Goal: Task Accomplishment & Management: Use online tool/utility

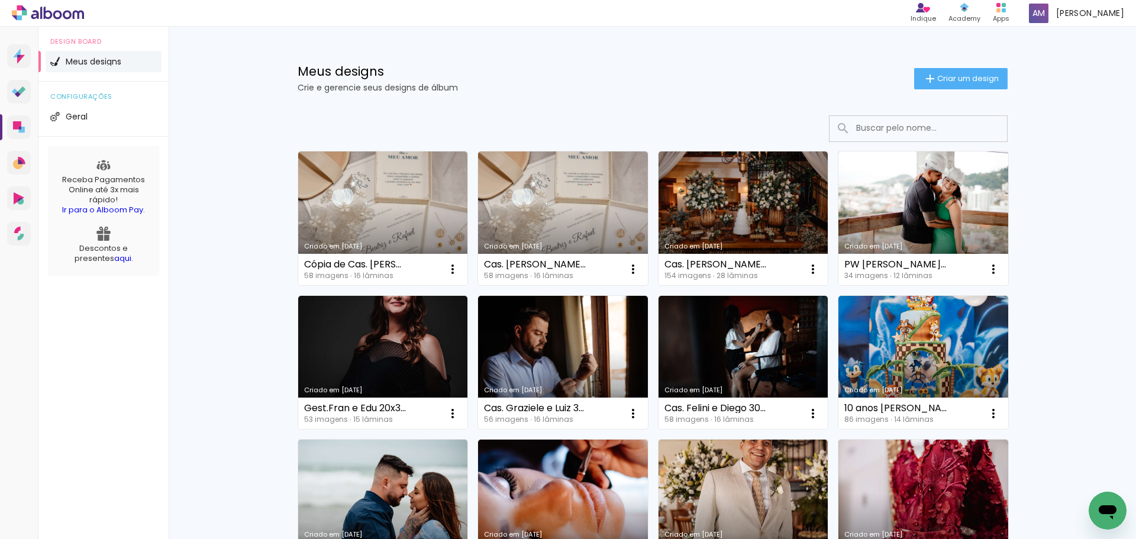
click at [550, 186] on link "Criado em [DATE]" at bounding box center [563, 218] width 170 height 134
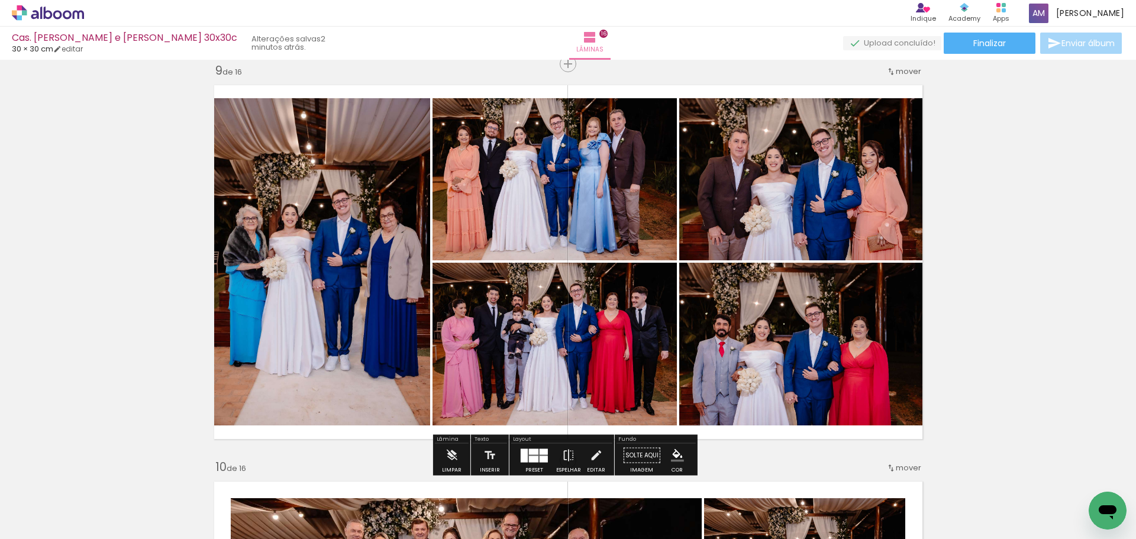
scroll to position [3169, 0]
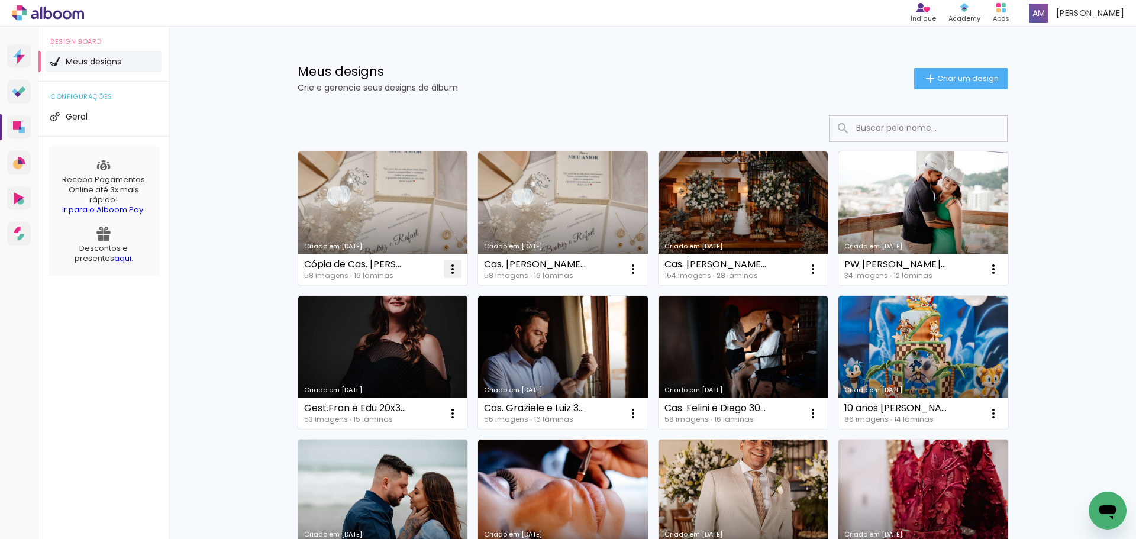
click at [447, 267] on iron-icon at bounding box center [452, 269] width 14 height 14
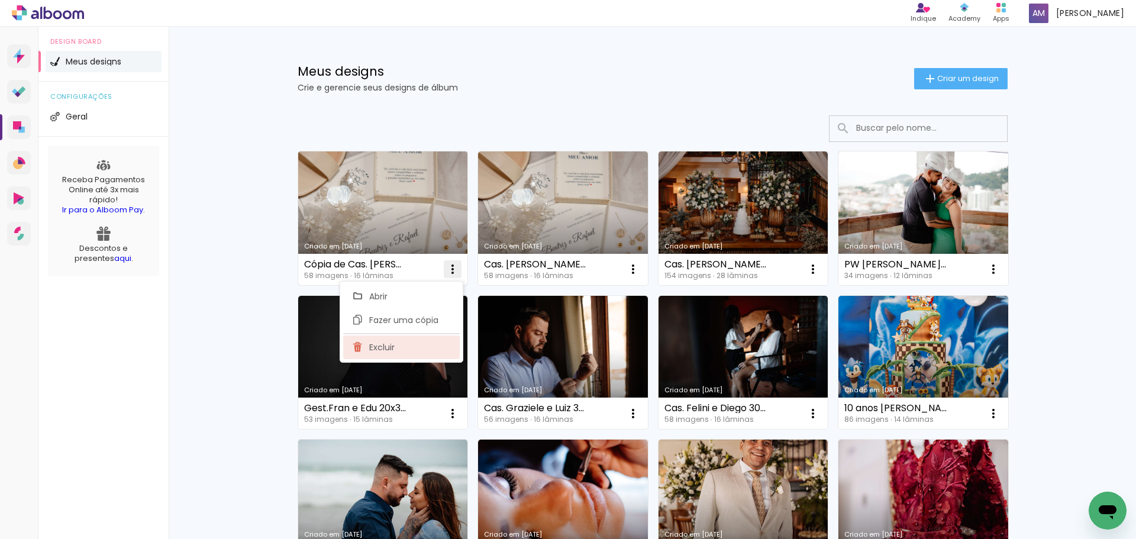
click at [384, 348] on span "Excluir" at bounding box center [381, 347] width 25 height 8
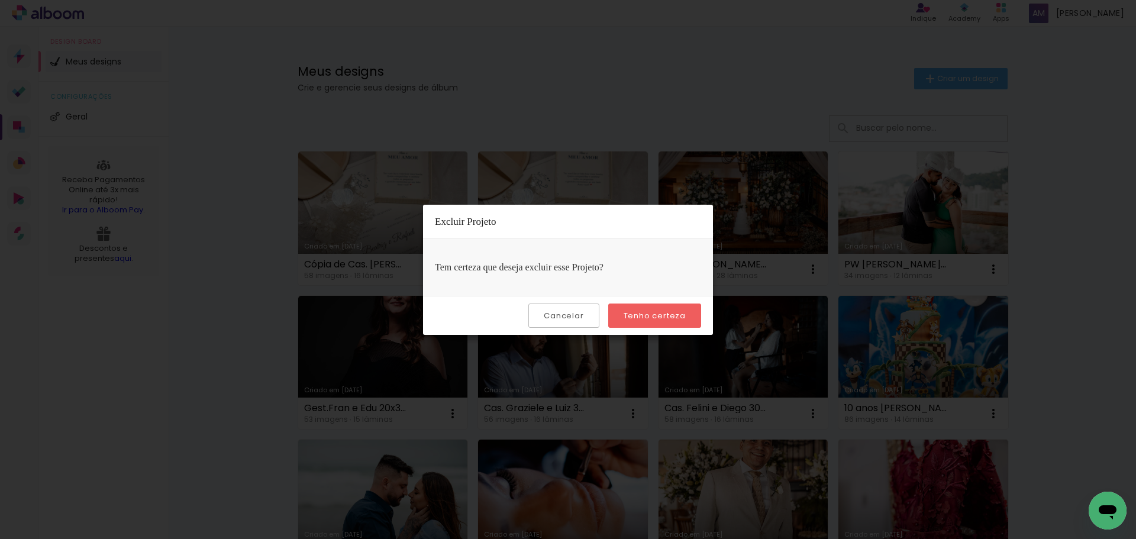
click at [0, 0] on slot "Cancelar" at bounding box center [0, 0] width 0 height 0
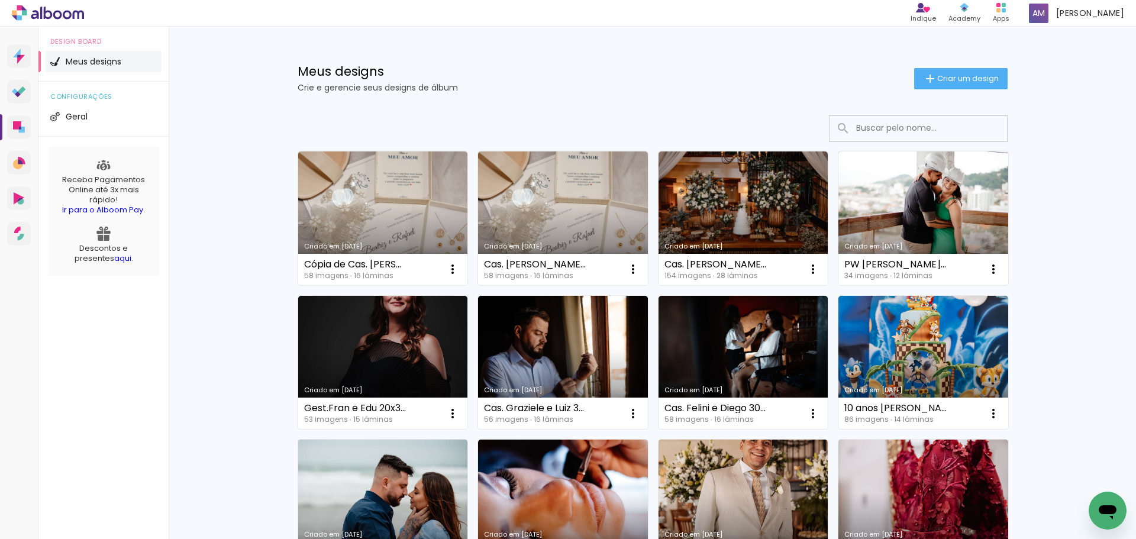
click at [532, 89] on p "Crie e gerencie seus designs de álbum" at bounding box center [606, 87] width 616 height 8
click at [390, 208] on link "Criado em [DATE]" at bounding box center [383, 218] width 170 height 134
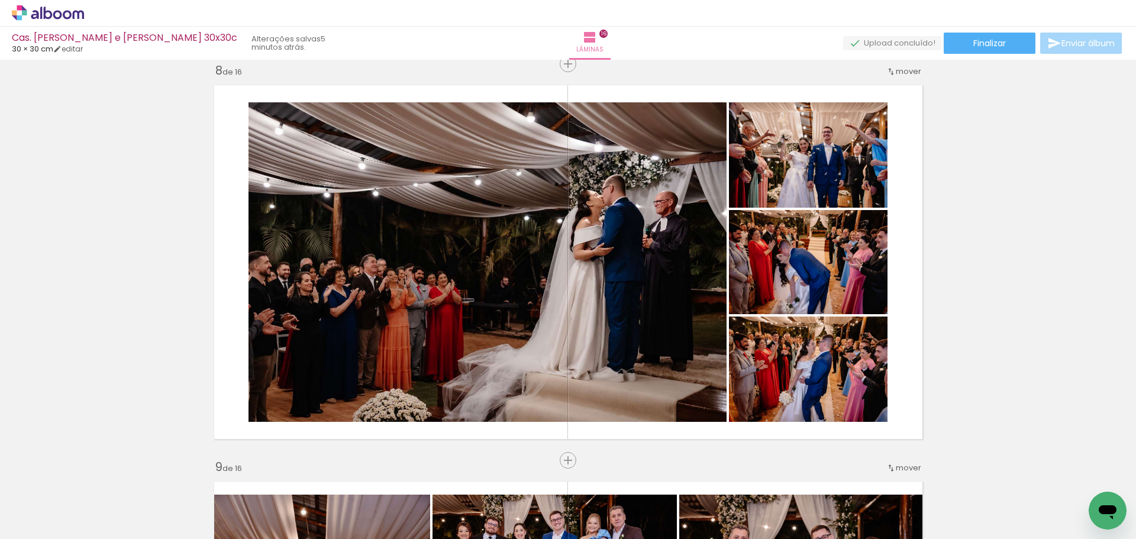
scroll to position [2781, 0]
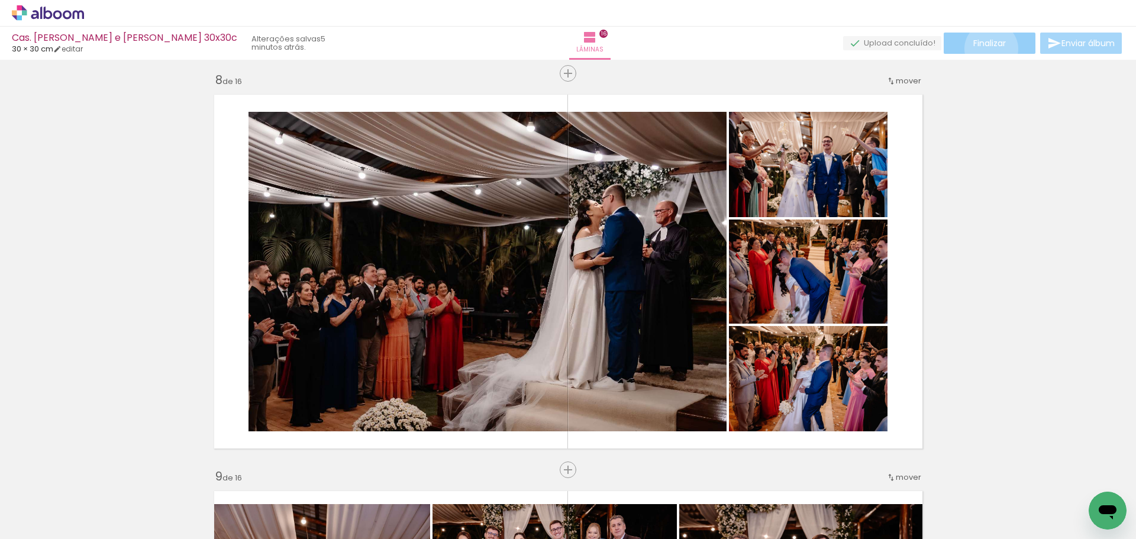
click at [987, 47] on span "Finalizar" at bounding box center [989, 43] width 33 height 8
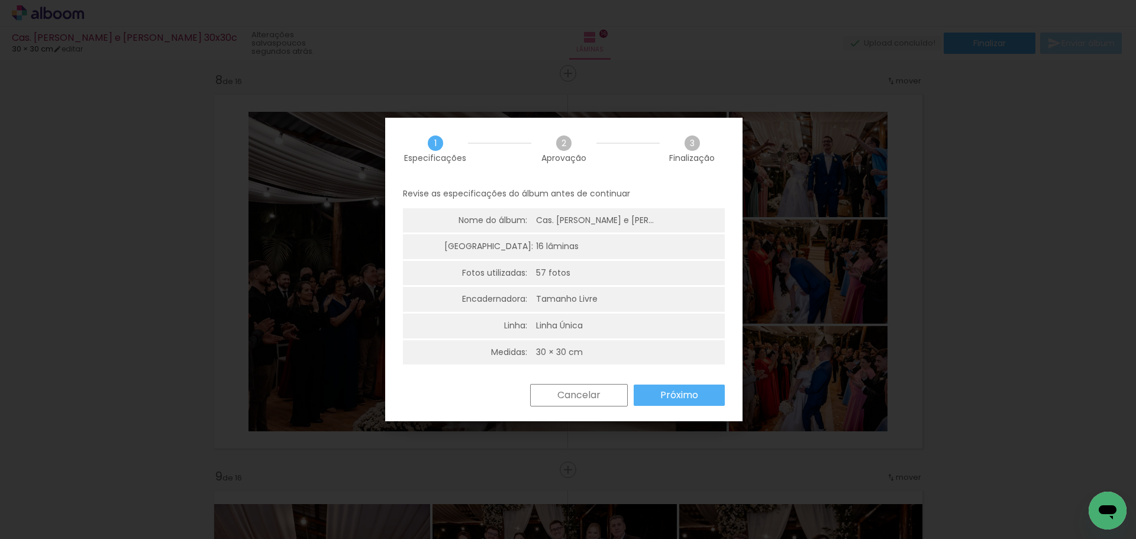
click at [0, 0] on slot "Próximo" at bounding box center [0, 0] width 0 height 0
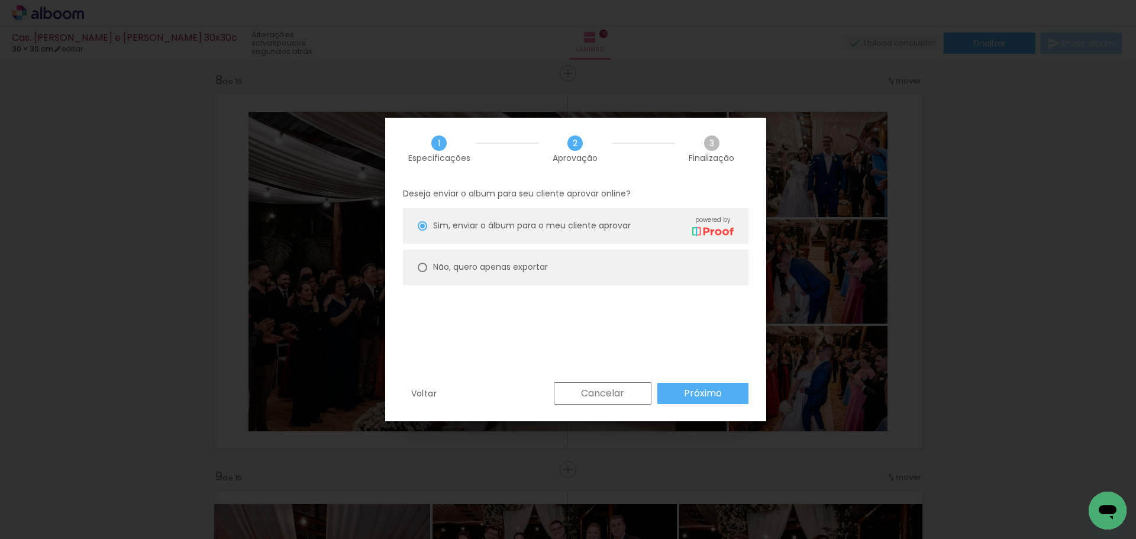
click at [0, 0] on slot "Próximo" at bounding box center [0, 0] width 0 height 0
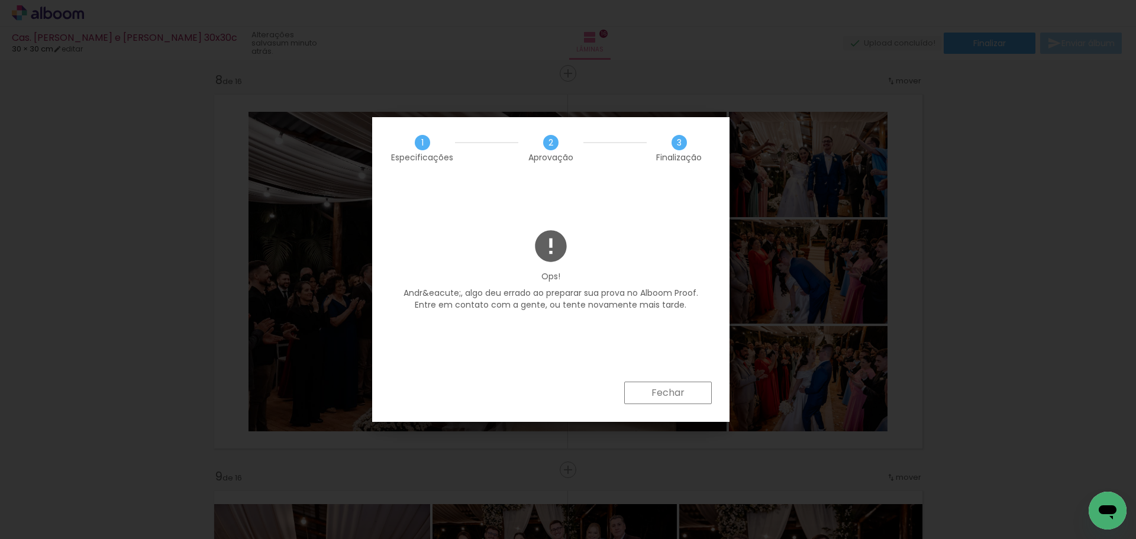
click at [949, 149] on iron-overlay-backdrop at bounding box center [568, 269] width 1136 height 539
click at [0, 0] on slot "Fechar" at bounding box center [0, 0] width 0 height 0
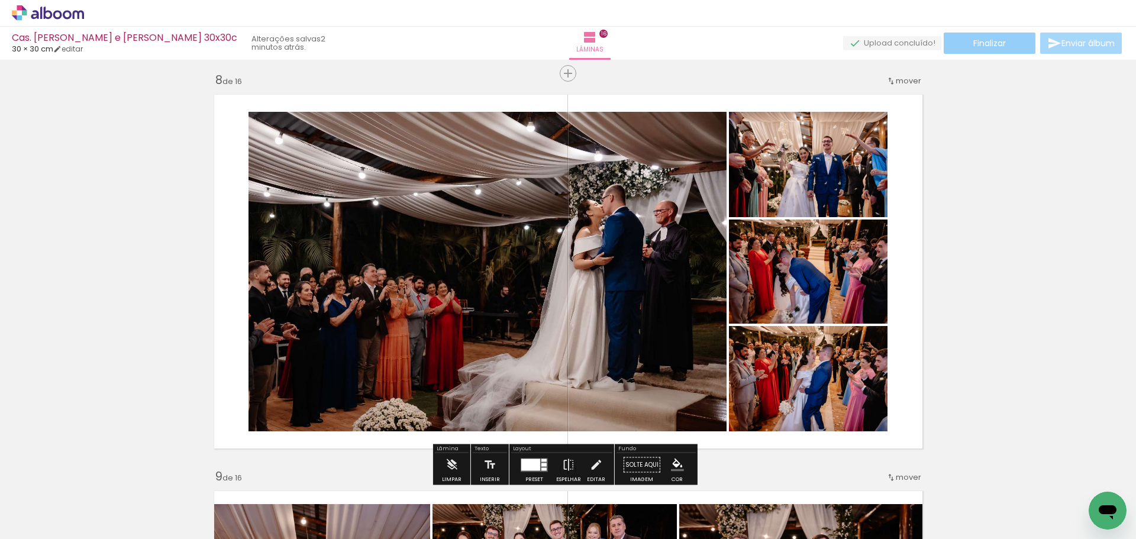
click at [990, 43] on span "Finalizar" at bounding box center [989, 43] width 33 height 8
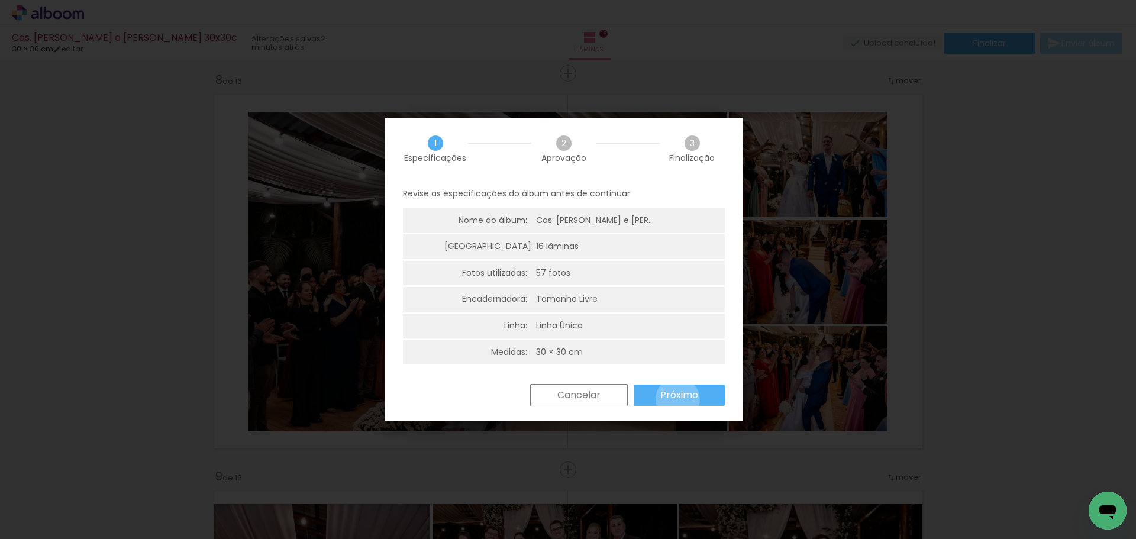
click at [0, 0] on slot "Próximo" at bounding box center [0, 0] width 0 height 0
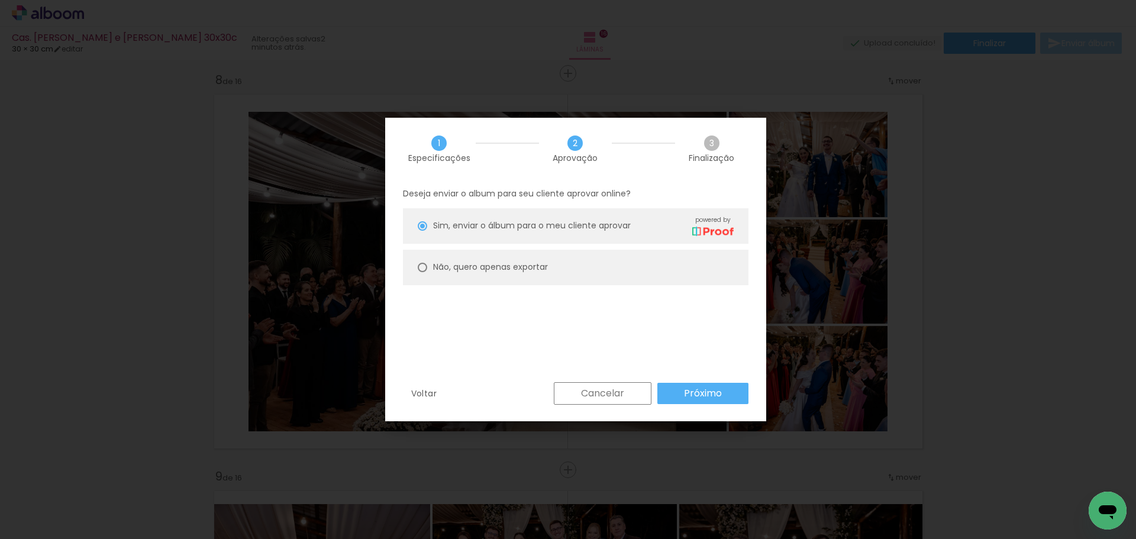
click at [0, 0] on slot "Próximo" at bounding box center [0, 0] width 0 height 0
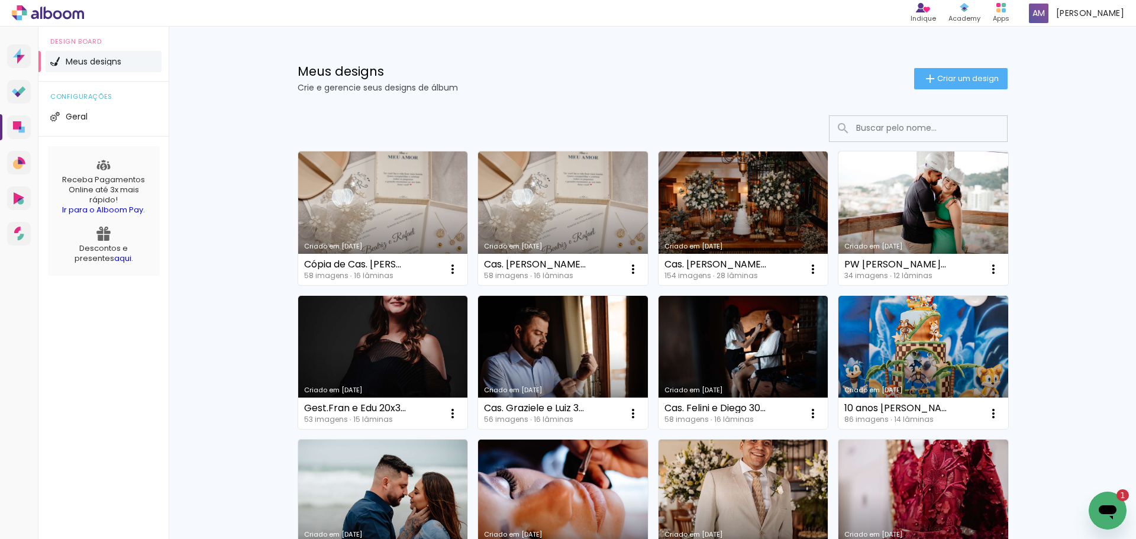
click at [1109, 505] on icon "Abrir janela de mensagens, 1 mensagem não lida" at bounding box center [1107, 510] width 21 height 21
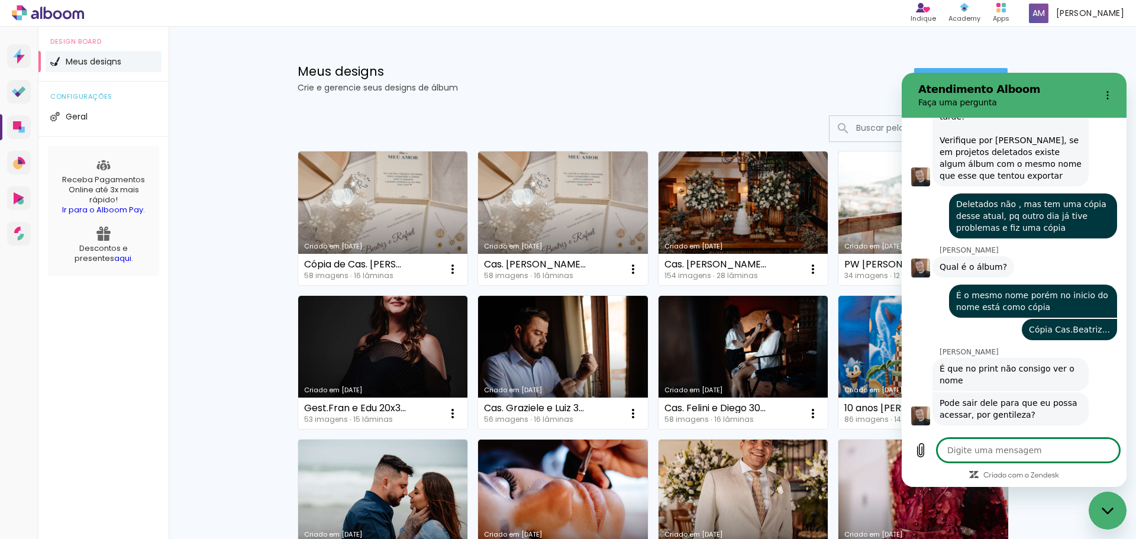
type textarea "x"
click at [961, 453] on textarea at bounding box center [1028, 450] width 182 height 24
type textarea "n"
type textarea "x"
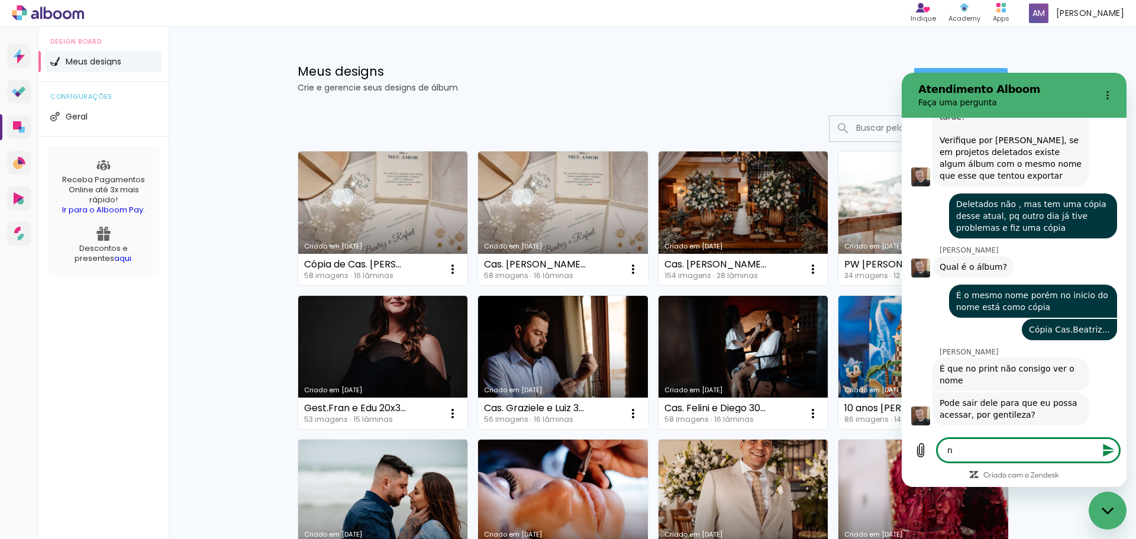
type textarea "nã"
type textarea "x"
type textarea "não"
type textarea "x"
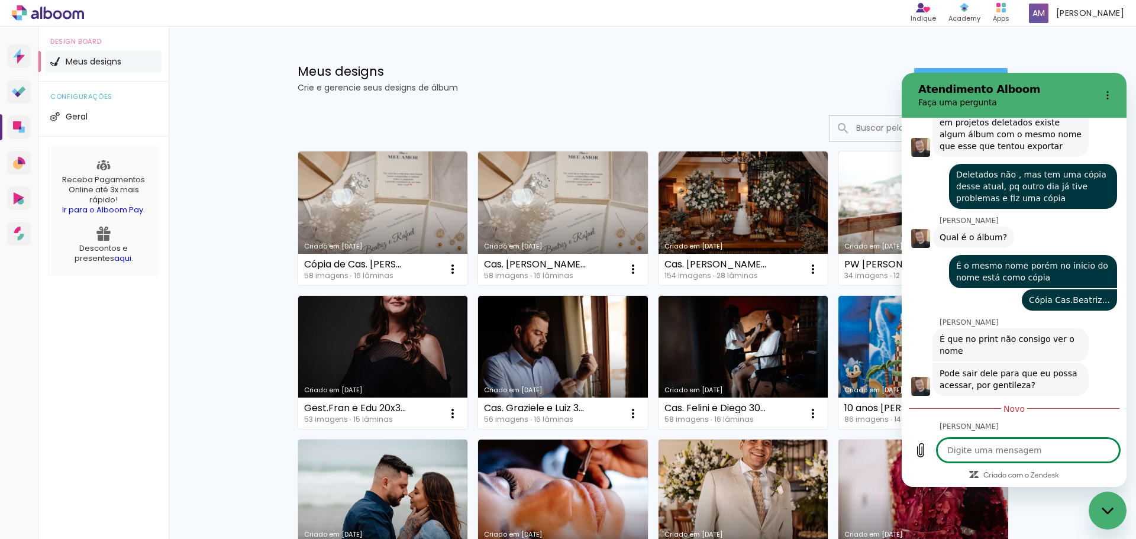
type textarea "x"
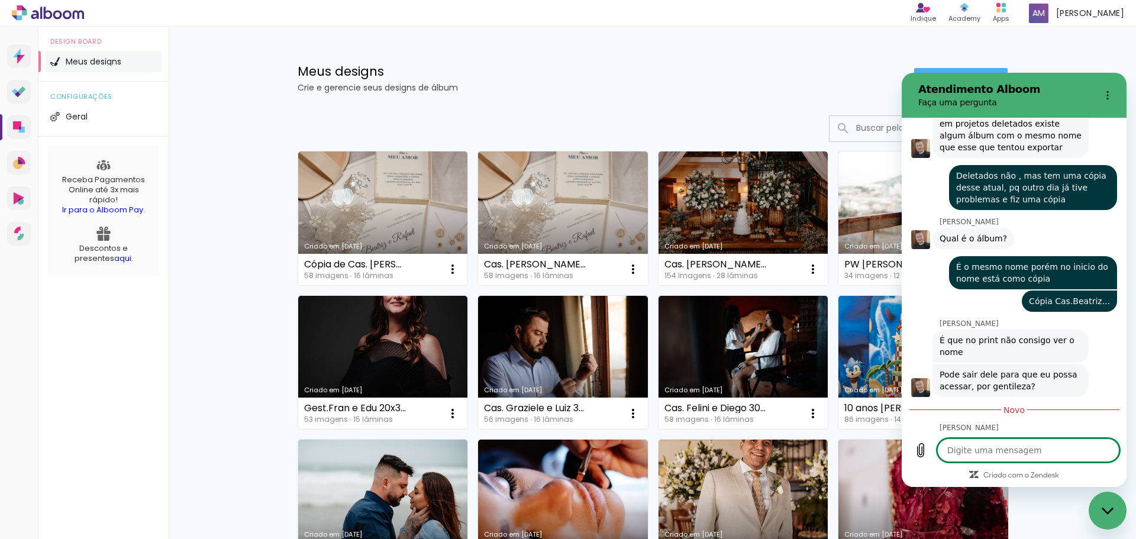
type textarea "n"
type textarea "x"
type textarea "na"
type textarea "x"
type textarea "na"
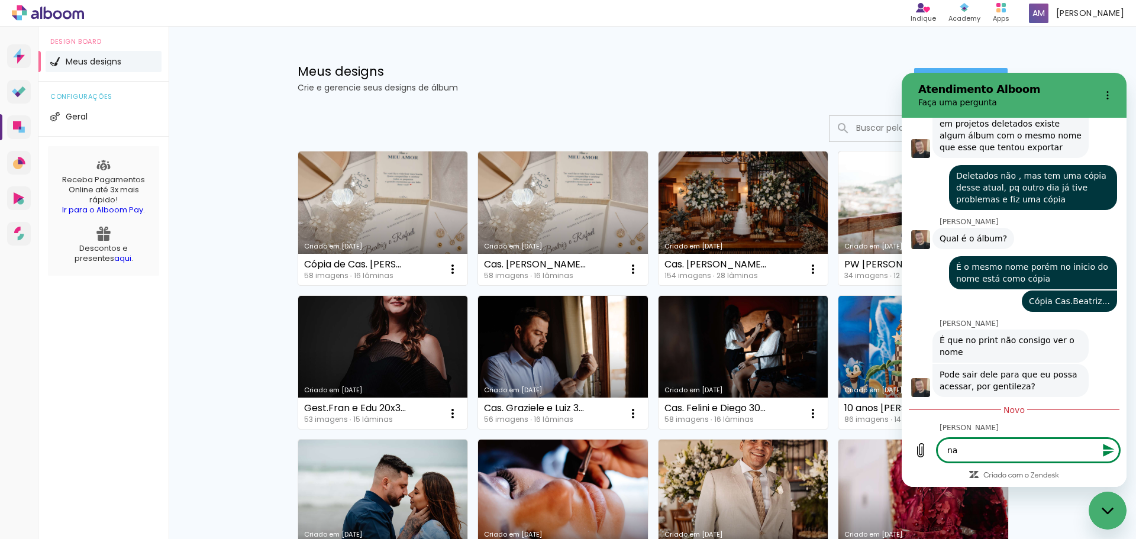
type textarea "x"
type textarea "na v"
type textarea "x"
type textarea "na ve"
type textarea "x"
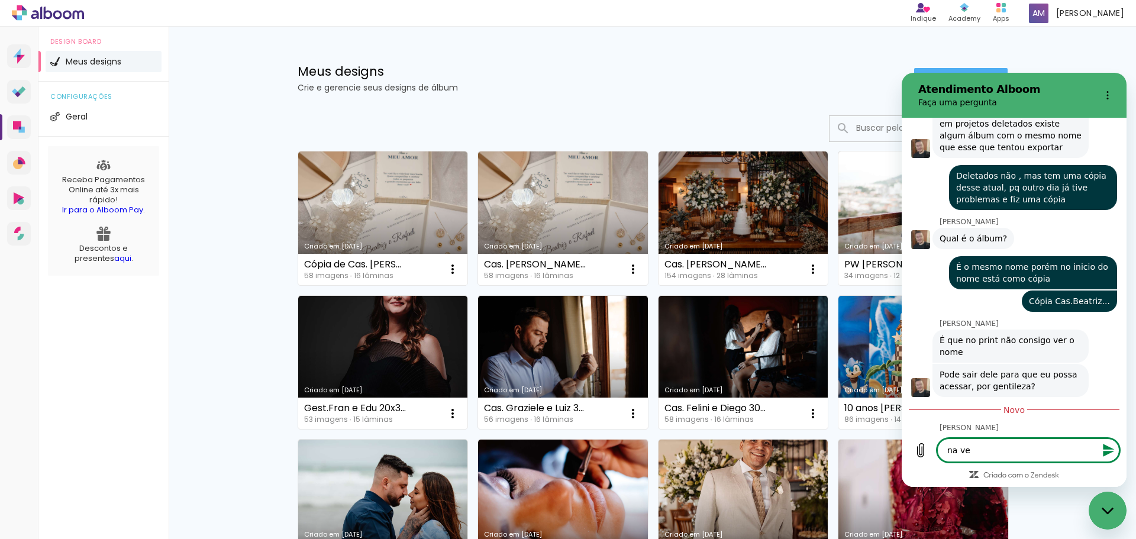
type textarea "na ver"
type textarea "x"
type textarea "na verd"
type textarea "x"
type textarea "na verda"
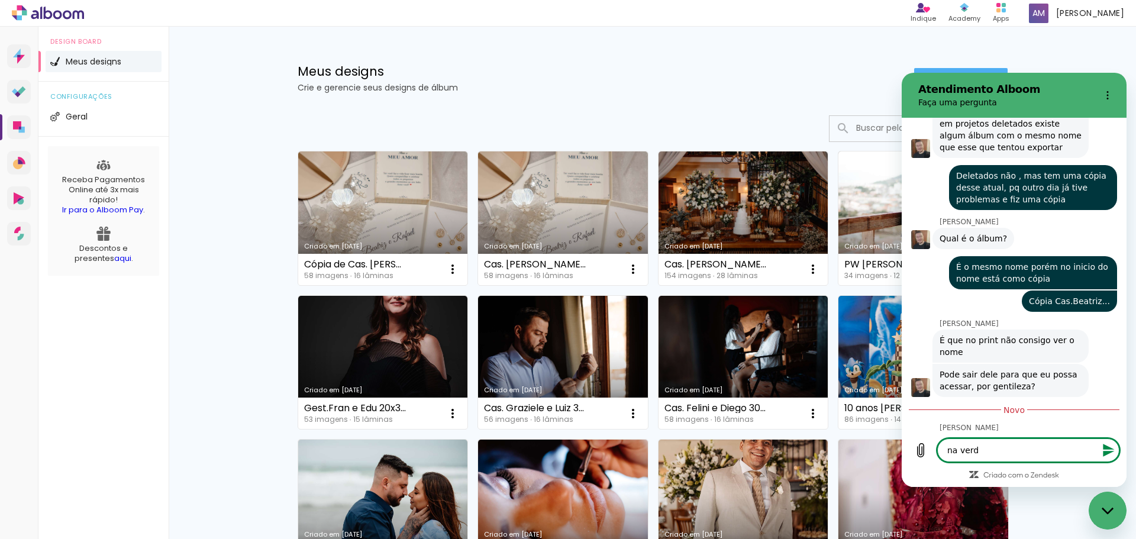
type textarea "x"
type textarea "na verdad"
type textarea "x"
type textarea "na verdade"
type textarea "x"
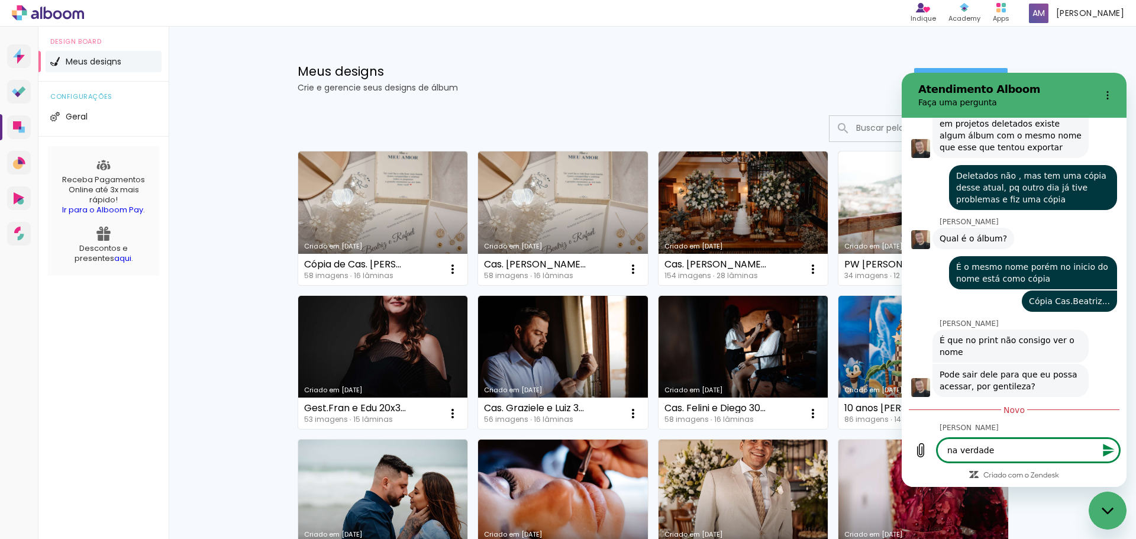
type textarea "na verdade"
type textarea "x"
type textarea "na verdade d"
type textarea "x"
type textarea "na verdade di"
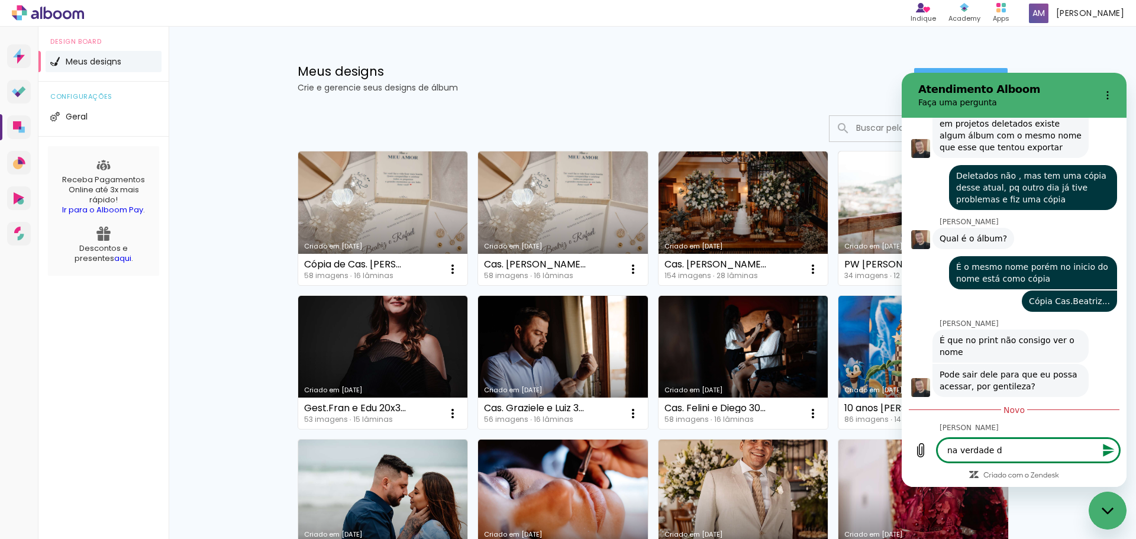
type textarea "x"
type textarea "na verdade diz"
type textarea "x"
type textarea "na verdade di"
type textarea "x"
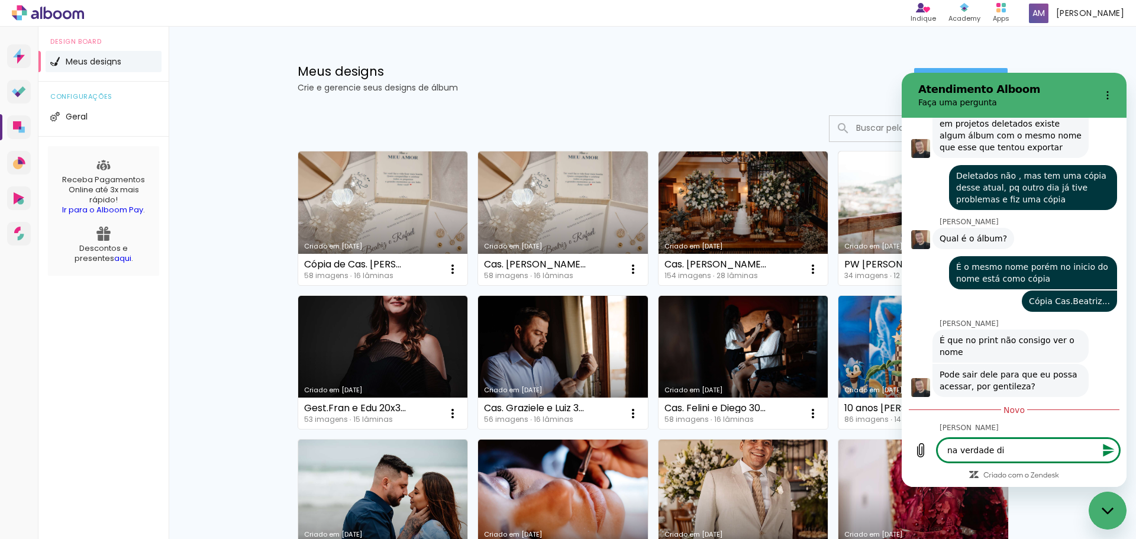
type textarea "na verdade d"
type textarea "x"
type textarea "na verdade"
type textarea "x"
type textarea "na verdade f"
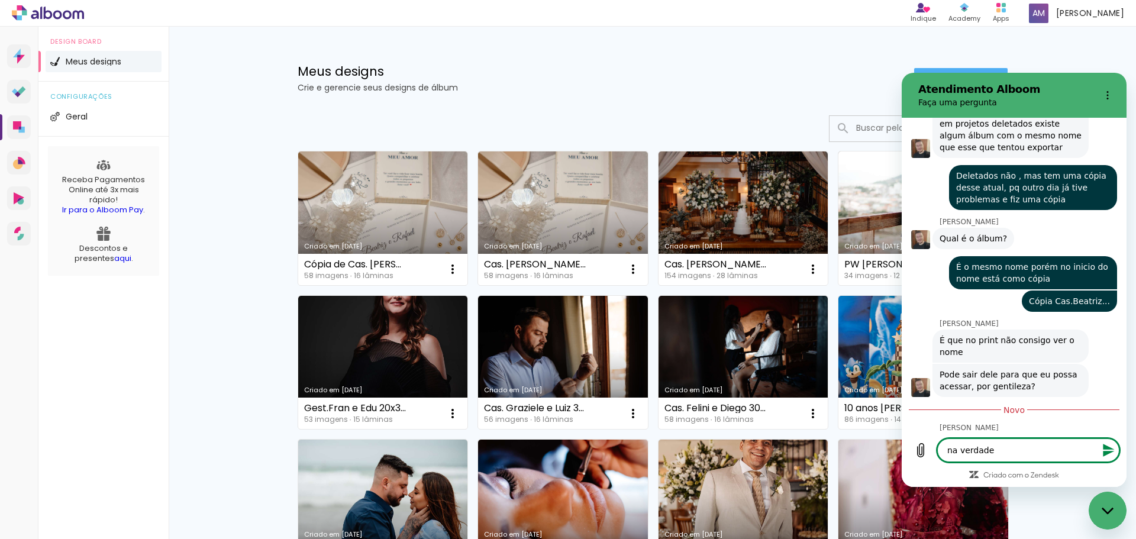
type textarea "x"
type textarea "na verdade fi"
type textarea "x"
type textarea "na verdade fiz"
type textarea "x"
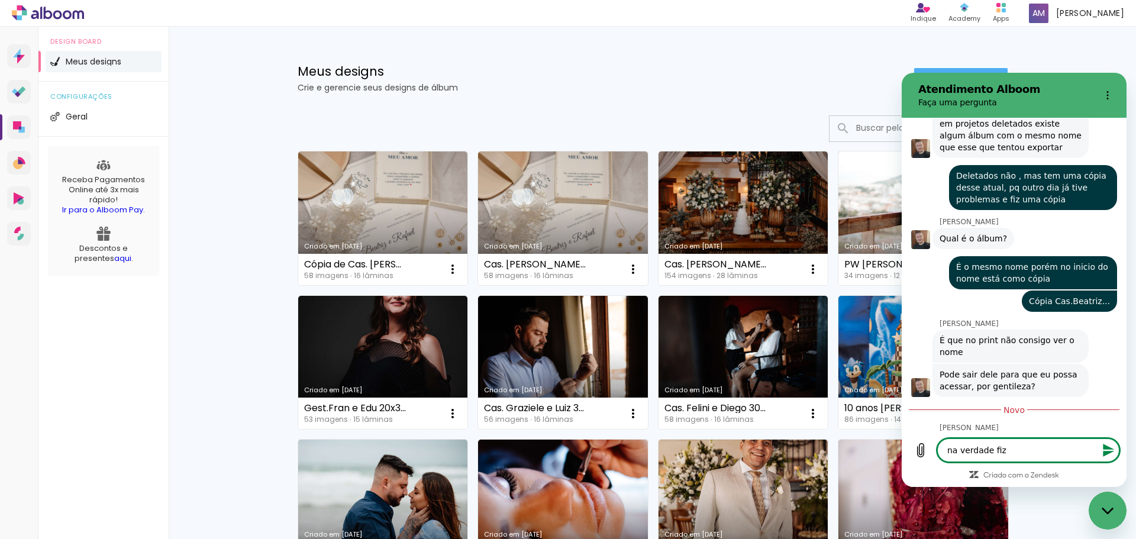
type textarea "na verdade fiz"
type textarea "x"
type textarea "na verdade fiz n"
type textarea "x"
type textarea "na verdade fiz no"
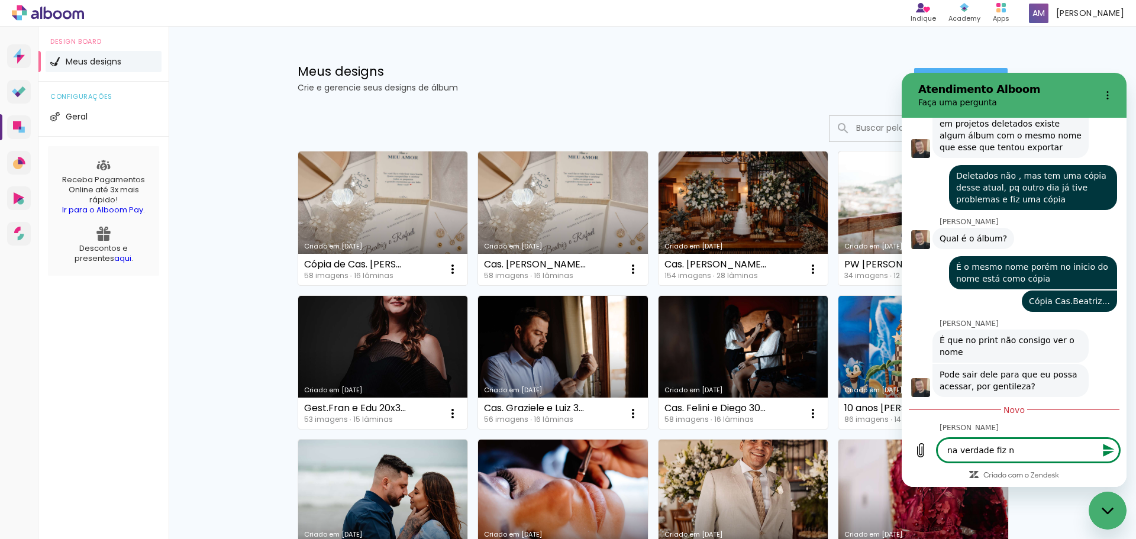
type textarea "x"
type textarea "na verdade fiz nos"
type textarea "x"
type textarea "na verdade fiz nos"
type textarea "x"
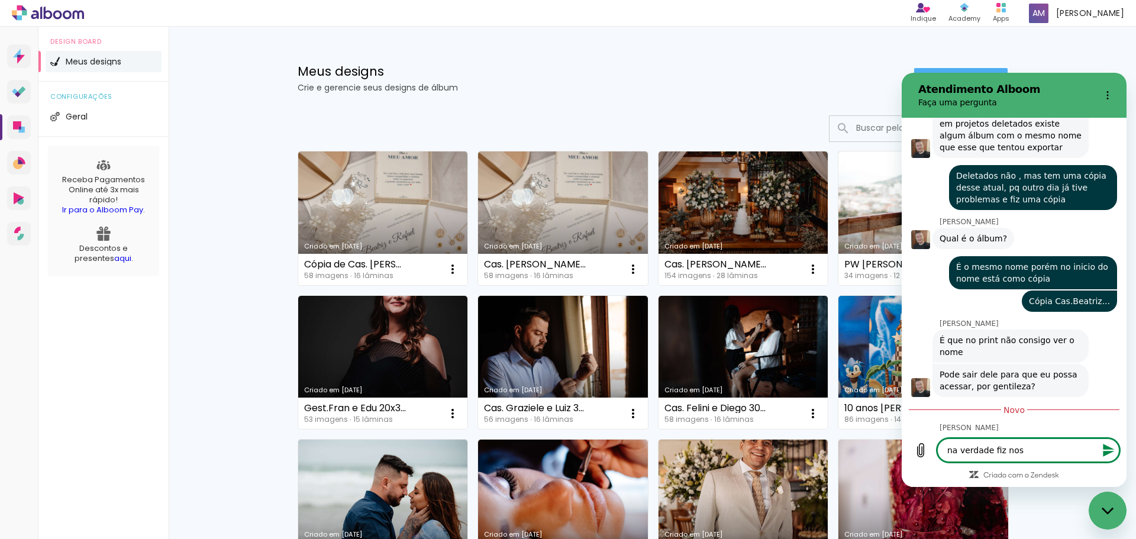
type textarea "na verdade fiz nos o"
type textarea "x"
type textarea "na verdade fiz nos oi"
type textarea "x"
type textarea "na verdade fiz nos o"
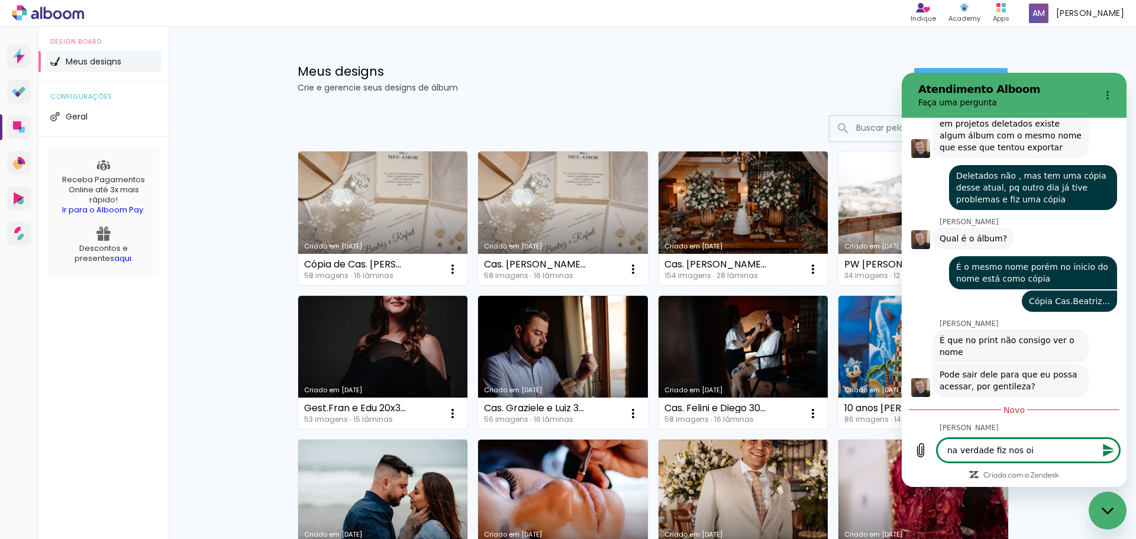
type textarea "x"
type textarea "na verdade fiz nos"
type textarea "x"
type textarea "na verdade fiz nos d"
type textarea "x"
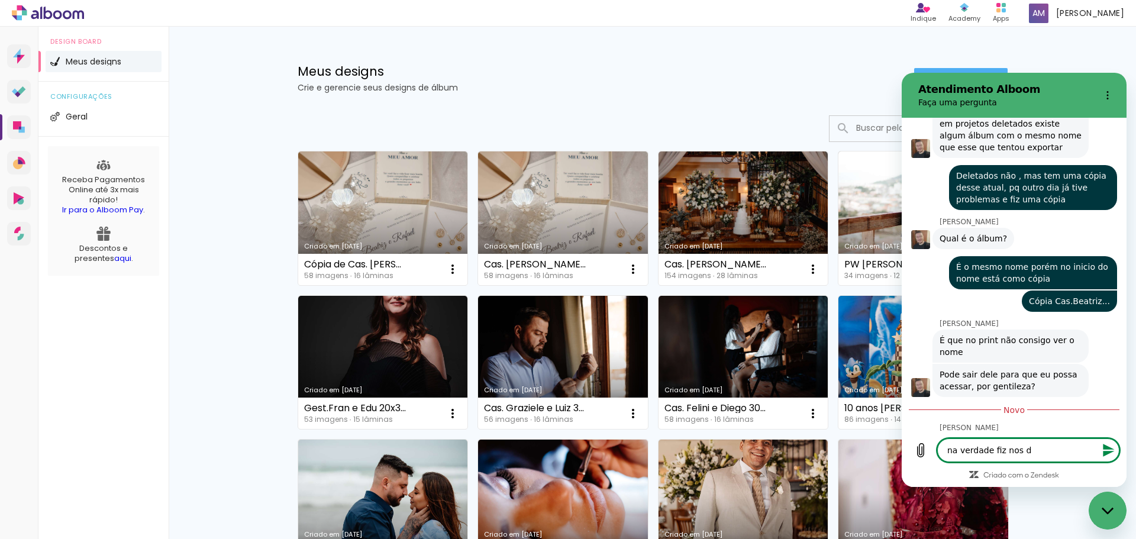
type textarea "na verdade fiz nos"
type textarea "x"
type textarea "na verdade fiz nos"
type textarea "x"
type textarea "na verdade fiz no"
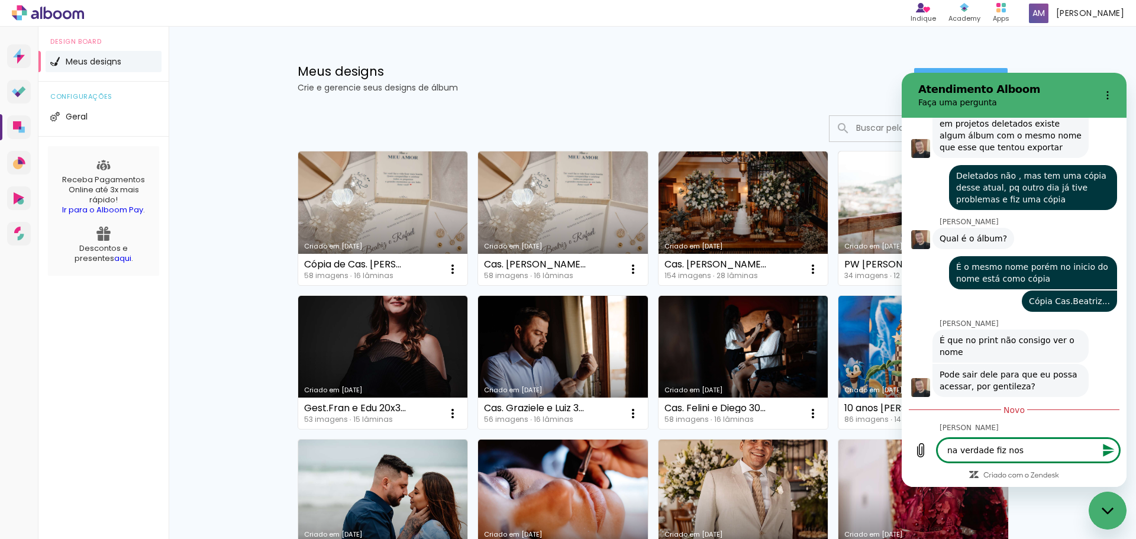
type textarea "x"
type textarea "na verdade fiz n"
type textarea "x"
type textarea "na verdade fiz"
type textarea "x"
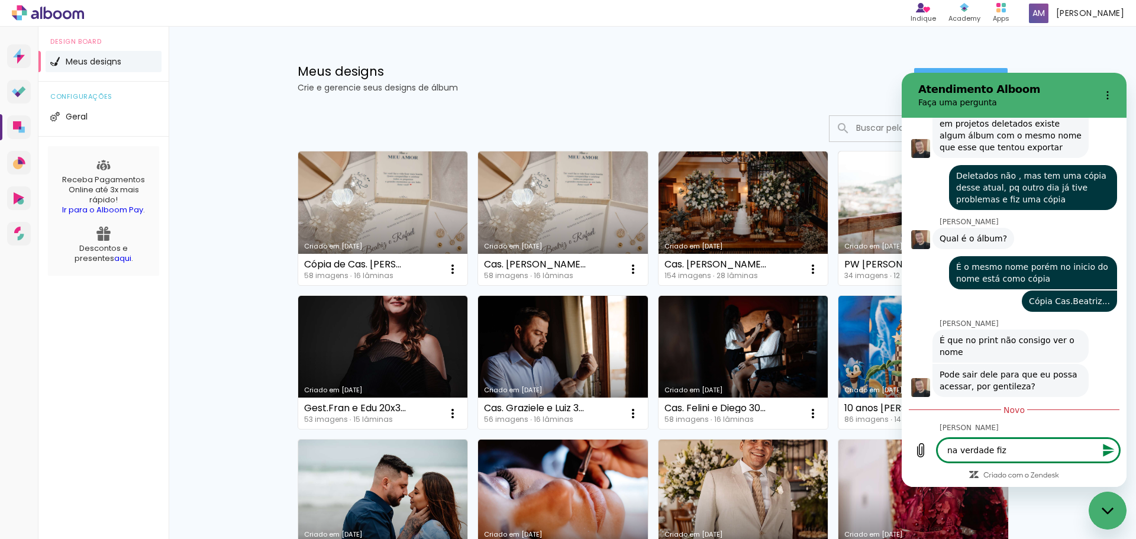
type textarea "na verdade fiz"
type textarea "x"
type textarea "na verdade fi"
type textarea "x"
type textarea "na verdade f"
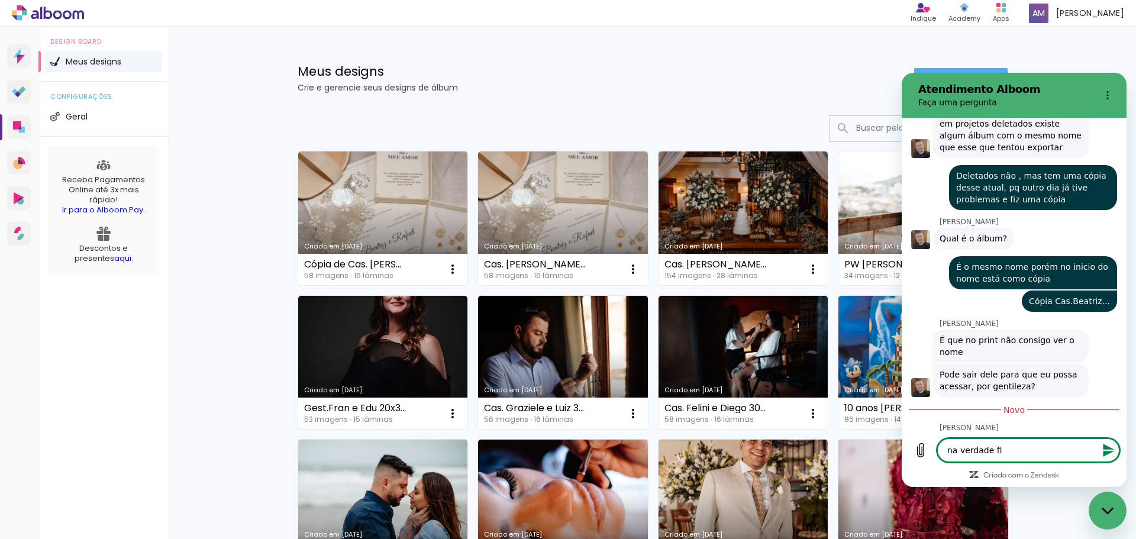
type textarea "x"
type textarea "na verdade"
type textarea "x"
type textarea "na verdade"
type textarea "x"
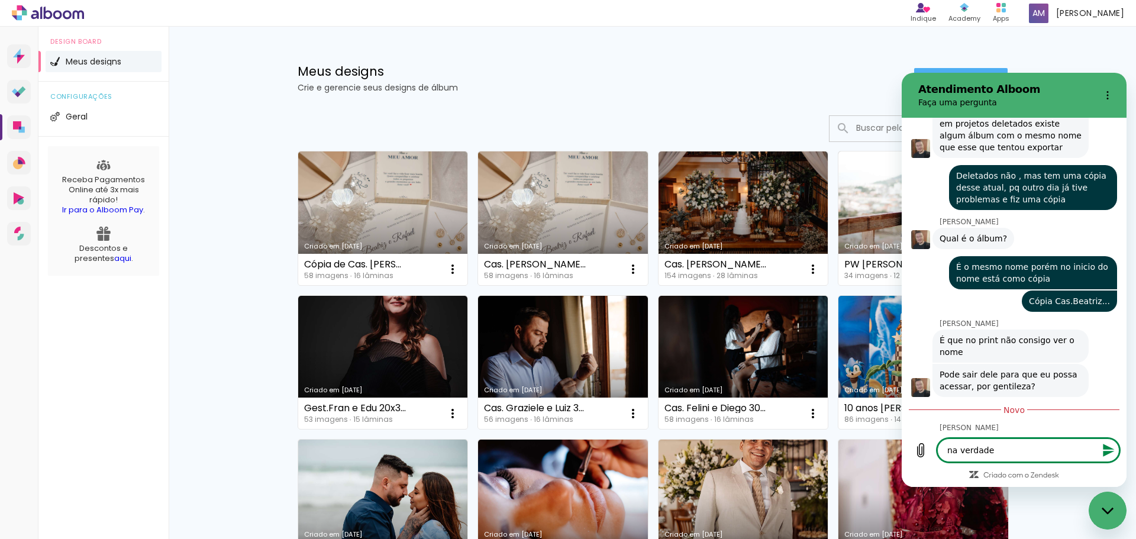
type textarea "na verdad"
type textarea "x"
type textarea "na verda"
type textarea "x"
type textarea "na verd"
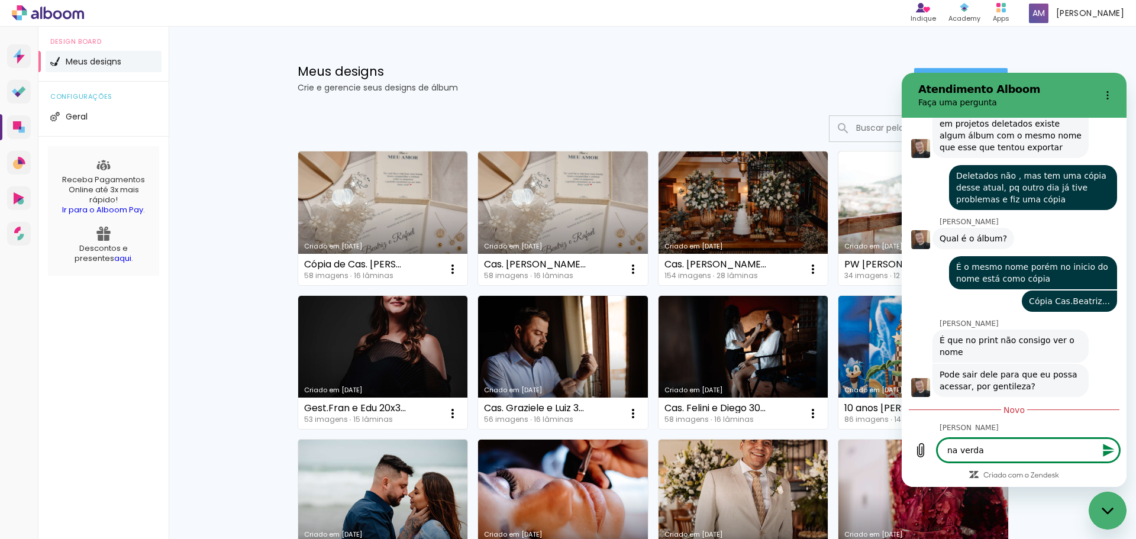
type textarea "x"
type textarea "na ver"
type textarea "x"
type textarea "na ve"
type textarea "x"
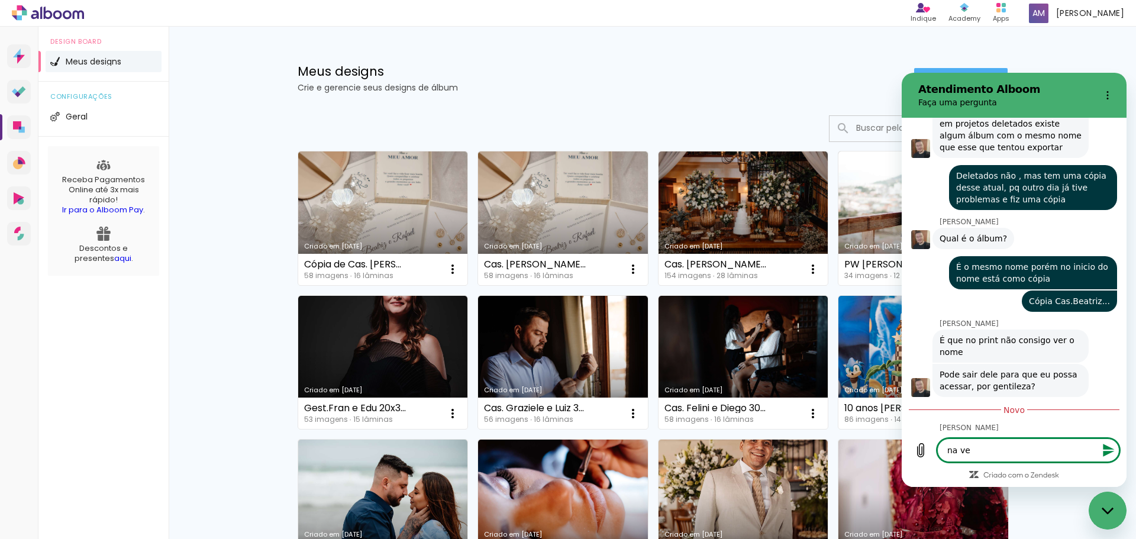
type textarea "na v"
type textarea "x"
type textarea "na"
type textarea "x"
type textarea "na"
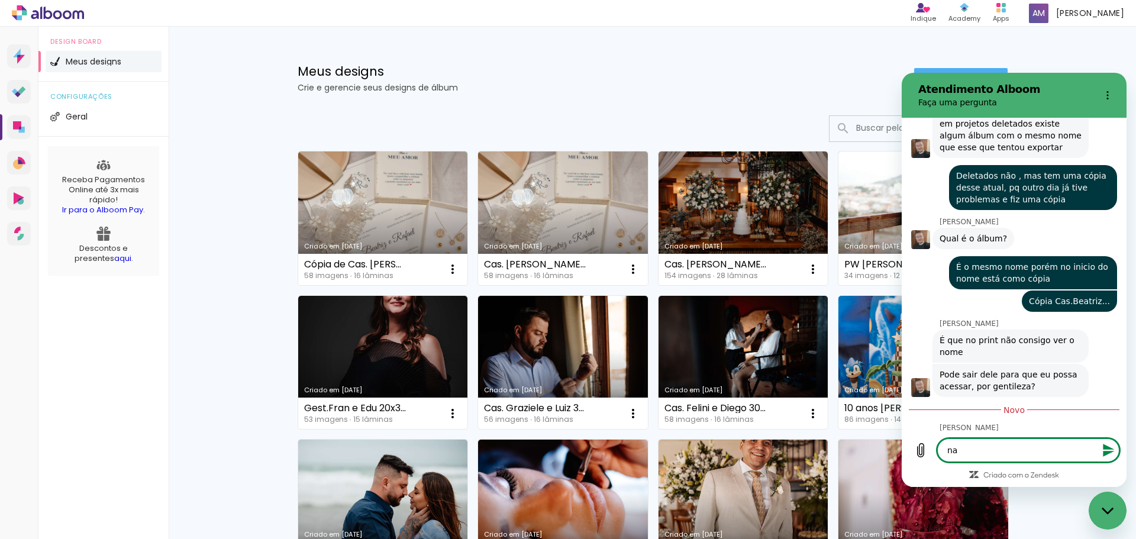
type textarea "x"
type textarea "n"
type textarea "x"
type textarea "n"
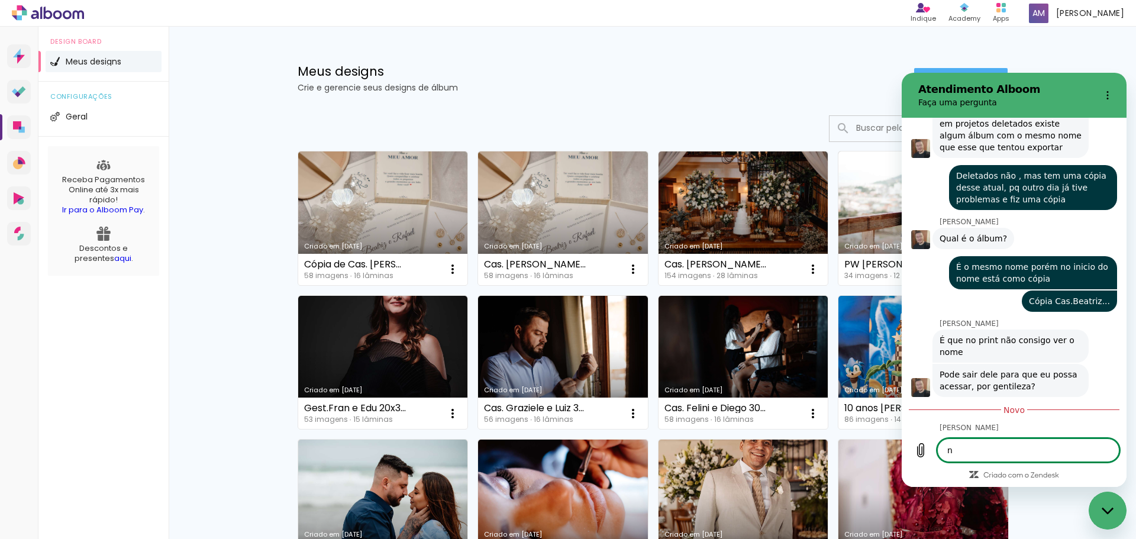
type textarea "x"
type textarea "no"
type textarea "x"
type textarea "no"
type textarea "x"
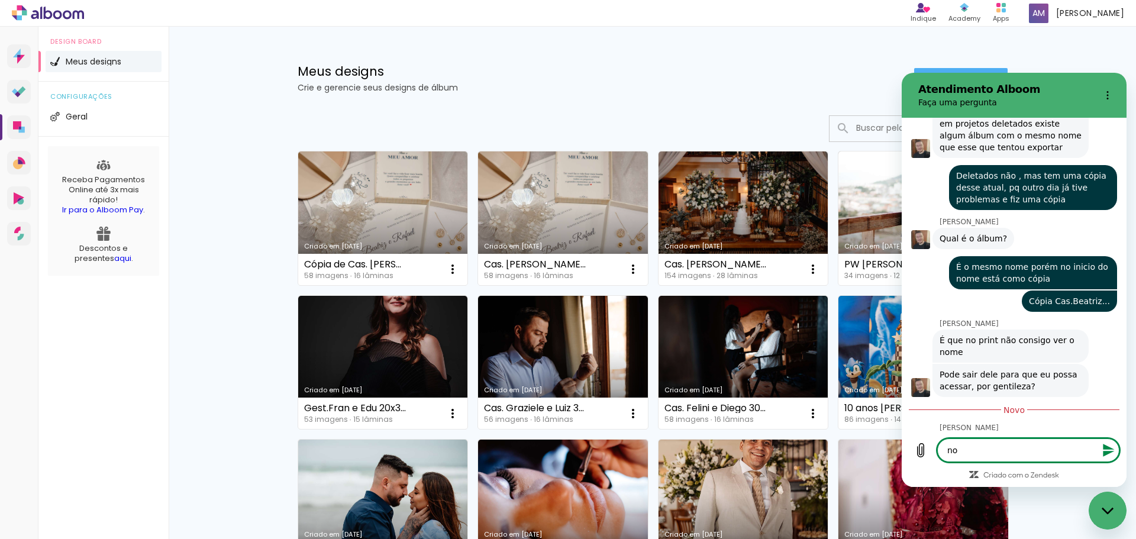
type textarea "no n"
type textarea "x"
type textarea "no no"
type textarea "x"
type textarea "no no"
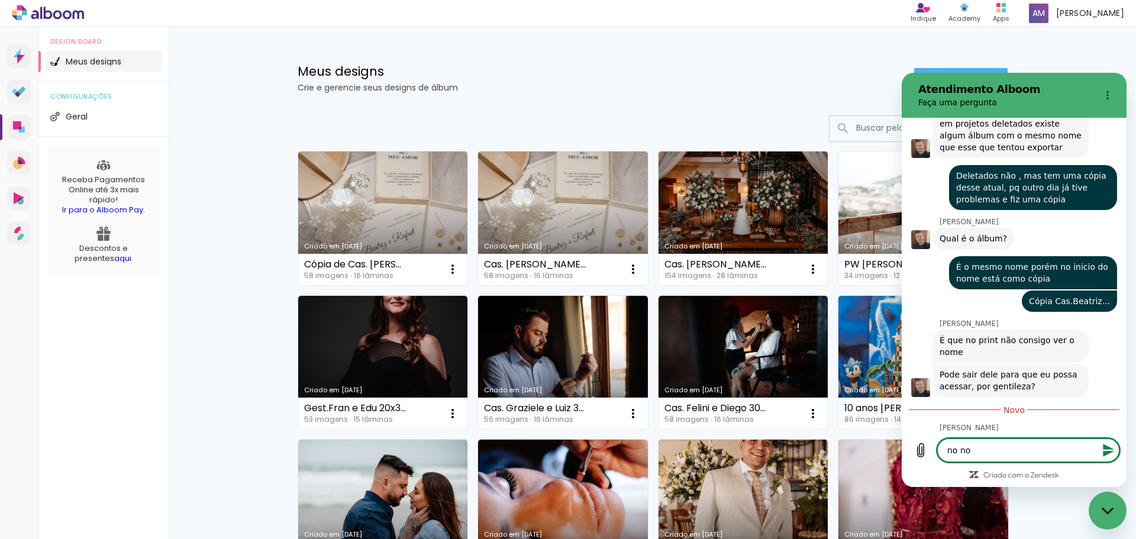
type textarea "x"
type textarea "no no o"
type textarea "x"
type textarea "no no ou"
type textarea "x"
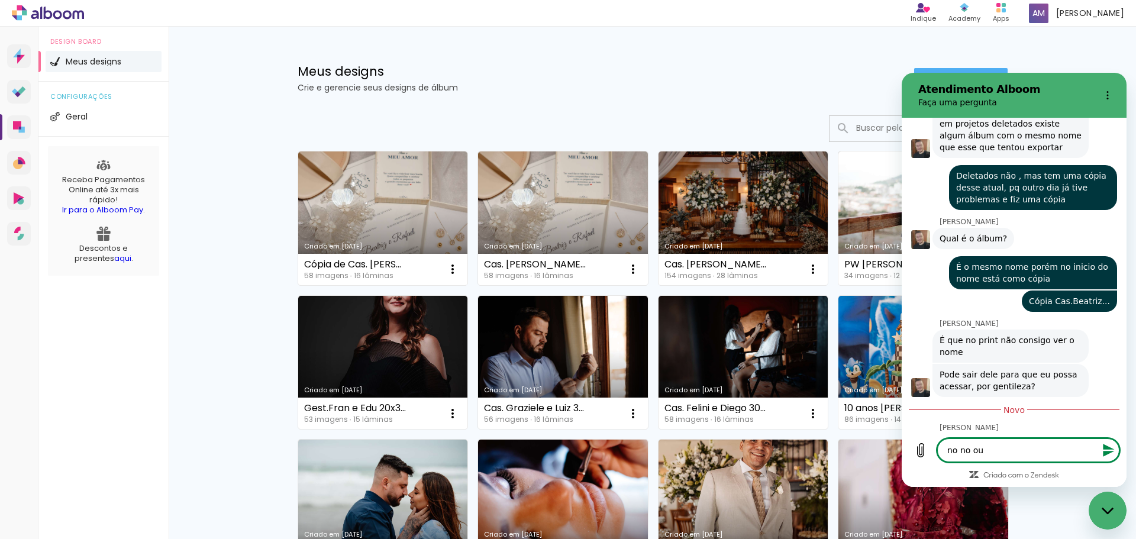
type textarea "no no out"
type textarea "x"
type textarea "no no outr"
type textarea "x"
type textarea "no no outro"
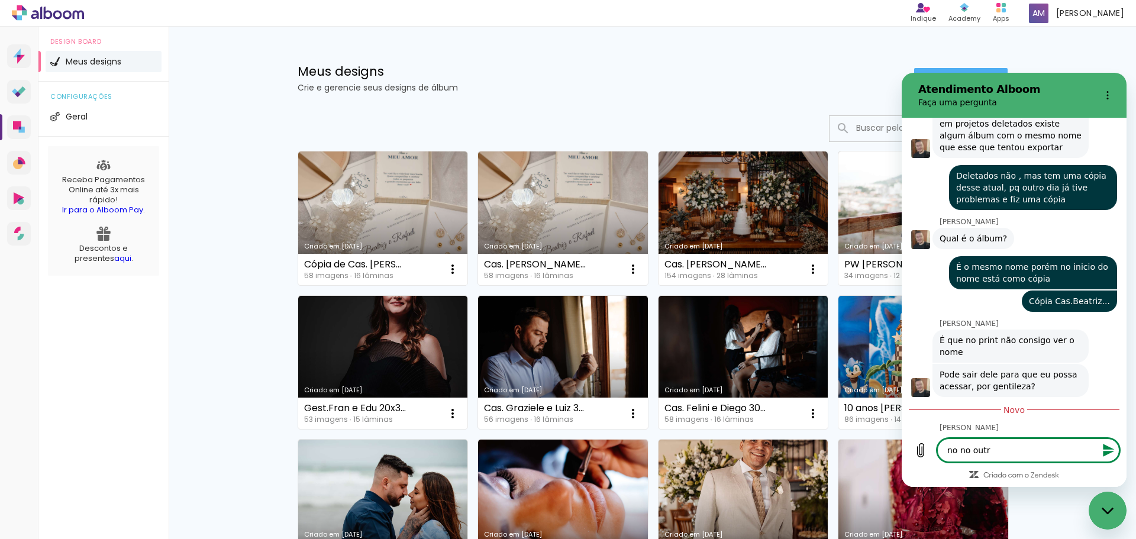
type textarea "x"
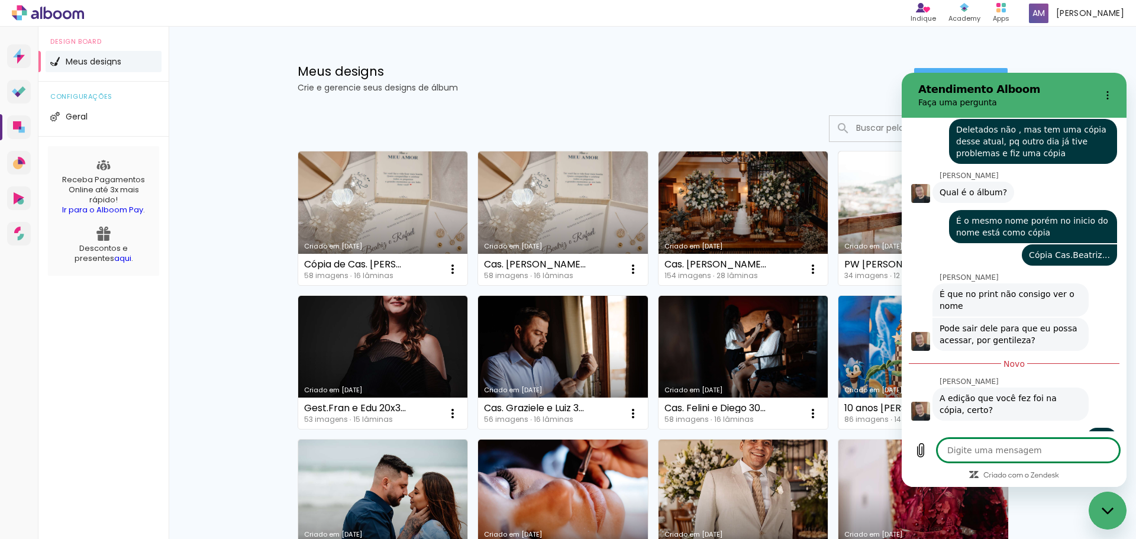
scroll to position [4569, 0]
type textarea "x"
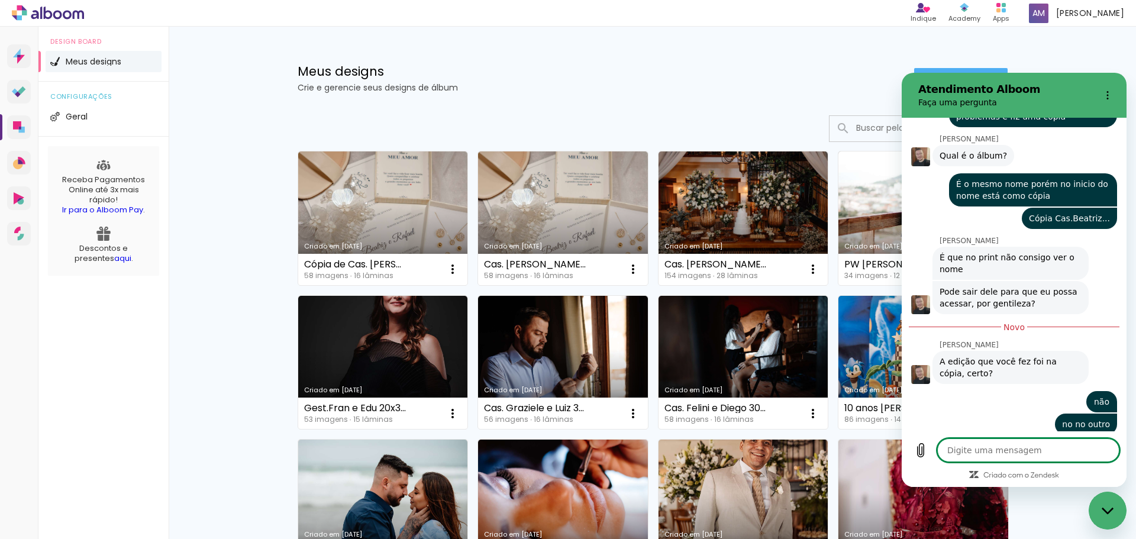
scroll to position [4609, 0]
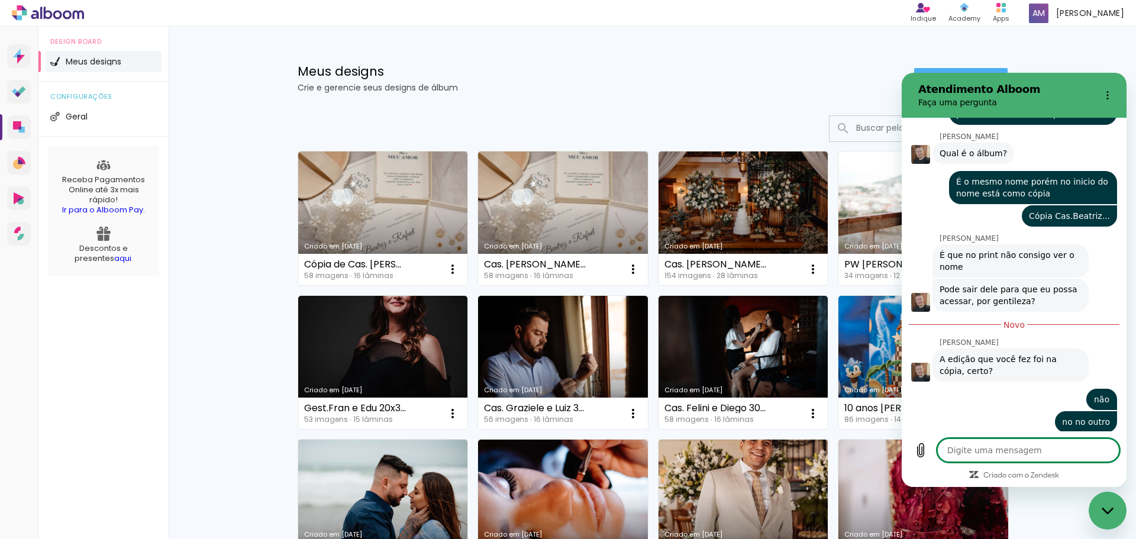
type textarea "o"
type textarea "x"
type textarea "o"
type textarea "x"
type textarea "o o"
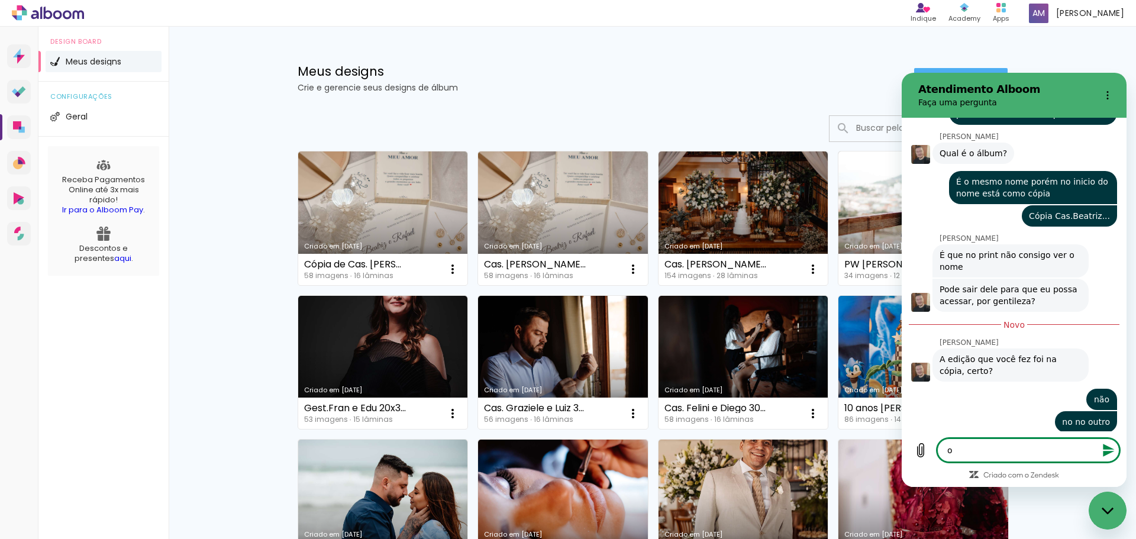
type textarea "x"
type textarea "o ou"
type textarea "x"
type textarea "o out"
type textarea "x"
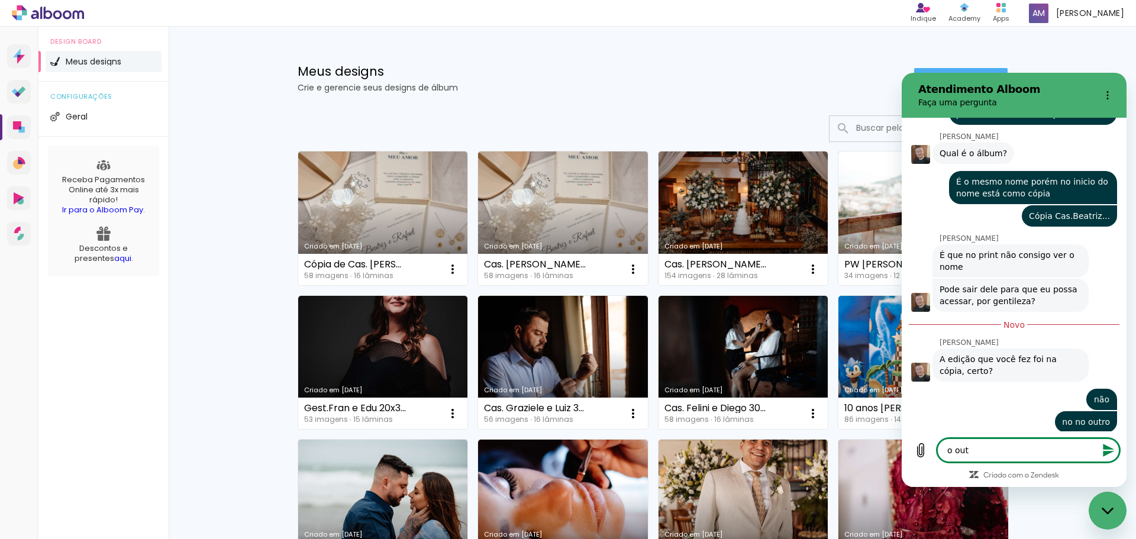
type textarea "o outr"
type textarea "x"
type textarea "o outro"
type textarea "x"
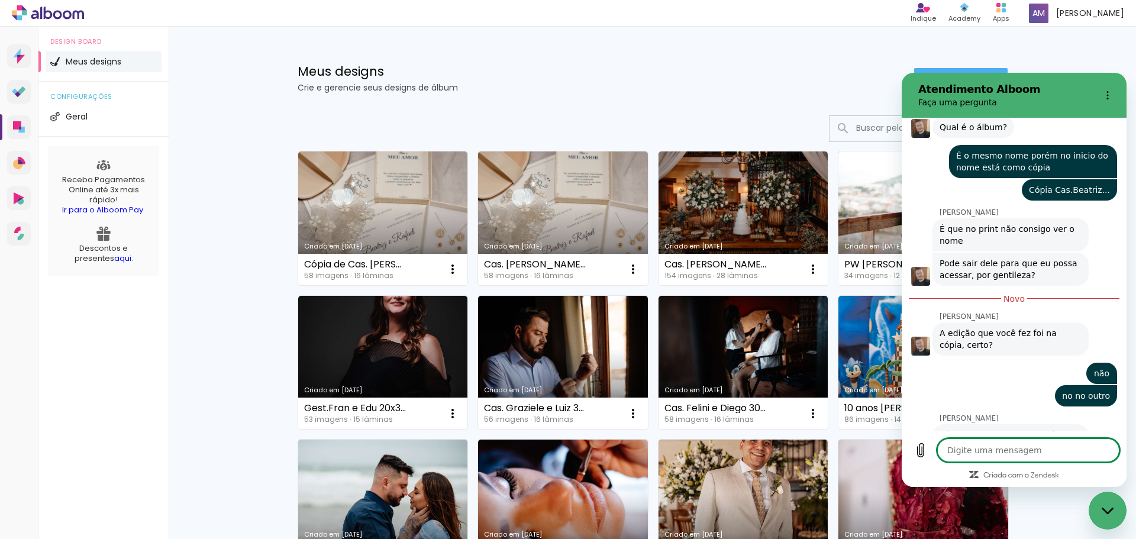
scroll to position [4638, 0]
type textarea "x"
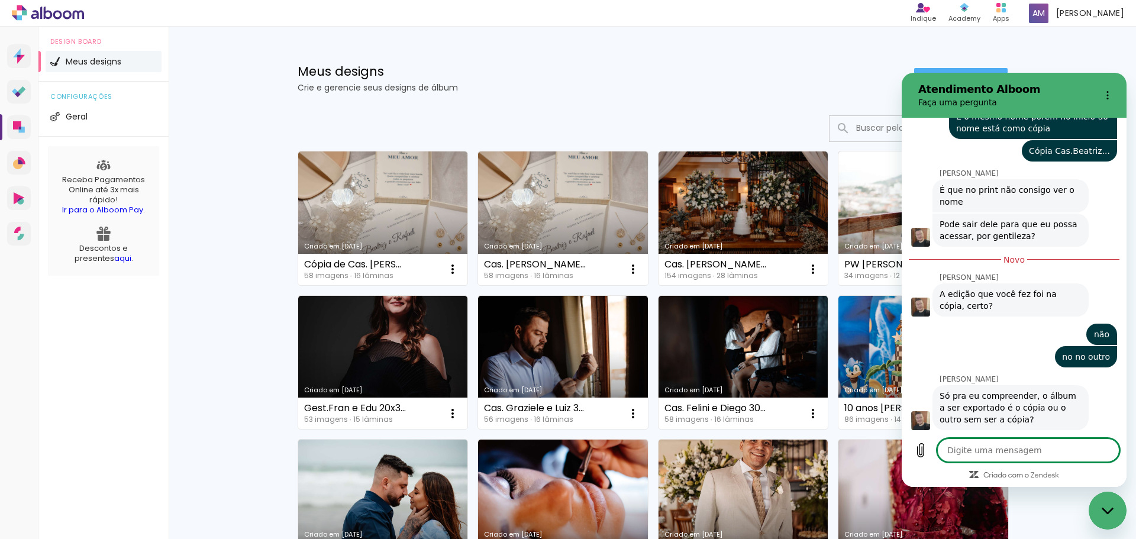
scroll to position [4677, 0]
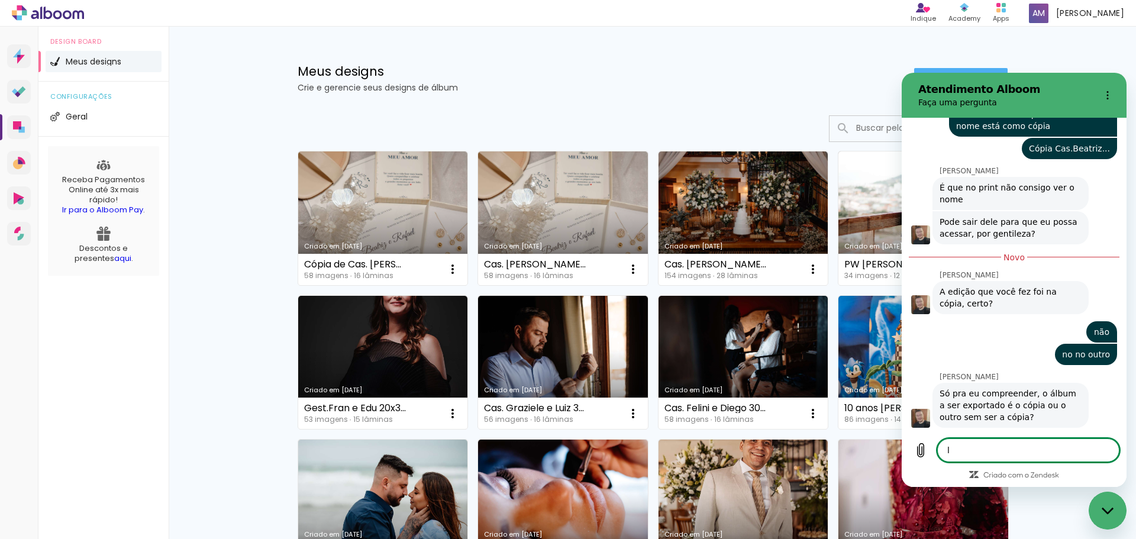
type textarea "le"
type textarea "x"
type textarea "l"
type textarea "x"
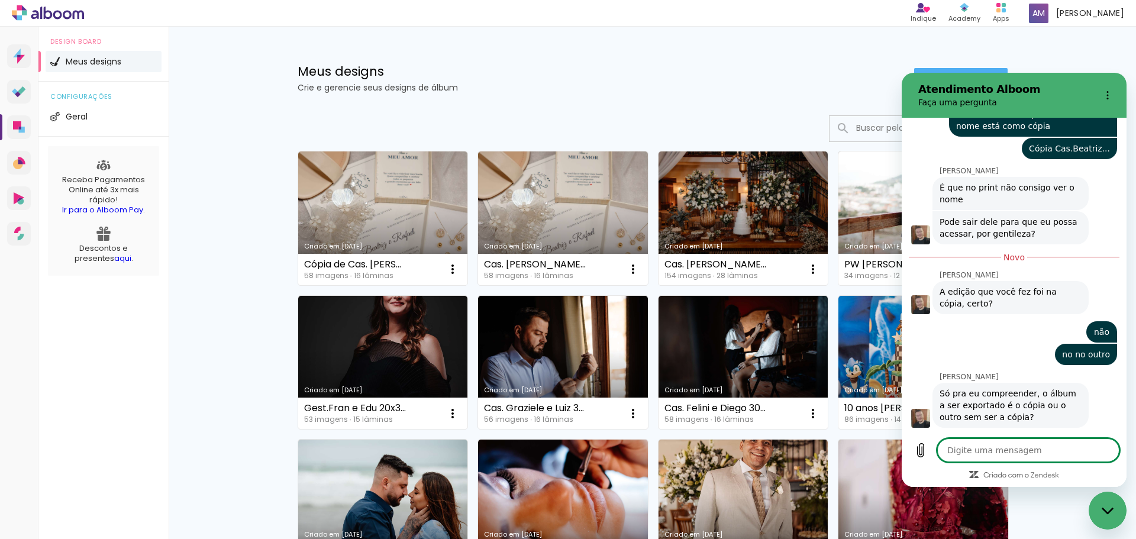
type textarea "e"
type textarea "x"
type textarea "eu"
type textarea "x"
type textarea "eu"
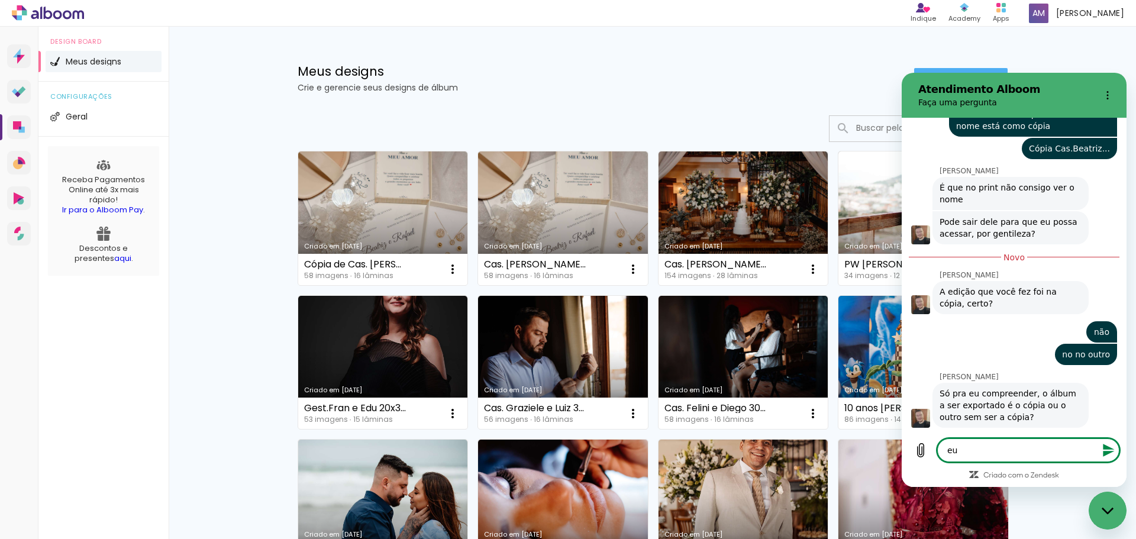
type textarea "x"
type textarea "eu j"
type textarea "x"
type textarea "eu já"
type textarea "x"
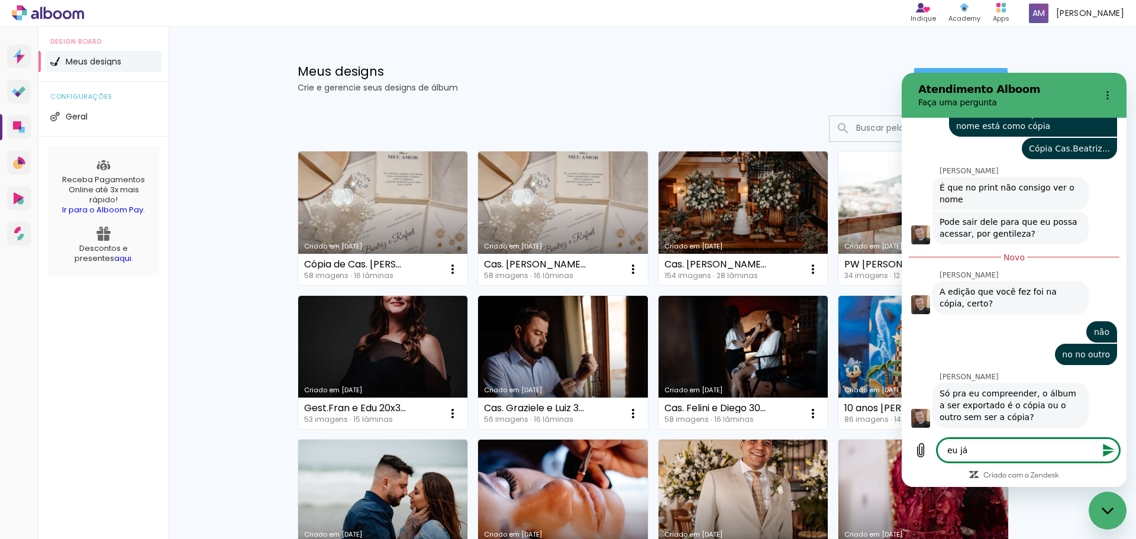
type textarea "eu já"
type textarea "x"
type textarea "eu já e"
type textarea "x"
type textarea "eu já ev"
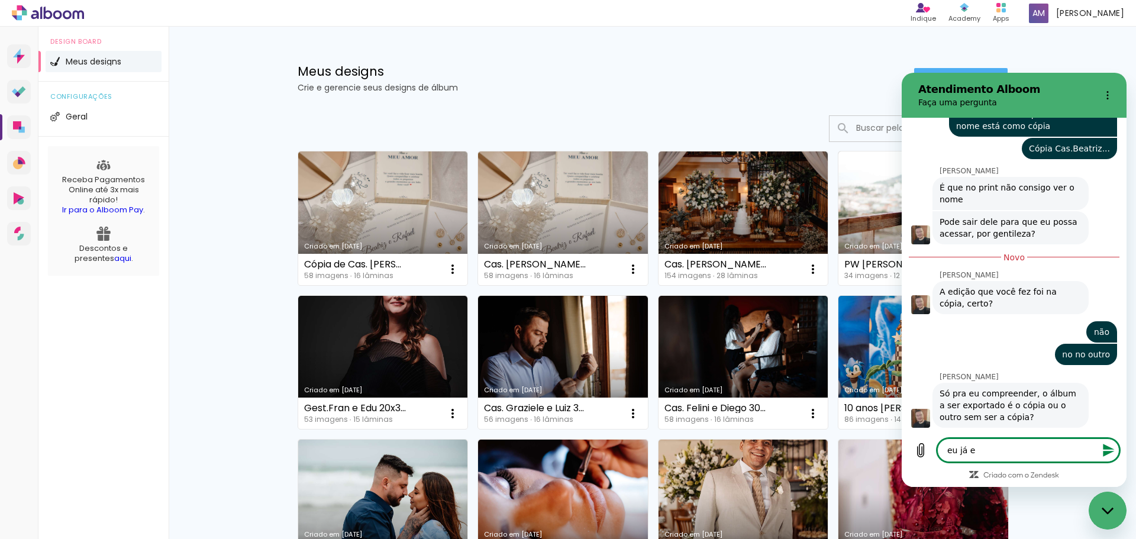
type textarea "x"
type textarea "eu já evi"
type textarea "x"
type textarea "eu já ev"
type textarea "x"
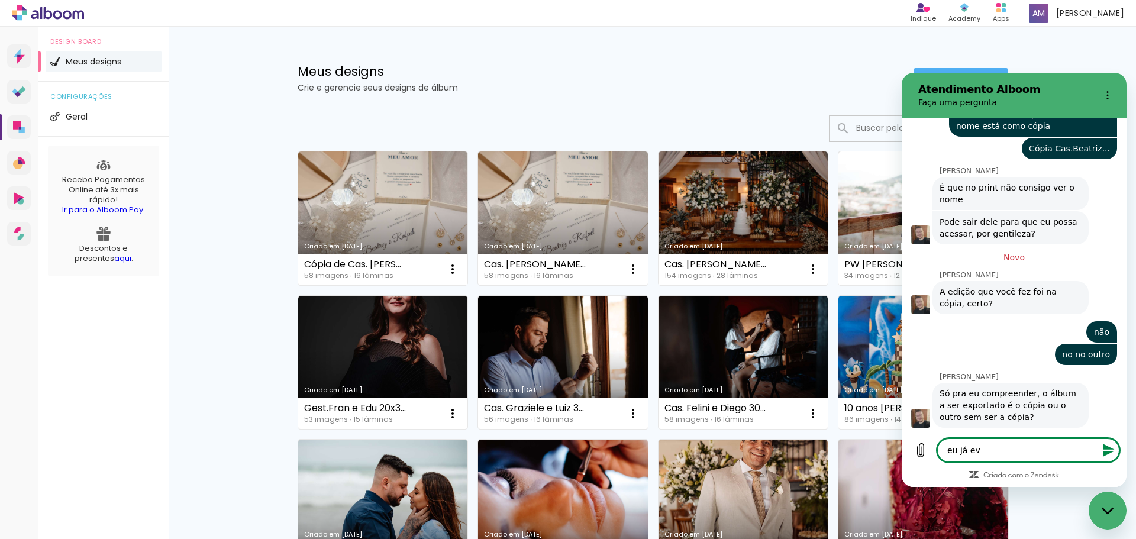
type textarea "eu já e"
type textarea "x"
type textarea "eu já ex"
type textarea "x"
type textarea "eu já exp"
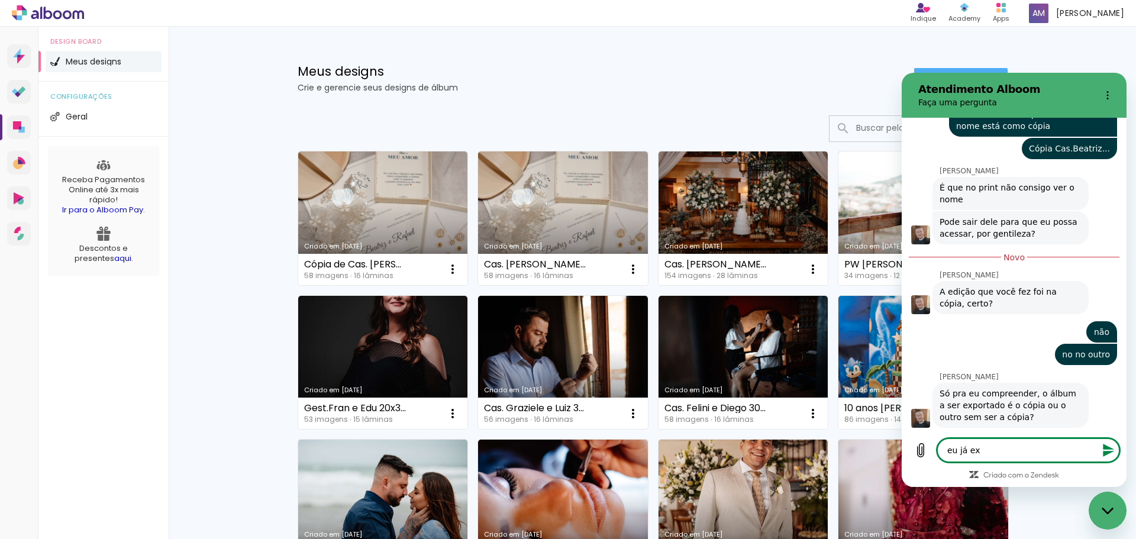
type textarea "x"
type textarea "eu já expo"
type textarea "x"
type textarea "eu já expor"
type textarea "x"
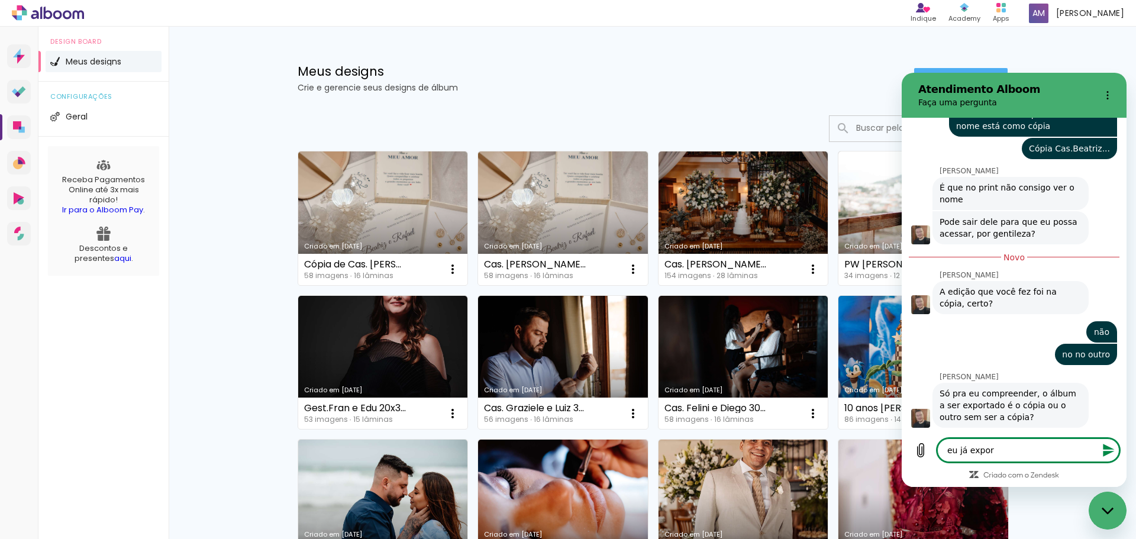
type textarea "eu já export"
type textarea "x"
type textarea "eu já exporte"
type textarea "x"
type textarea "eu já exportei"
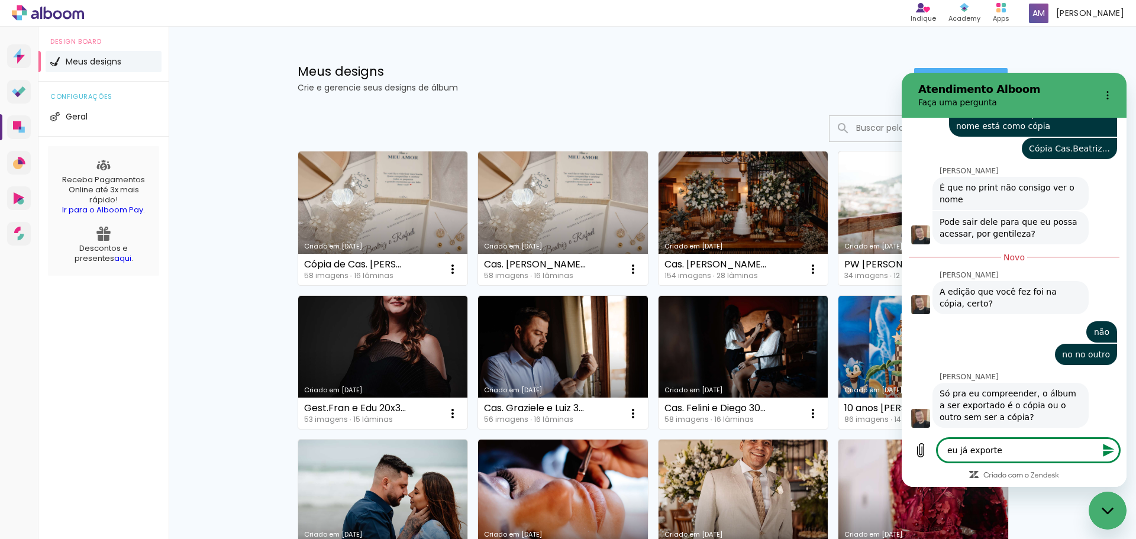
type textarea "x"
type textarea "eu já exportei"
type textarea "x"
type textarea "eu já exportei p"
type textarea "x"
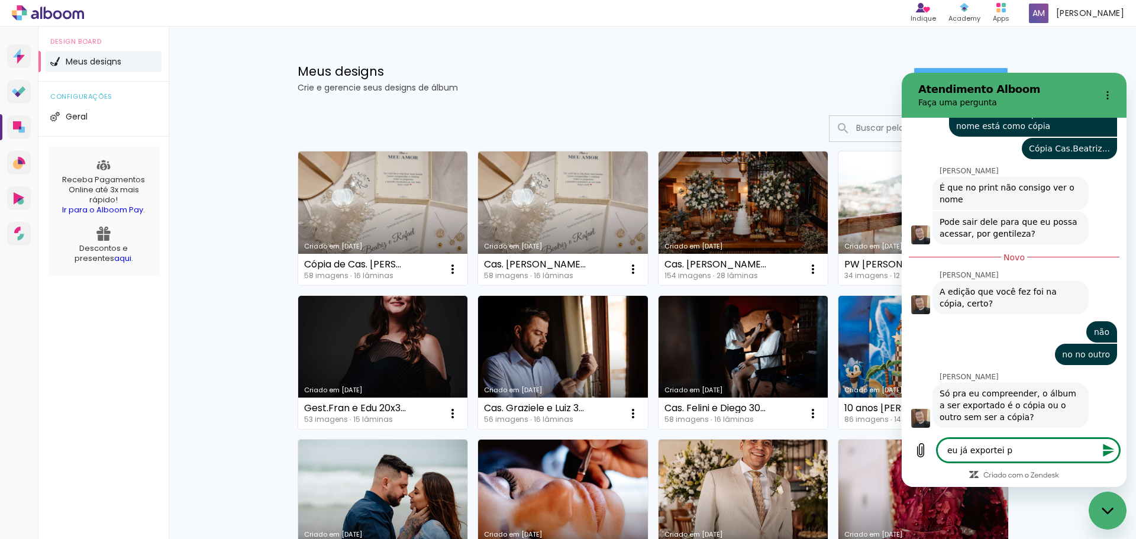
type textarea "eu já exportei pa"
type textarea "x"
type textarea "eu já exportei par"
type textarea "x"
type textarea "eu já exportei para"
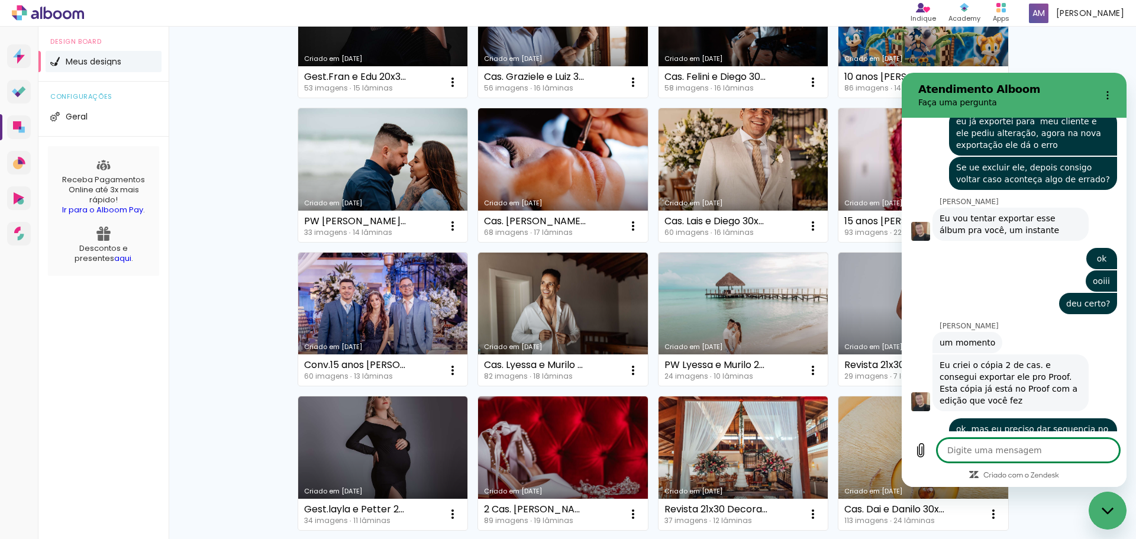
scroll to position [5071, 0]
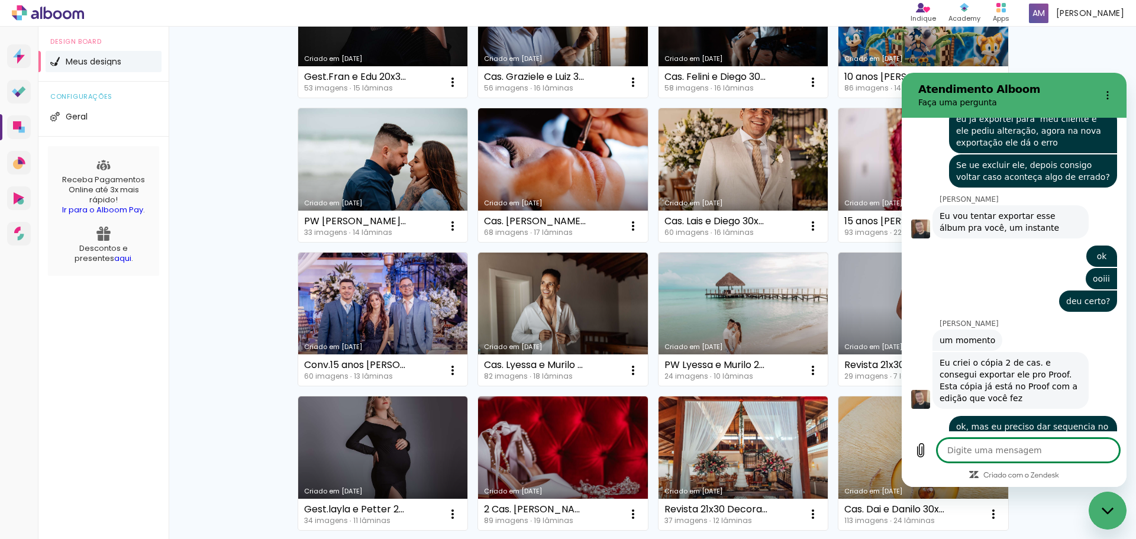
click at [1104, 508] on icon "Fechar janela de mensagens" at bounding box center [1108, 511] width 12 height 8
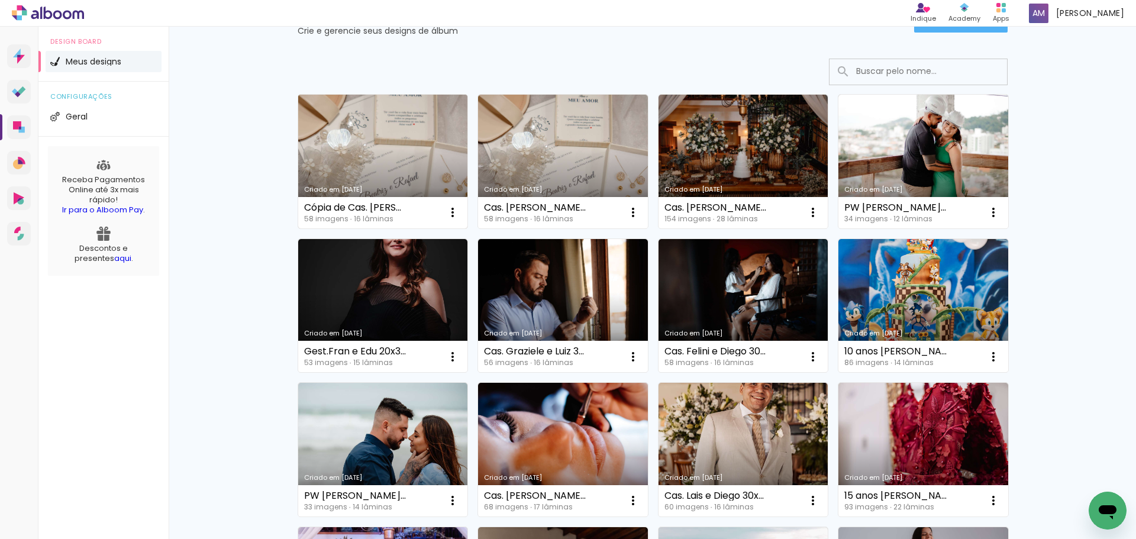
scroll to position [0, 0]
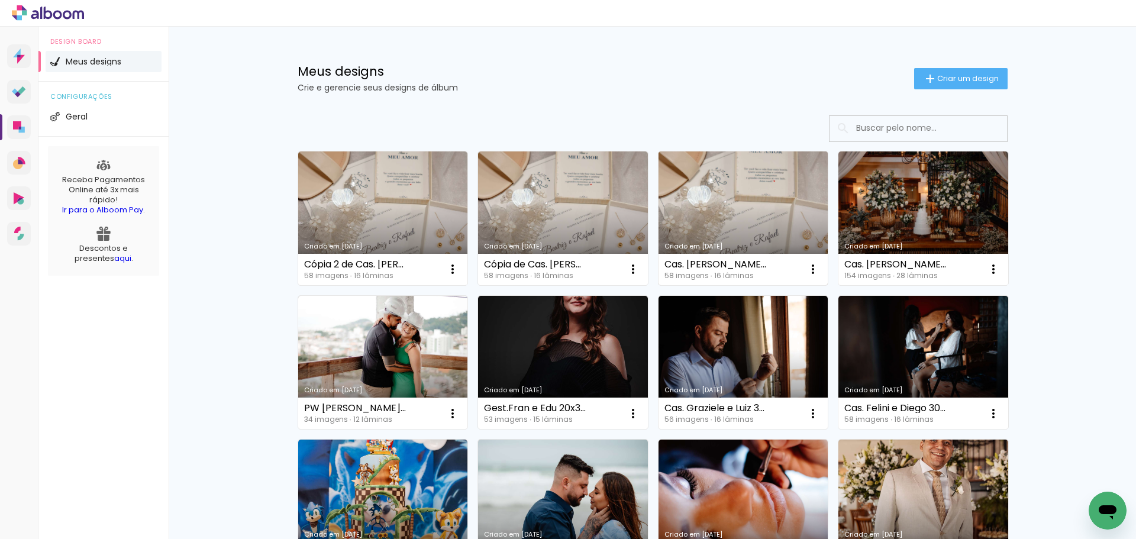
click at [762, 208] on link "Criado em [DATE]" at bounding box center [743, 218] width 170 height 134
click at [359, 206] on link "Criado em [DATE]" at bounding box center [383, 218] width 170 height 134
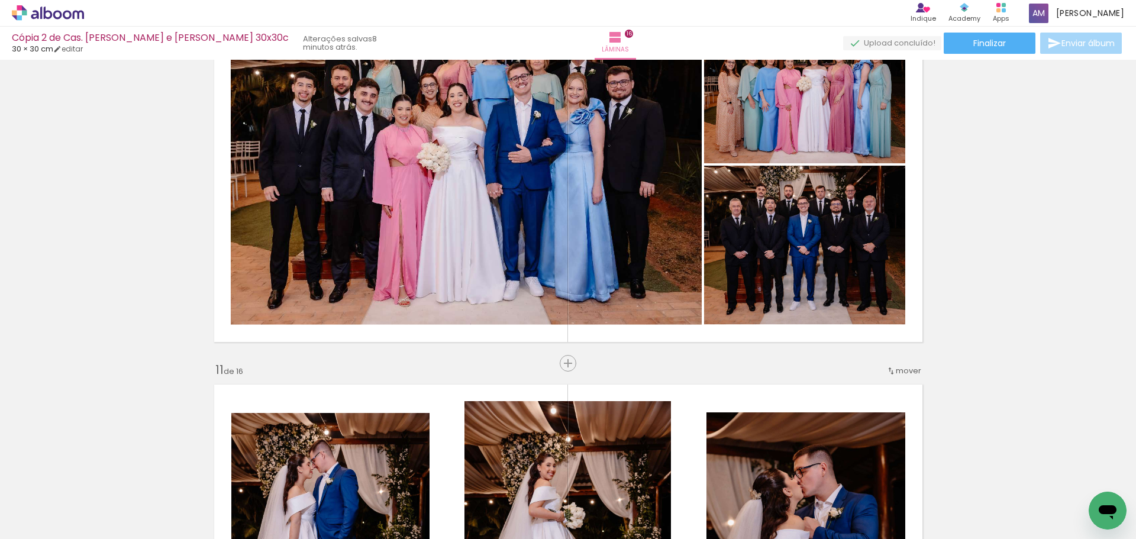
scroll to position [3550, 0]
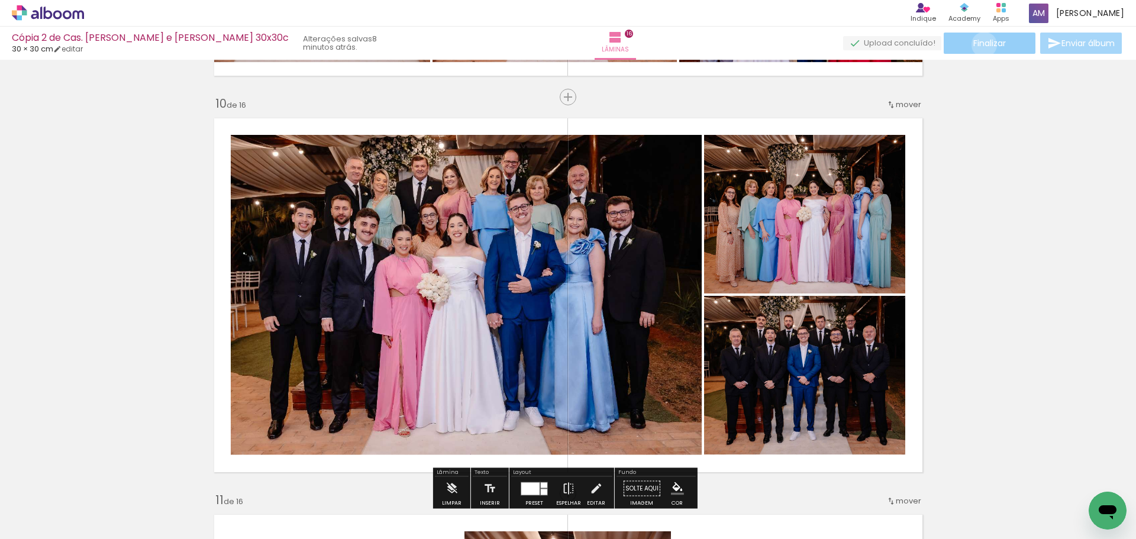
click at [980, 44] on span "Finalizar" at bounding box center [989, 43] width 33 height 8
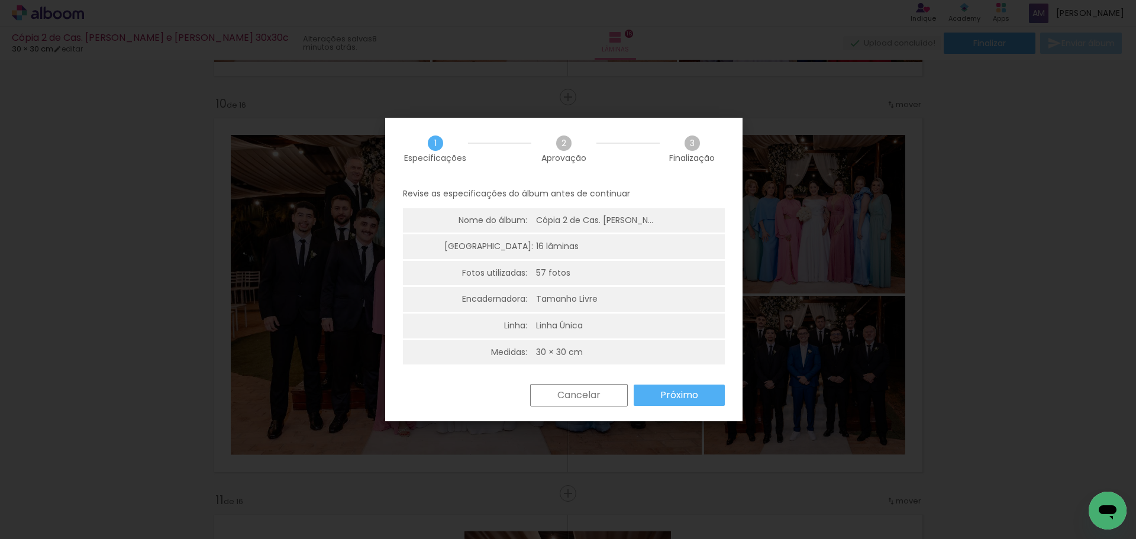
click at [0, 0] on slot "Próximo" at bounding box center [0, 0] width 0 height 0
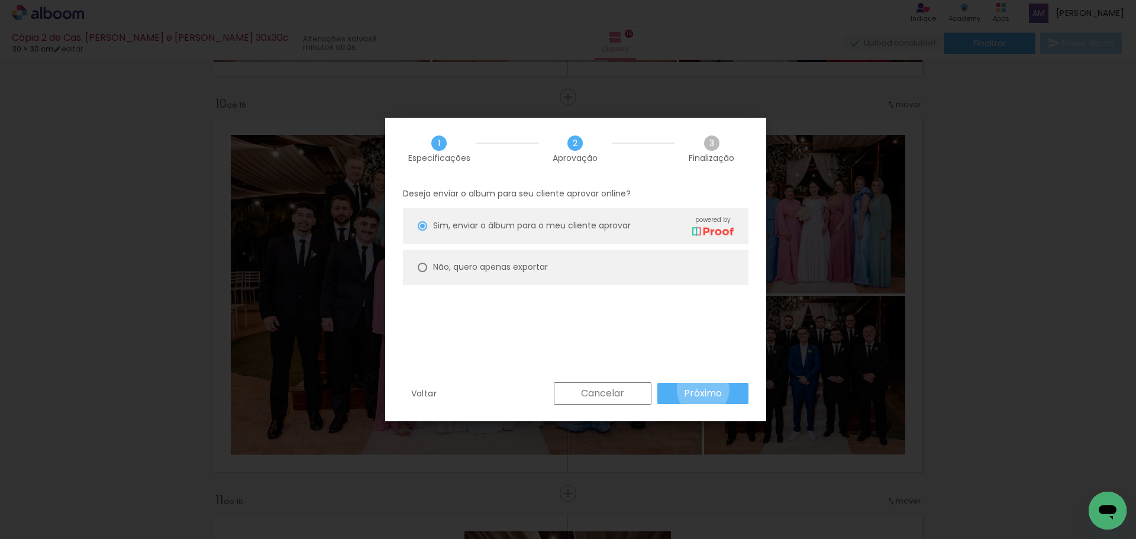
click at [0, 0] on slot "Próximo" at bounding box center [0, 0] width 0 height 0
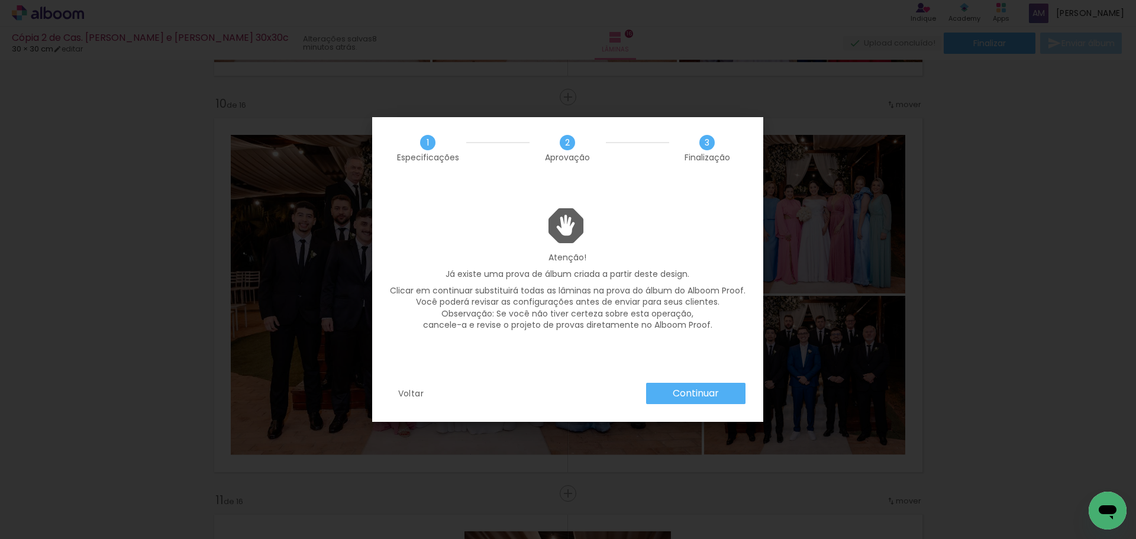
click at [0, 0] on slot "Continuar" at bounding box center [0, 0] width 0 height 0
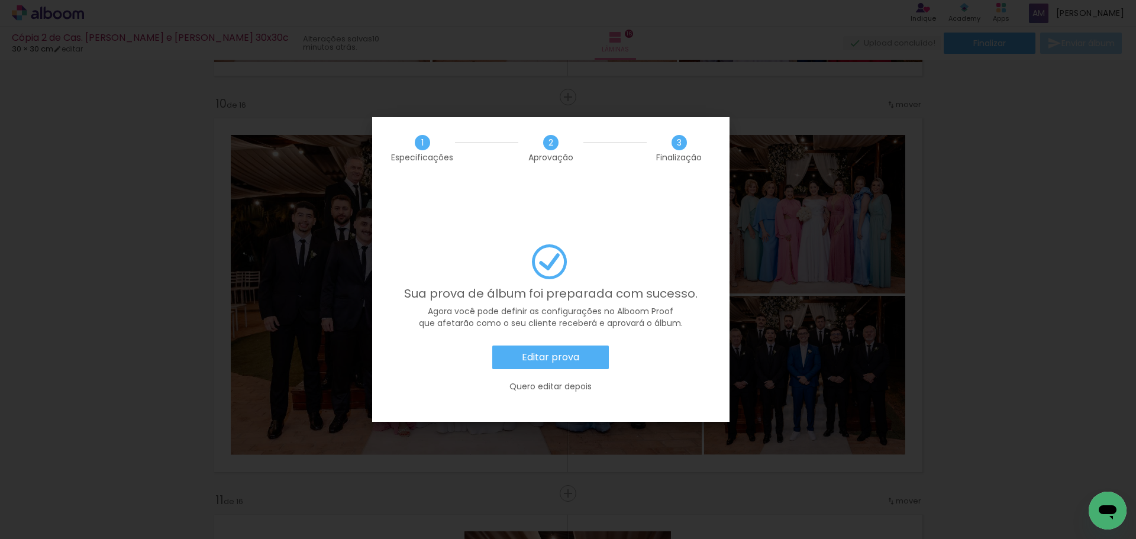
drag, startPoint x: 617, startPoint y: 217, endPoint x: 619, endPoint y: 228, distance: 12.1
click at [0, 0] on div "Sua prova de álbum foi preparada com sucesso. Agora você pode definir as config…" at bounding box center [0, 0] width 0 height 0
click at [0, 0] on slot "Editar prova" at bounding box center [0, 0] width 0 height 0
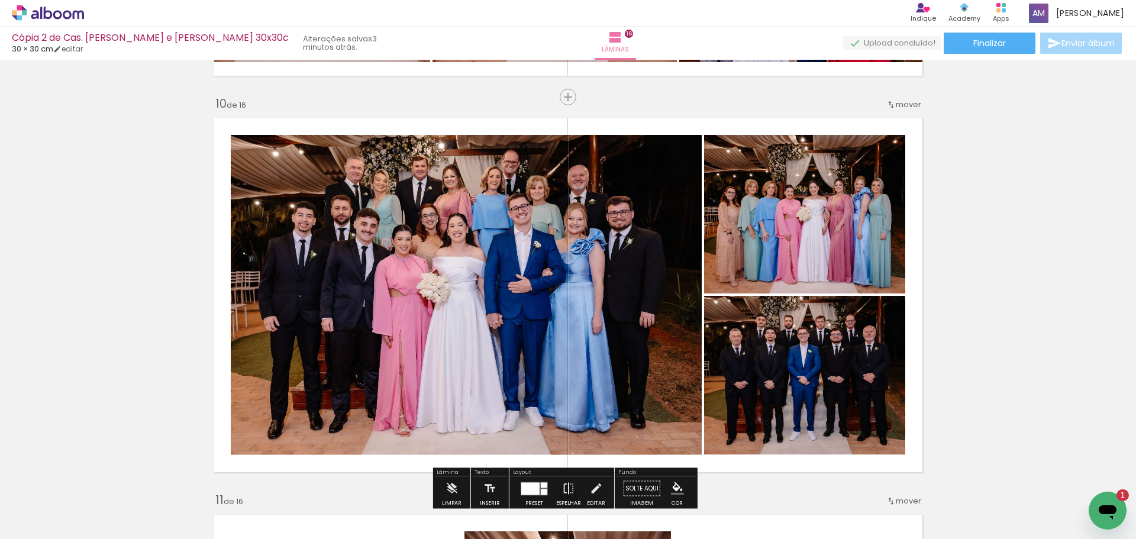
click at [1109, 514] on icon "Abrir janela de mensagens, 1 mensagem não lida" at bounding box center [1108, 512] width 18 height 14
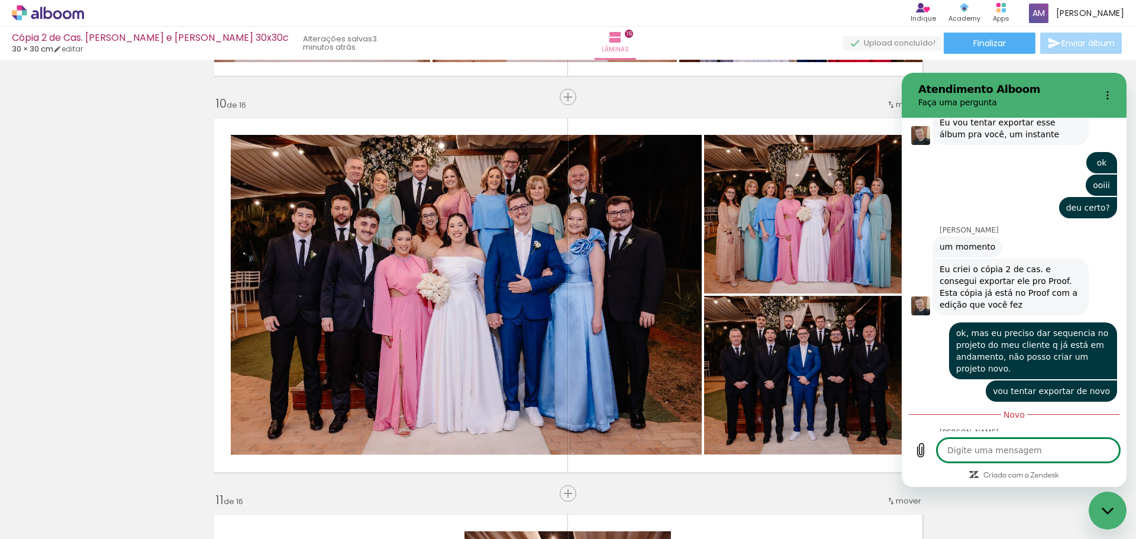
type textarea "x"
click at [965, 448] on textarea at bounding box center [1028, 450] width 182 height 24
type textarea "á"
type textarea "x"
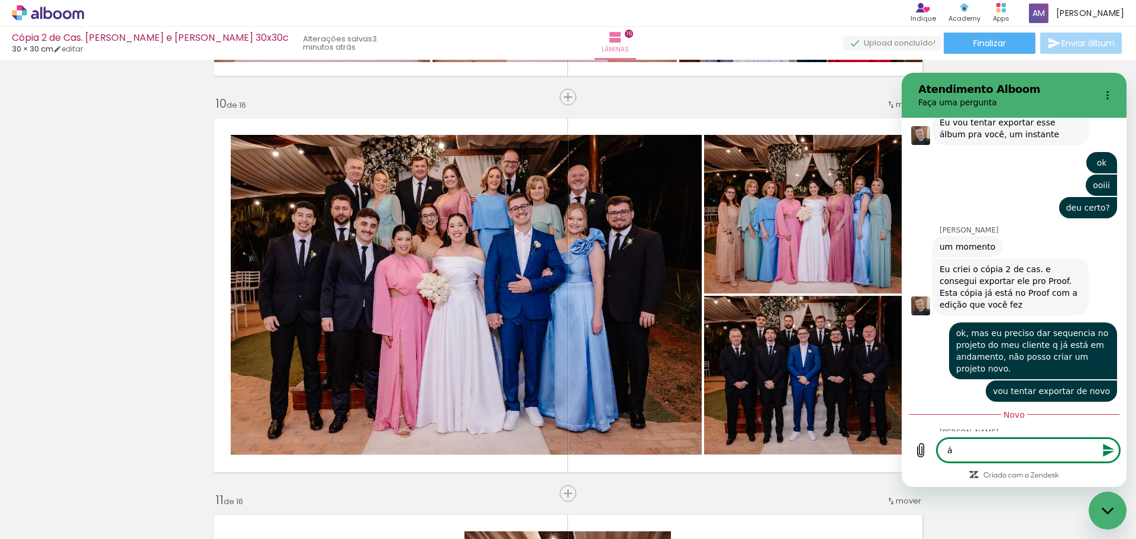
type textarea "á"
type textarea "x"
type textarea "á"
type textarea "x"
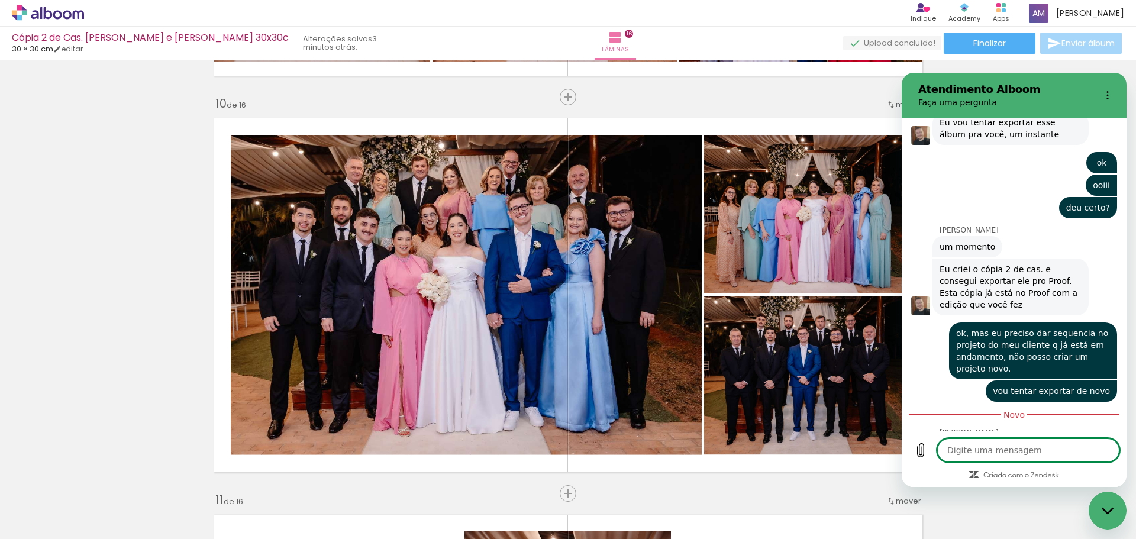
type textarea "c"
type textarea "x"
type textarea "co"
type textarea "x"
type textarea "con"
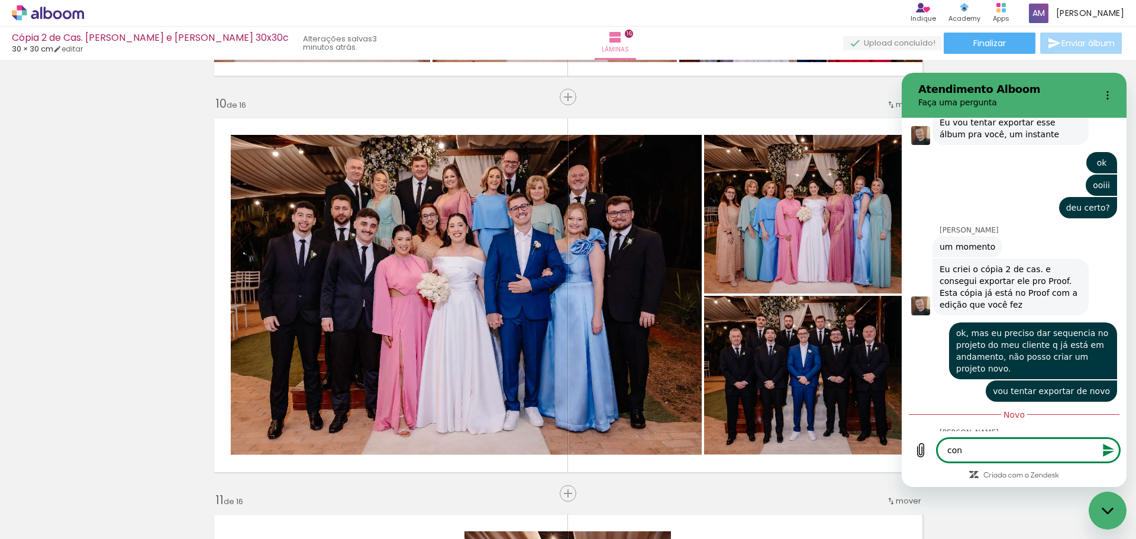
type textarea "x"
type textarea "cons"
type textarea "x"
type textarea "conse"
type textarea "x"
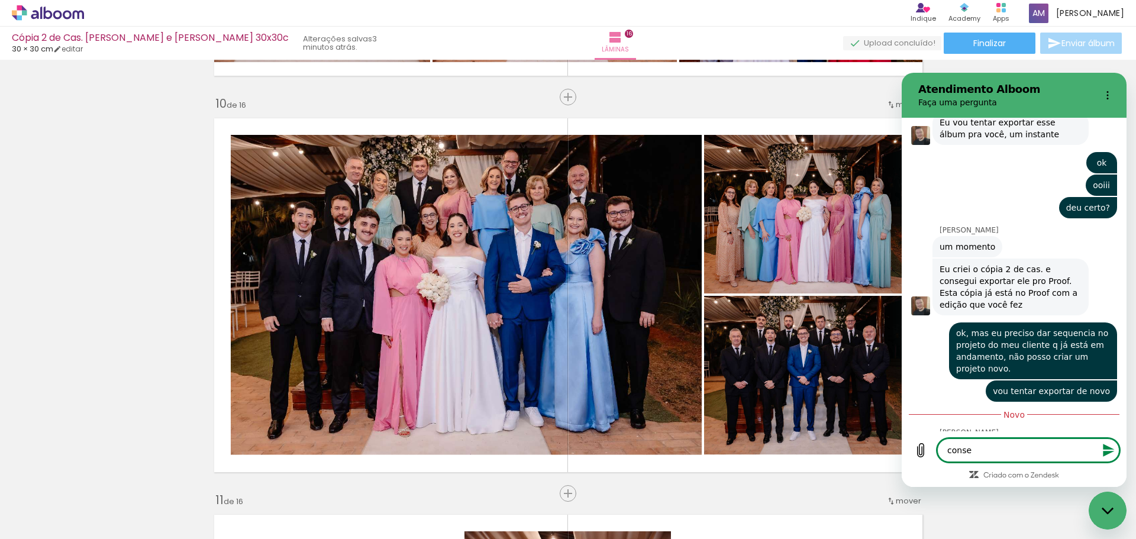
type textarea "conseg"
type textarea "x"
type textarea "consegu"
type textarea "x"
type textarea "consegui"
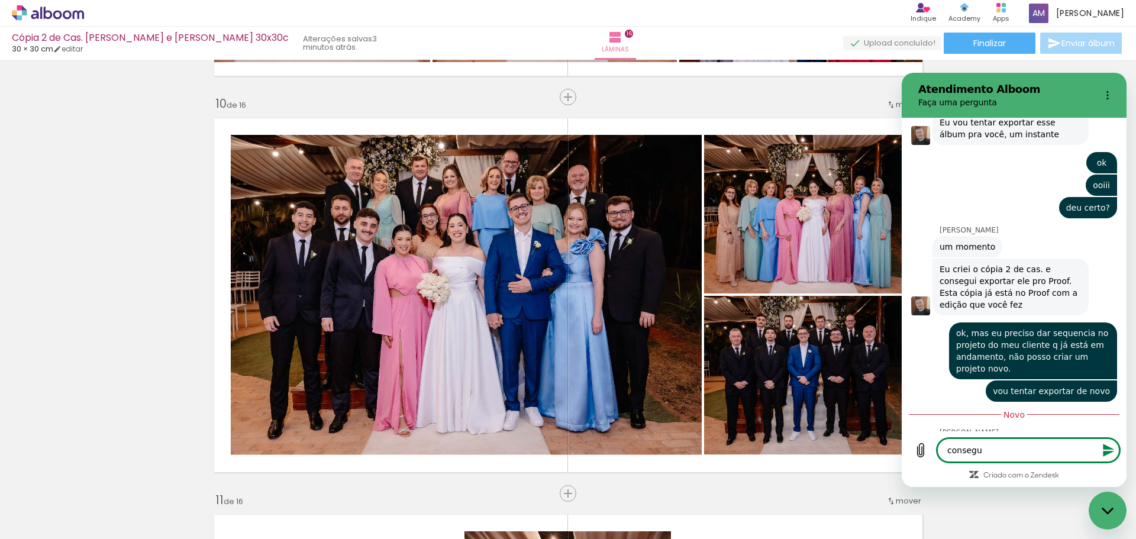
type textarea "x"
type textarea "consegui"
type textarea "x"
type textarea "consegui"
type textarea "x"
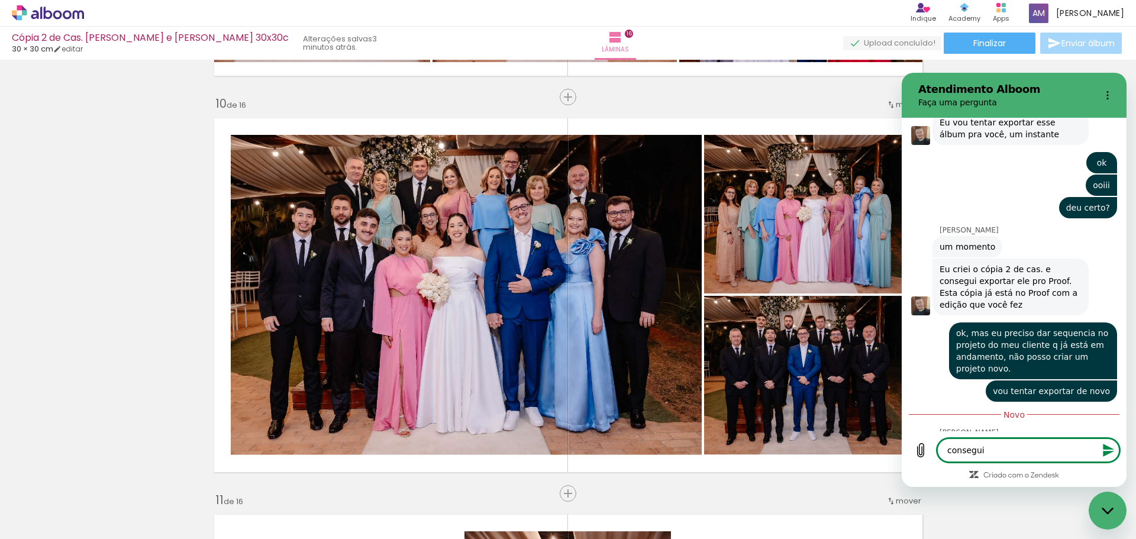
type textarea "consegu"
type textarea "x"
type textarea "conseg"
type textarea "x"
type textarea "conse"
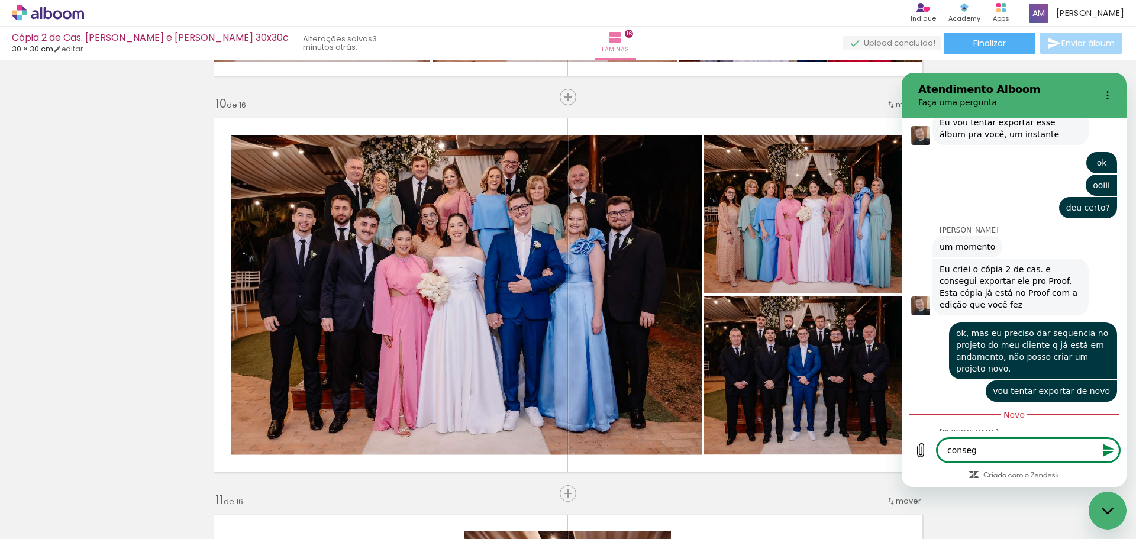
type textarea "x"
type textarea "cons"
type textarea "x"
type textarea "con"
type textarea "x"
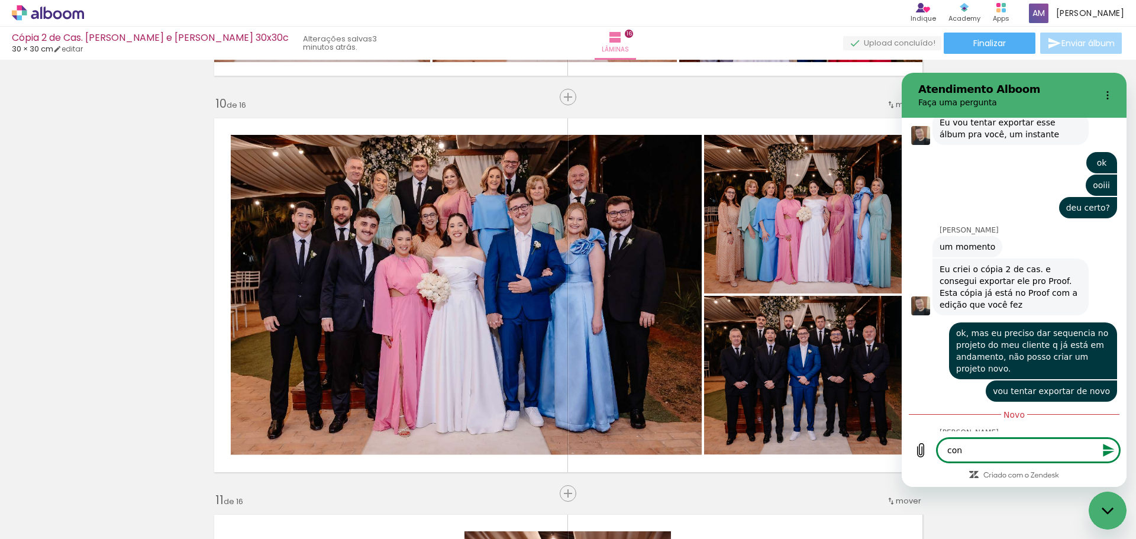
type textarea "co"
type textarea "x"
type textarea "c"
type textarea "x"
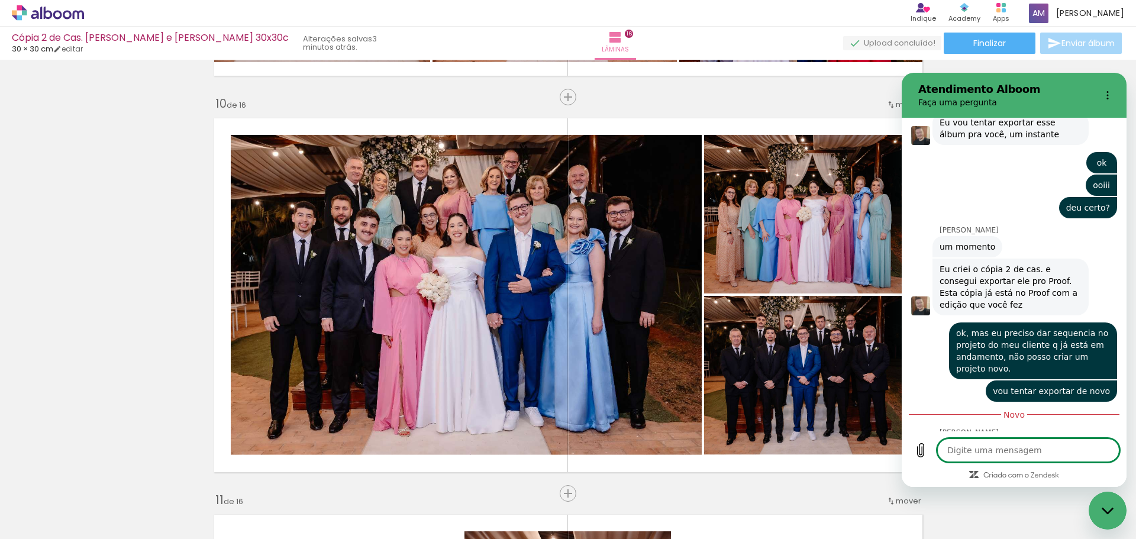
type textarea "E"
type textarea "x"
type textarea "Es"
type textarea "x"
type textarea "Est"
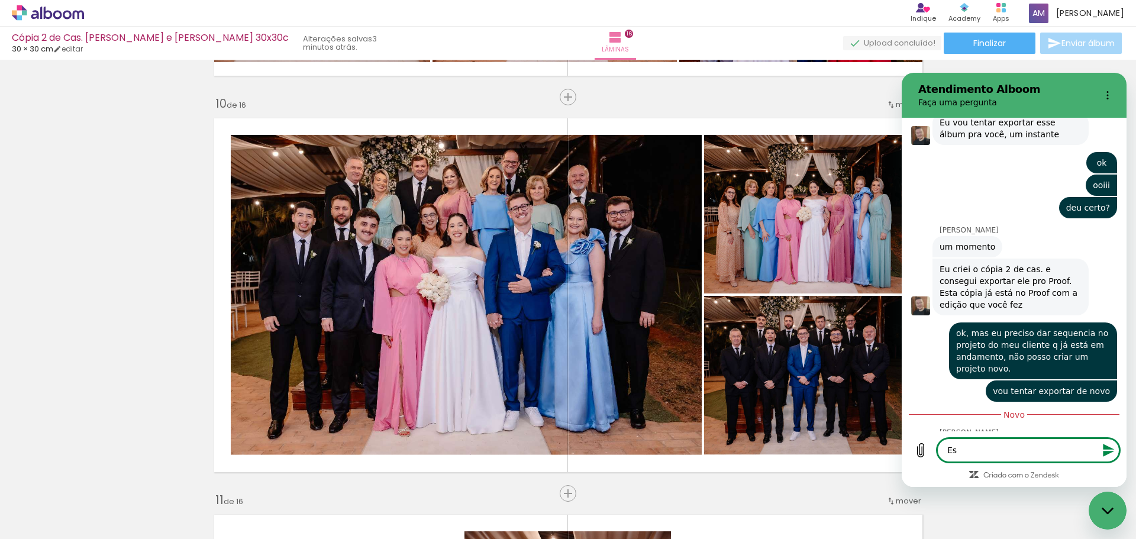
type textarea "x"
type textarea "Esto"
type textarea "x"
type textarea "Estou"
type textarea "x"
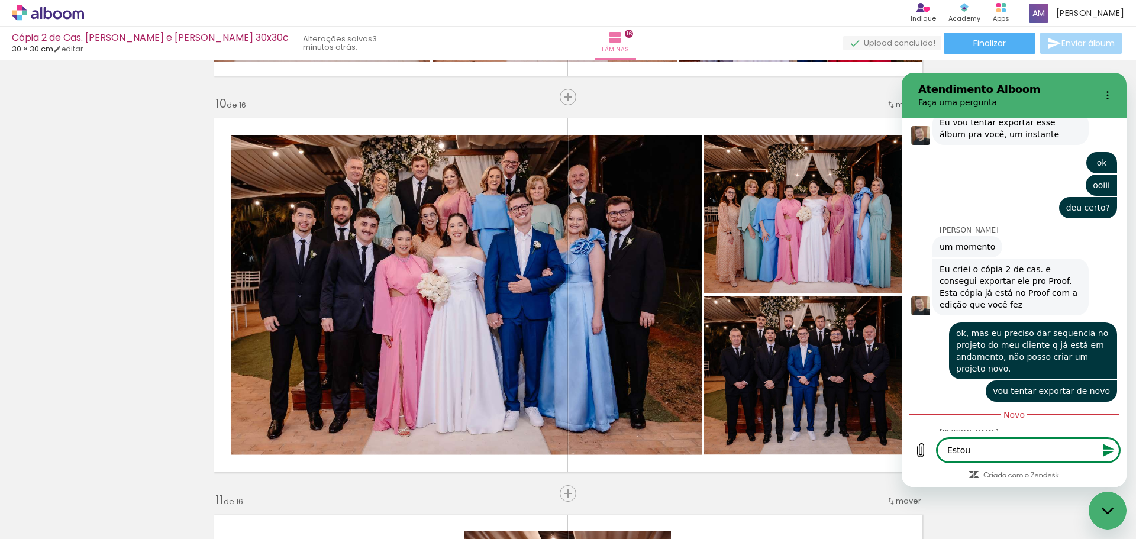
type textarea "Estou"
type textarea "x"
type textarea "Estou f"
type textarea "x"
type textarea "Estou fi"
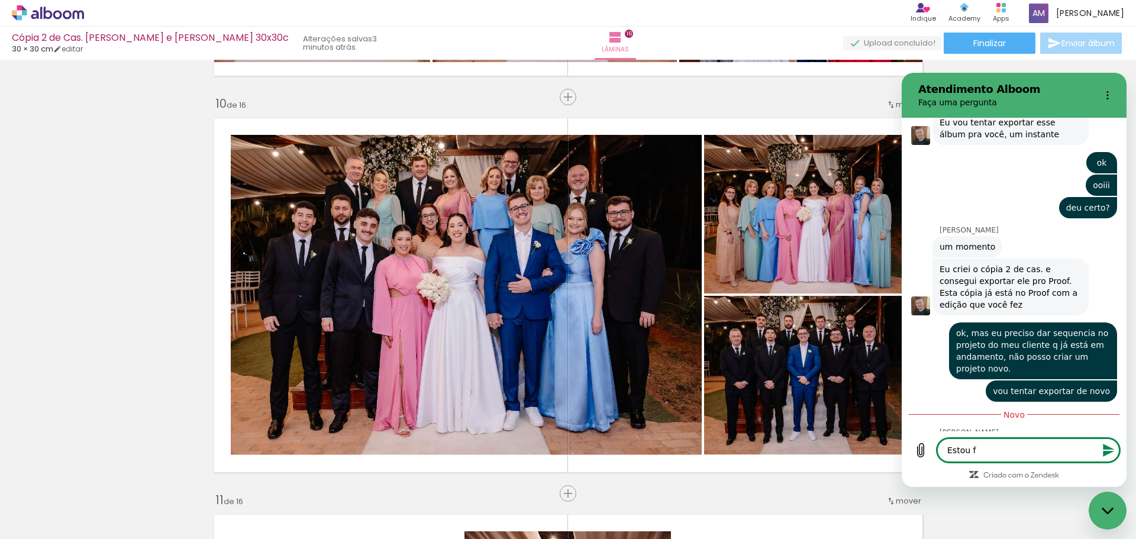
type textarea "x"
type textarea "Estou fin"
type textarea "x"
type textarea "Estou fina"
type textarea "x"
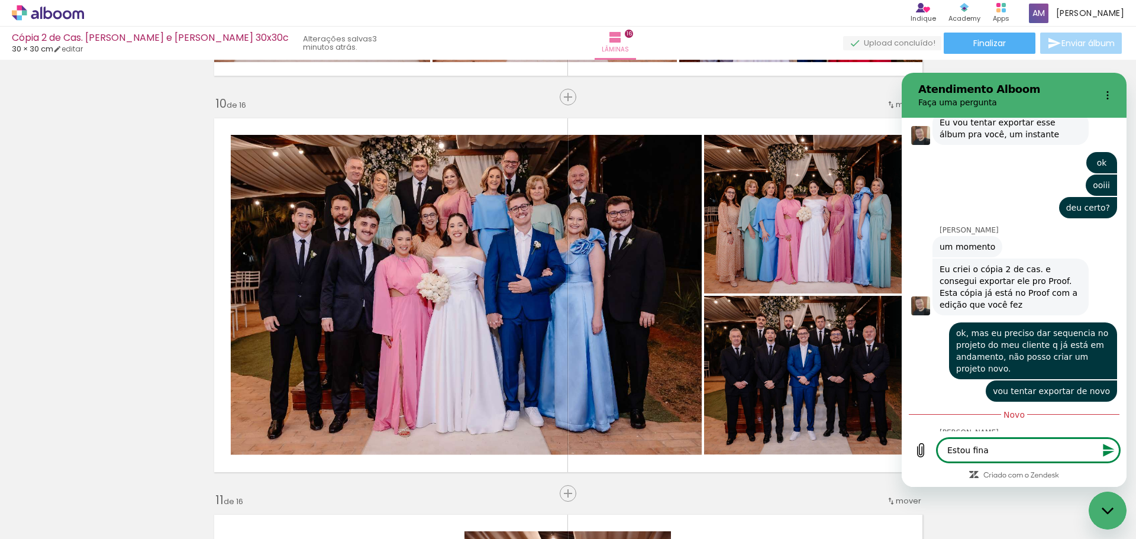
type textarea "Estou final"
type textarea "x"
type textarea "Estou finali"
type textarea "x"
type textarea "Estou finaliz"
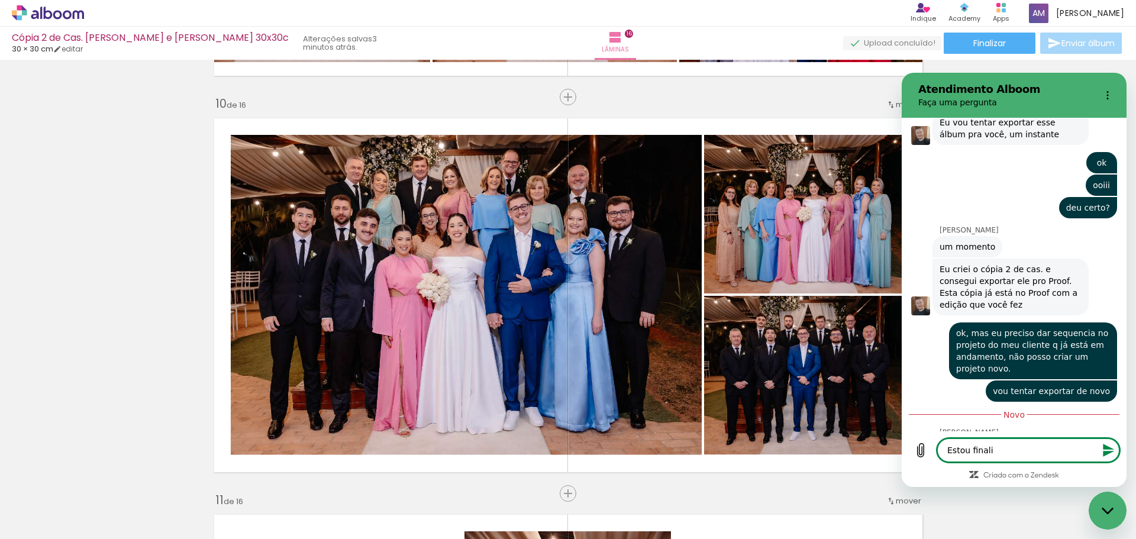
type textarea "x"
type textarea "Estou finaliza"
type textarea "x"
type textarea "Estou finalizan"
type textarea "x"
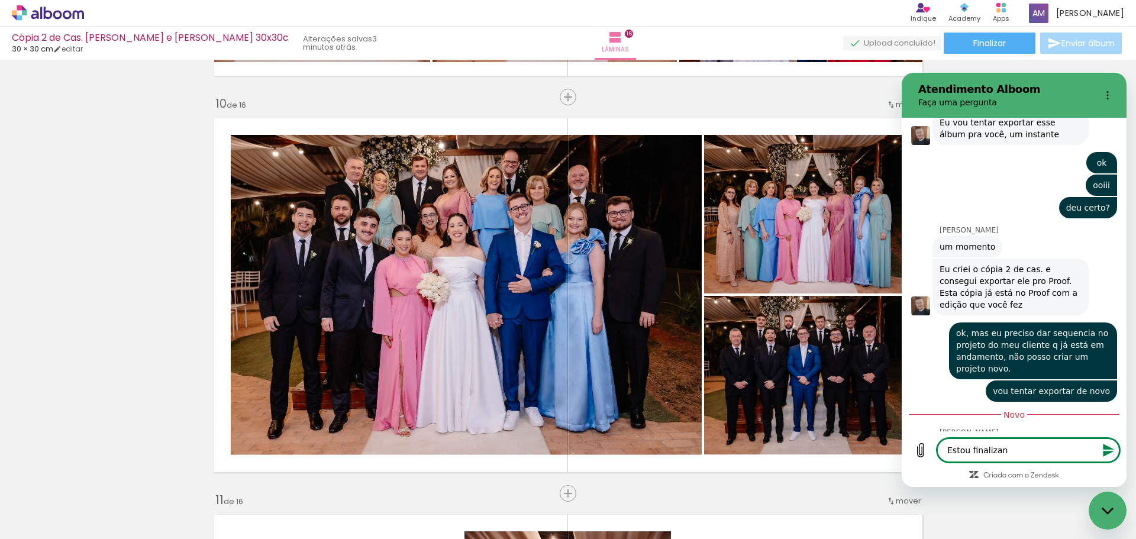
type textarea "Estou finalizand"
type textarea "x"
type textarea "Estou finalizando"
type textarea "x"
type textarea "Estou finalizando"
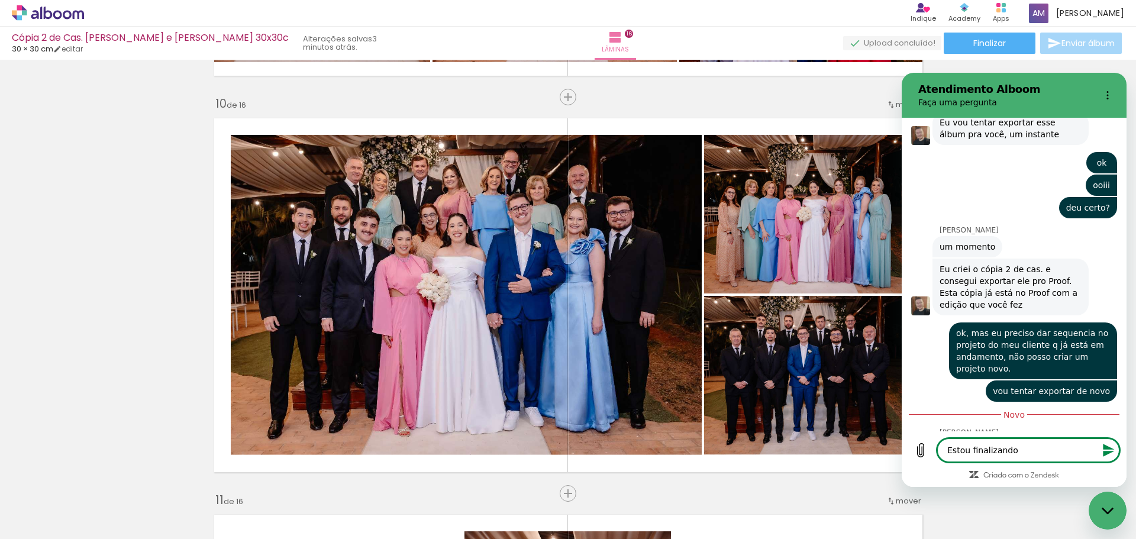
type textarea "x"
type textarea "Estou finalizando p"
type textarea "x"
type textarea "Estou finalizando pr"
type textarea "x"
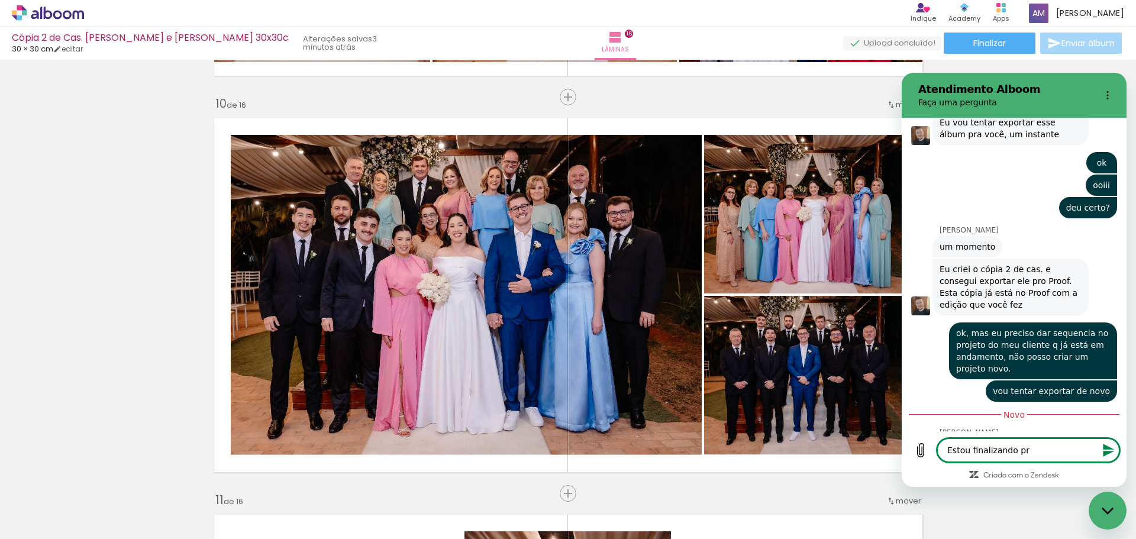
type textarea "Estou finalizando pra"
type textarea "x"
type textarea "Estou finalizando pra"
type textarea "x"
type textarea "Estou finalizando pra e"
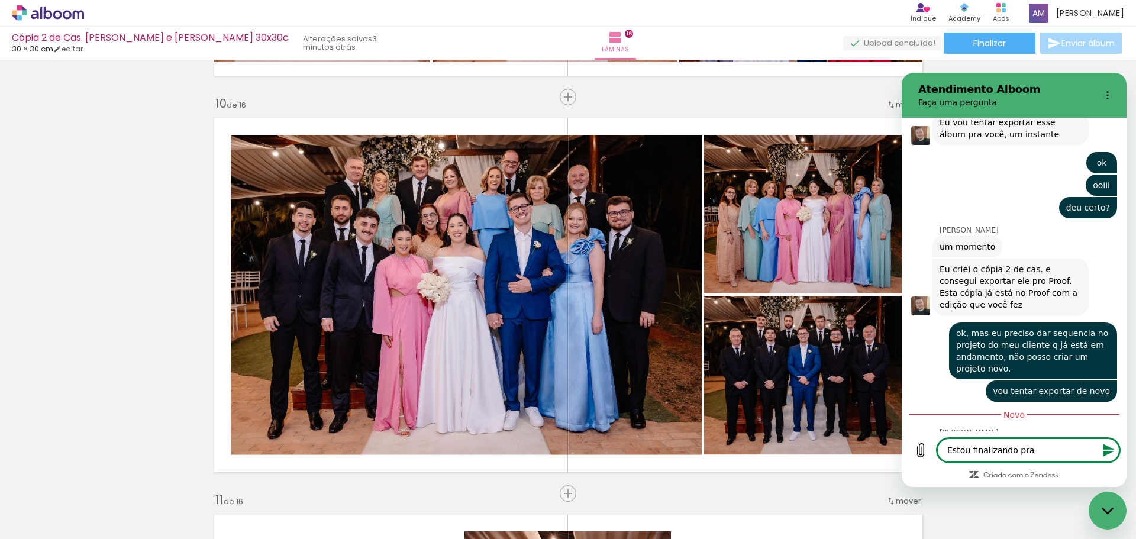
type textarea "x"
type textarea "Estou finalizando pra en"
type textarea "x"
type textarea "Estou finalizando pra env"
type textarea "x"
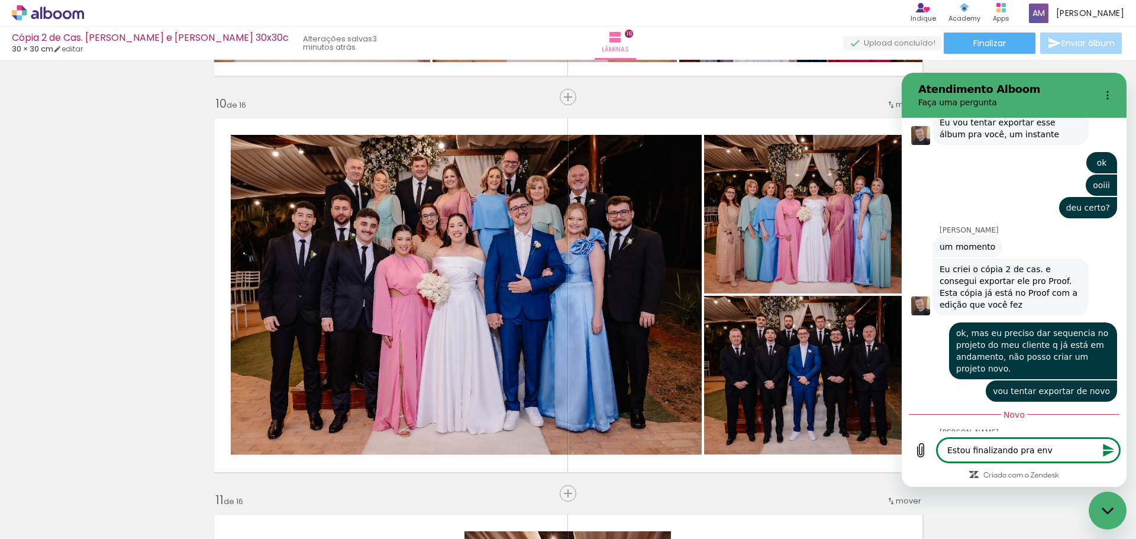
type textarea "Estou finalizando pra envi"
type textarea "x"
type textarea "Estou finalizando pra envio"
type textarea "x"
type textarea "Estou finalizando pra envio"
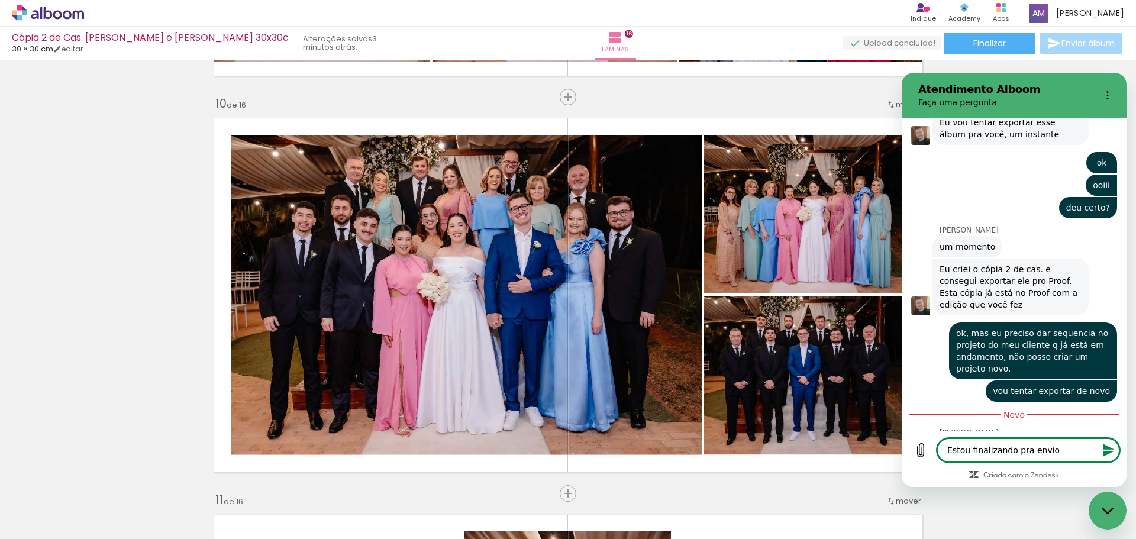
type textarea "x"
type textarea "Estou finalizando pra envio d"
type textarea "x"
type textarea "Estou finalizando pra envio"
type textarea "x"
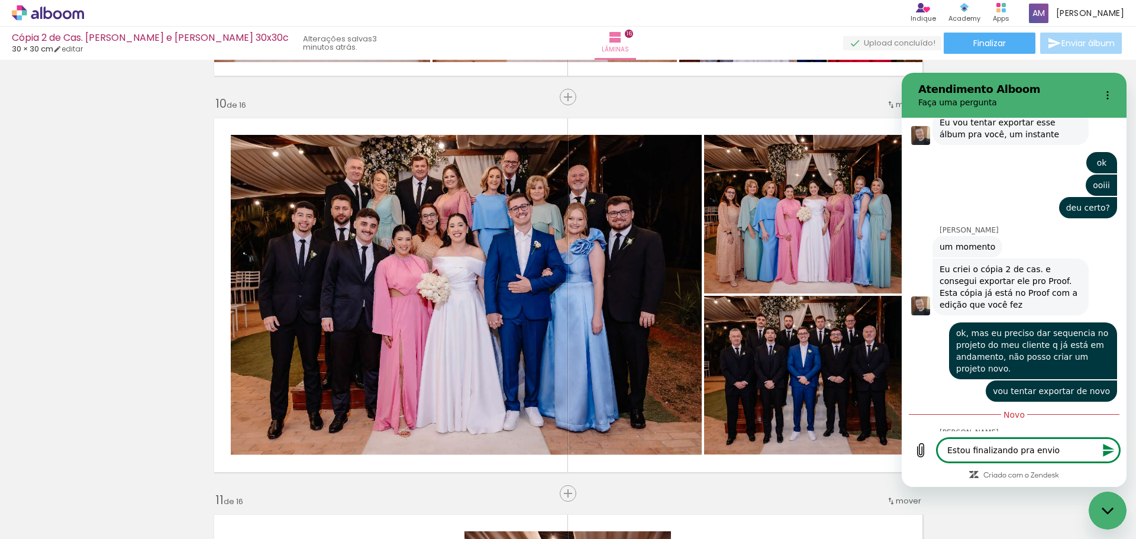
type textarea "Estou finalizando pra envio p"
type textarea "x"
type textarea "Estou finalizando pra envio pa"
type textarea "x"
type textarea "Estou finalizando pra envio par"
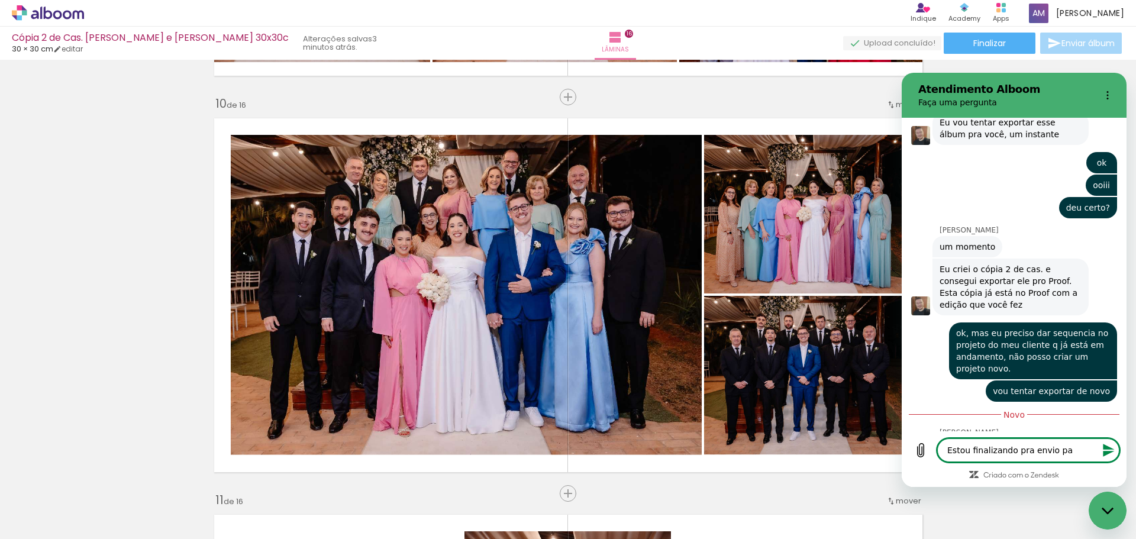
type textarea "x"
type textarea "Estou finalizando pra envio para"
type textarea "x"
type textarea "Estou finalizando pra envio para"
type textarea "x"
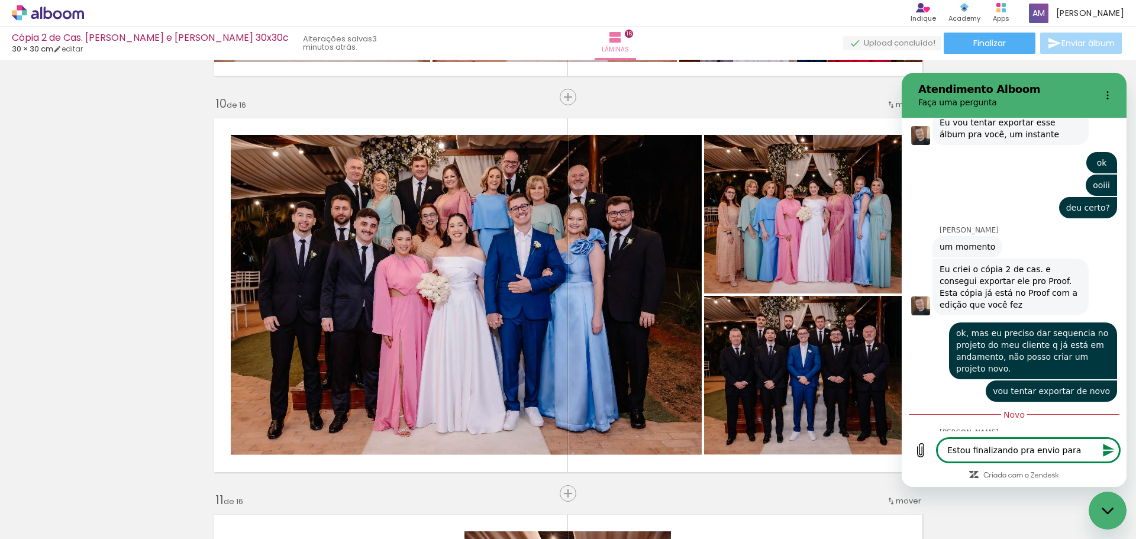
type textarea "Estou finalizando pra envio para m"
type textarea "x"
type textarea "Estou finalizando pra envio para me"
type textarea "x"
type textarea "Estou finalizando pra envio para meu"
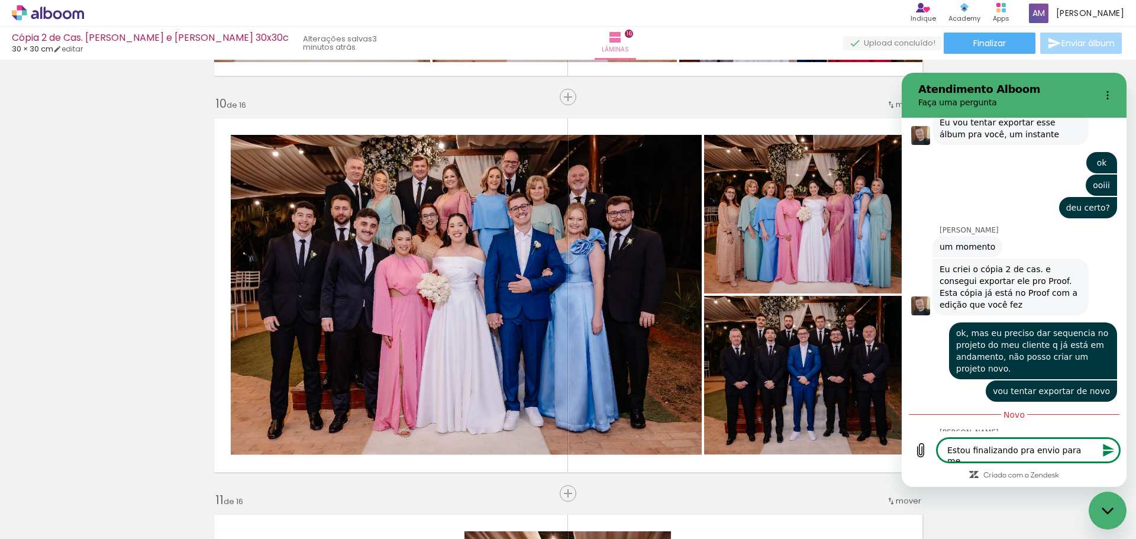
type textarea "x"
type textarea "Estou finalizando pra envio para meu"
type textarea "x"
type textarea "Estou finalizando pra envio para meu c"
type textarea "x"
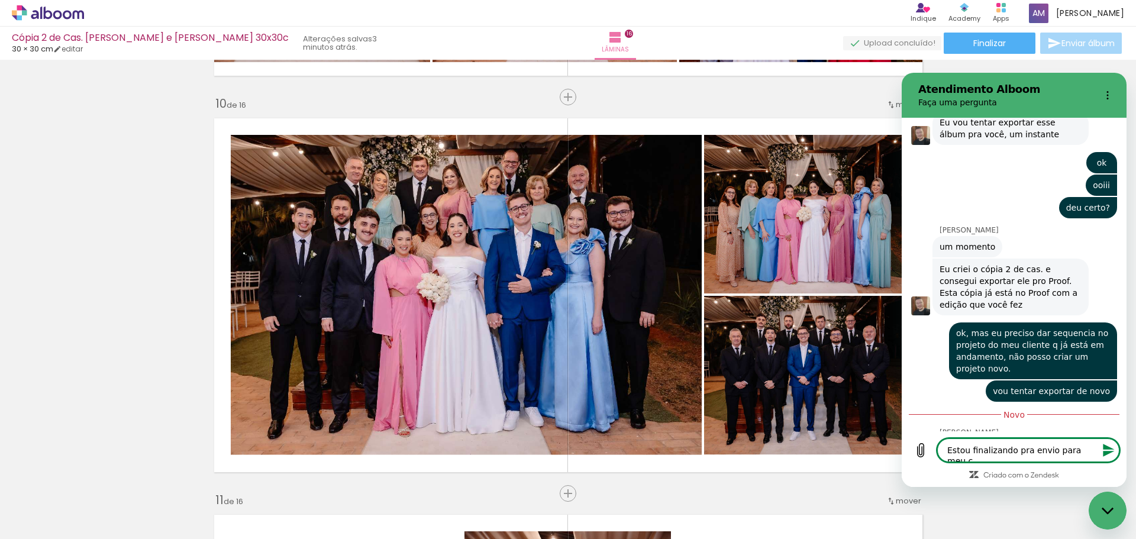
type textarea "Estou finalizando pra envio para meu cl"
type textarea "x"
type textarea "Estou finalizando pra envio para meu cli"
type textarea "x"
type textarea "Estou finalizando pra envio para meu clie"
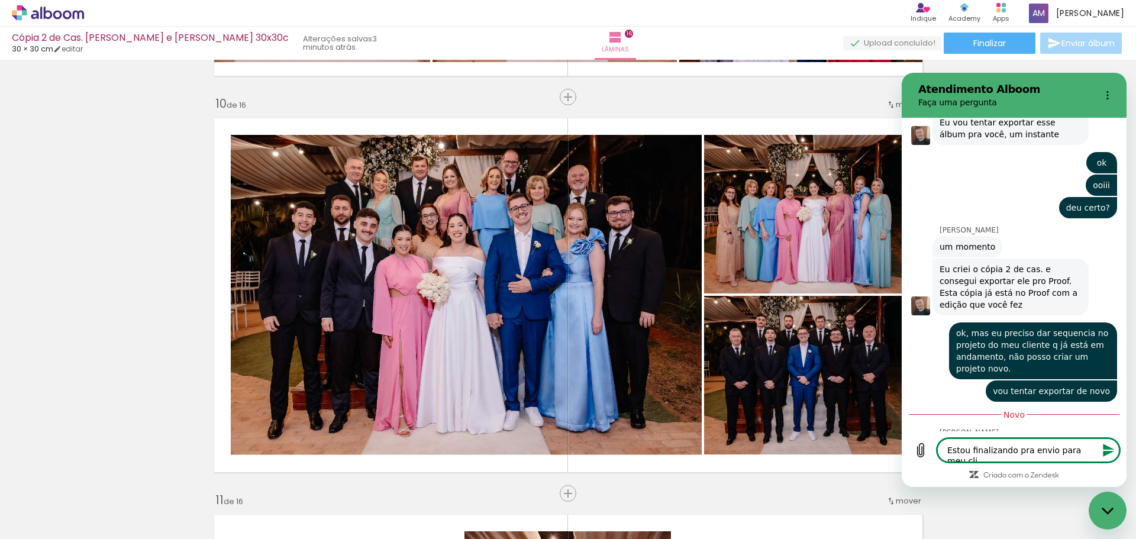
type textarea "x"
type textarea "Estou finalizando pra envio para meu clien"
type textarea "x"
type textarea "Estou finalizando pra envio para meu client"
type textarea "x"
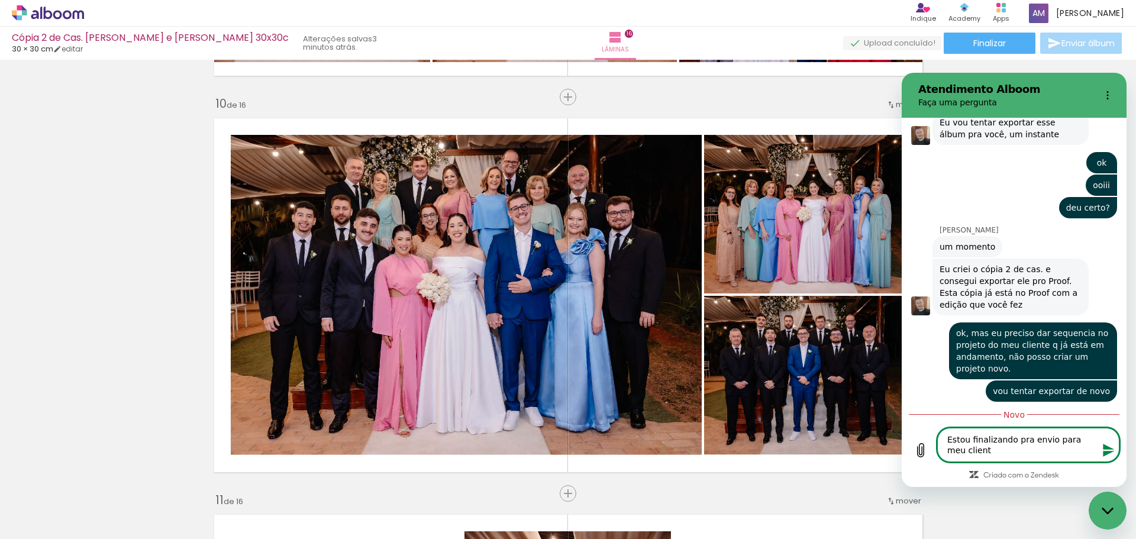
type textarea "Estou finalizando pra envio para meu cliente"
type textarea "x"
type textarea "Estou finalizando pra envio para meu cliente,"
type textarea "x"
type textarea "Estou finalizando pra envio para meu cliente,"
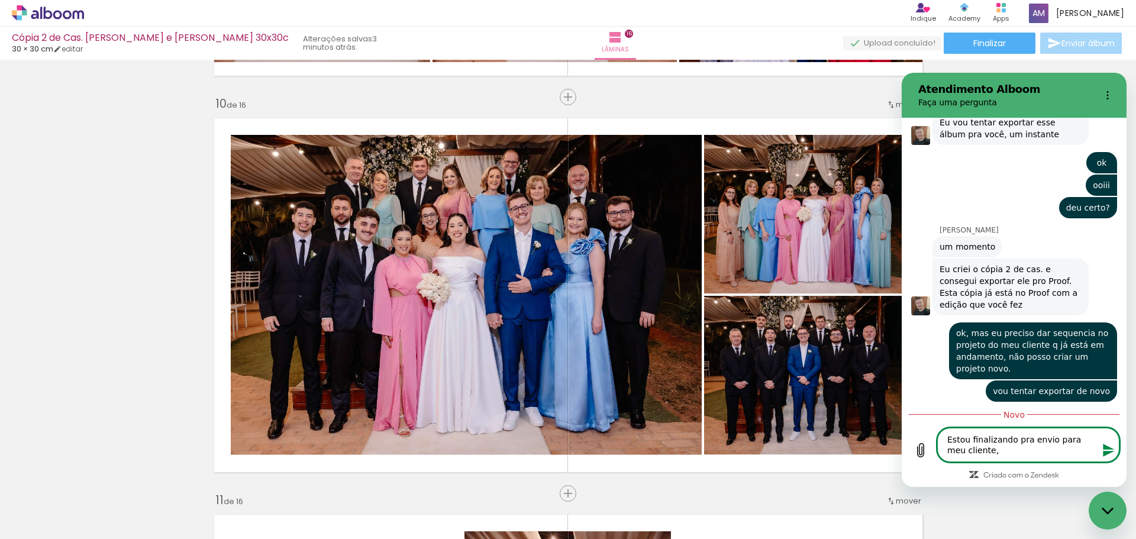
type textarea "x"
type textarea "Estou finalizando pra envio para meu cliente, v"
type textarea "x"
type textarea "Estou finalizando pra envio para meu cliente, vo"
type textarea "x"
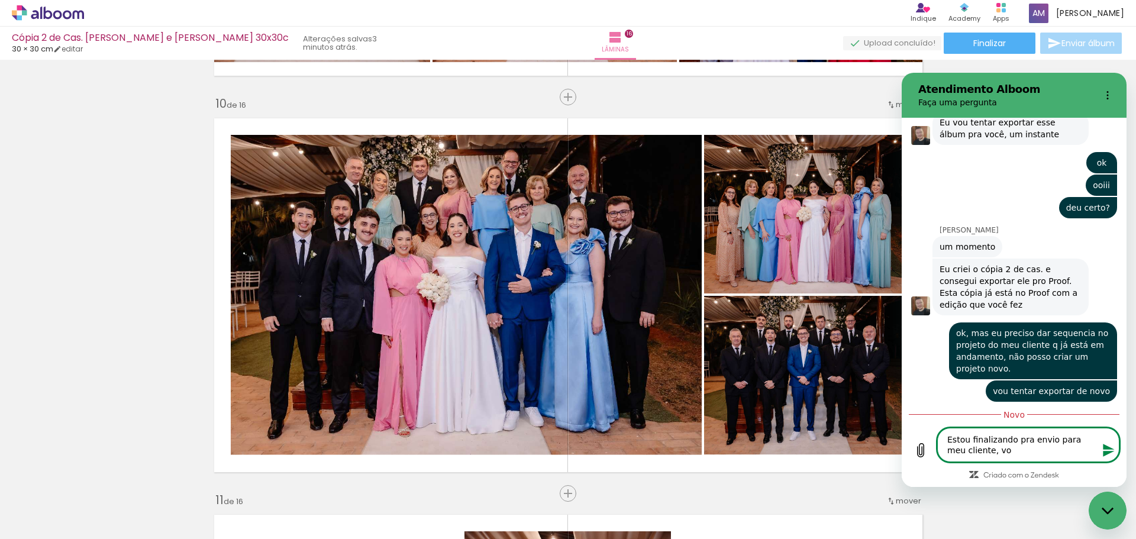
type textarea "Estou finalizando pra envio para meu cliente, vou"
type textarea "x"
type textarea "Estou finalizando pra envio para meu cliente, vou"
type textarea "x"
type textarea "Estou finalizando pra envio para meu cliente, vou e"
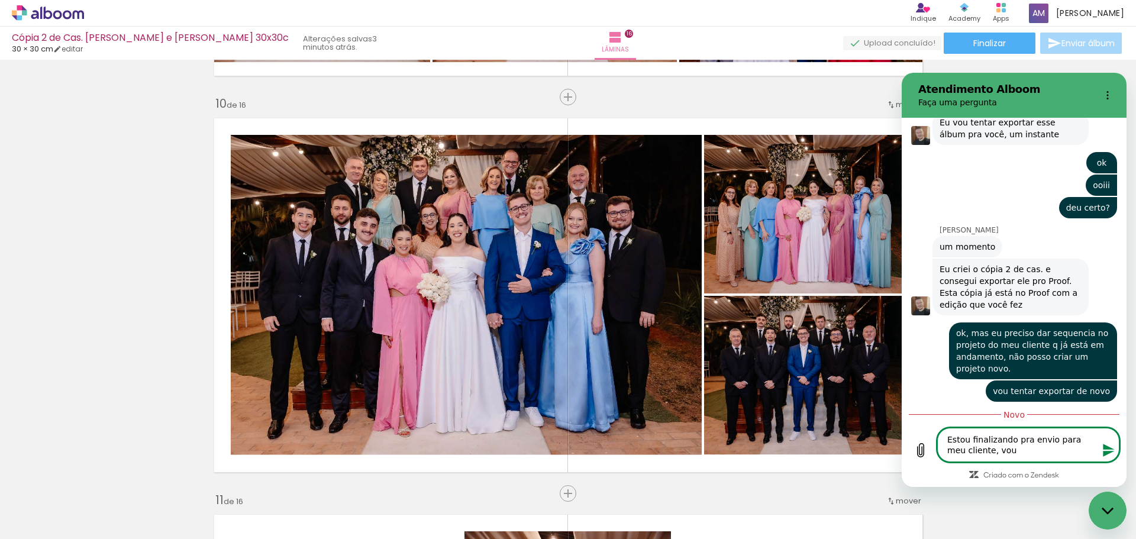
type textarea "x"
type textarea "Estou finalizando pra envio para meu cliente, vou en"
type textarea "x"
type textarea "Estou finalizando pra envio para meu cliente, vou env"
type textarea "x"
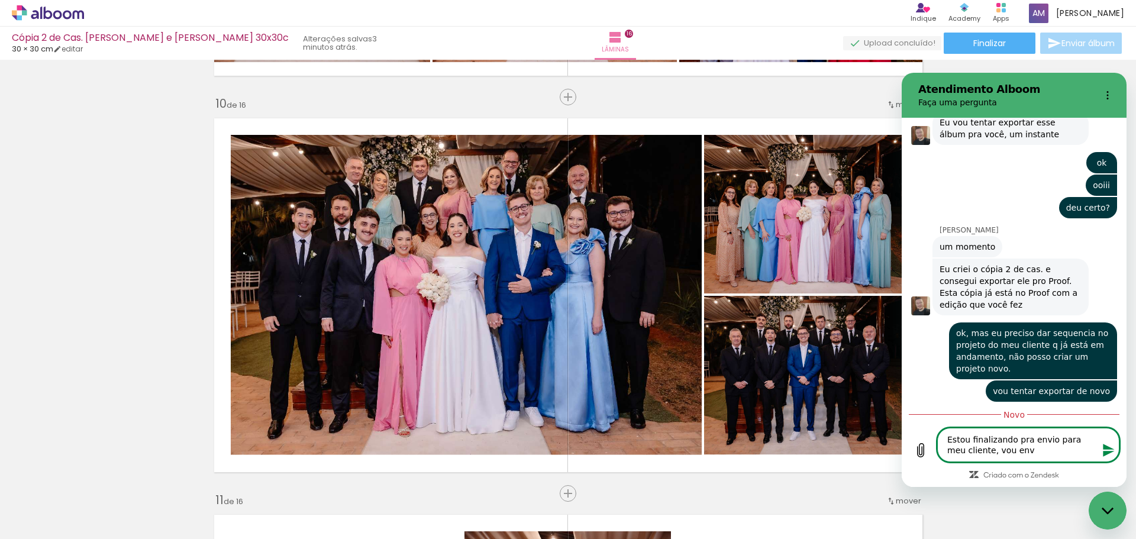
type textarea "Estou finalizando pra envio para meu cliente, vou envi"
type textarea "x"
type textarea "Estou finalizando pra envio para meu cliente, vou envia"
type textarea "x"
type textarea "Estou finalizando pra envio para meu cliente, vou enviar"
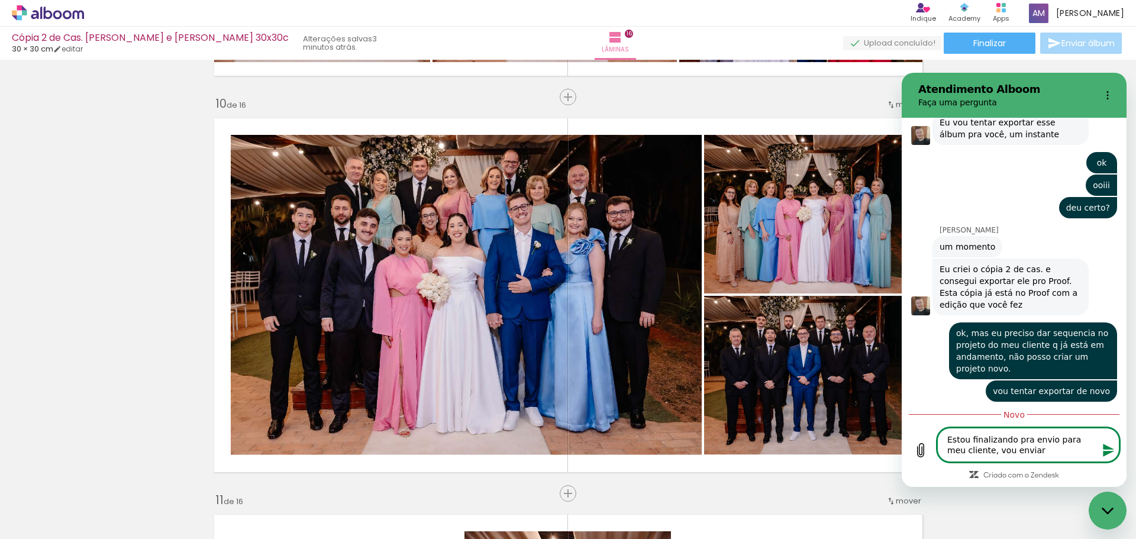
type textarea "x"
type textarea "Estou finalizando pra envio para meu cliente, vou enviar"
type textarea "x"
type textarea "Estou finalizando pra envio para meu cliente, vou enviar a"
type textarea "x"
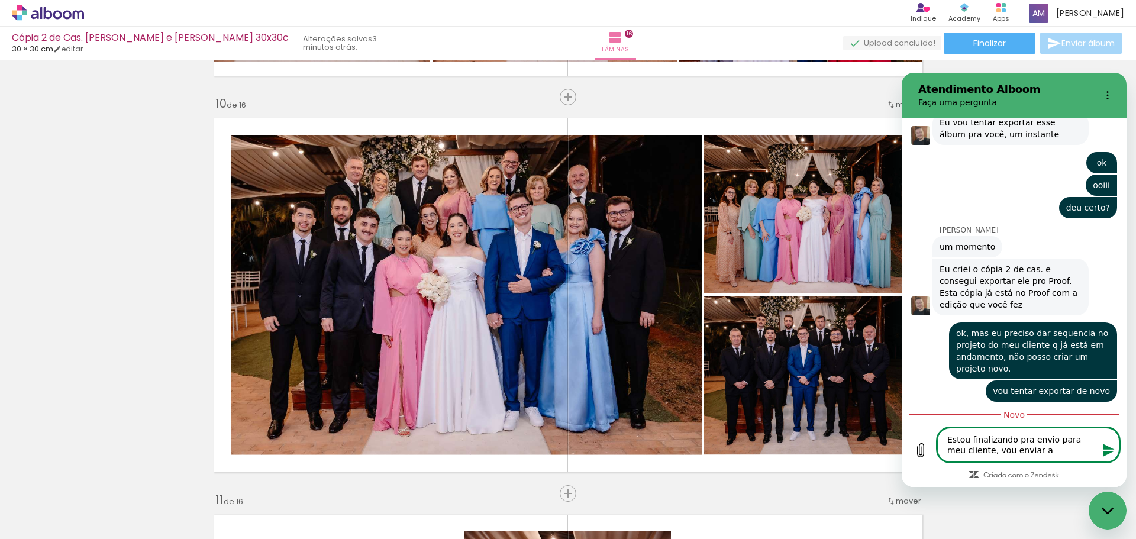
type textarea "Estou finalizando pra envio para meu cliente, vou enviar a"
type textarea "x"
type textarea "Estou finalizando pra envio para meu cliente, vou enviar a c"
type textarea "x"
type textarea "Estou finalizando pra envio para meu cliente, vou enviar a có"
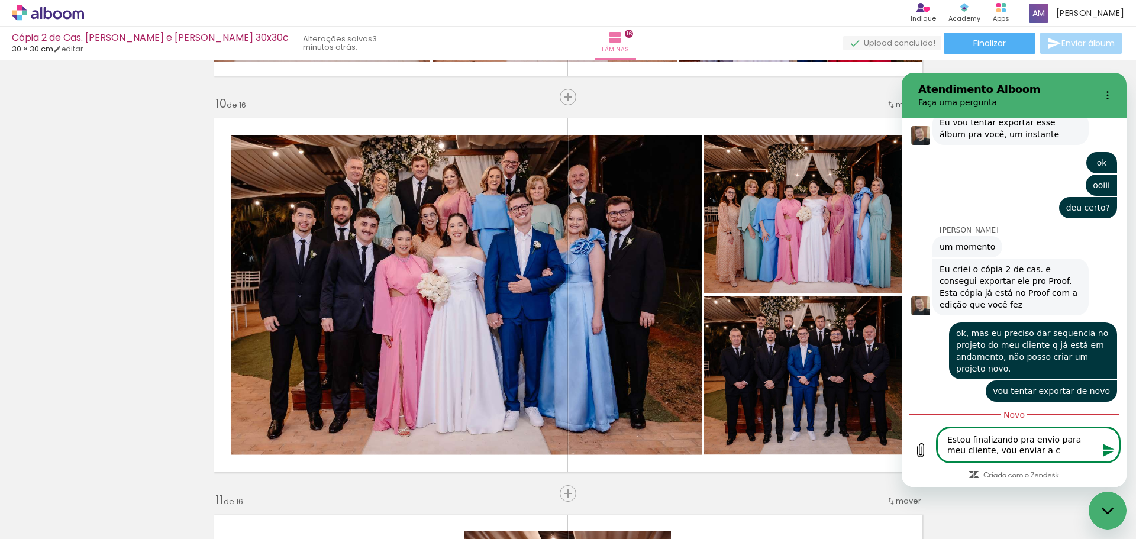
type textarea "x"
type textarea "Estou finalizando pra envio para meu cliente, vou enviar a cóp"
type textarea "x"
type textarea "Estou finalizando pra envio para meu cliente, vou enviar a cópi"
type textarea "x"
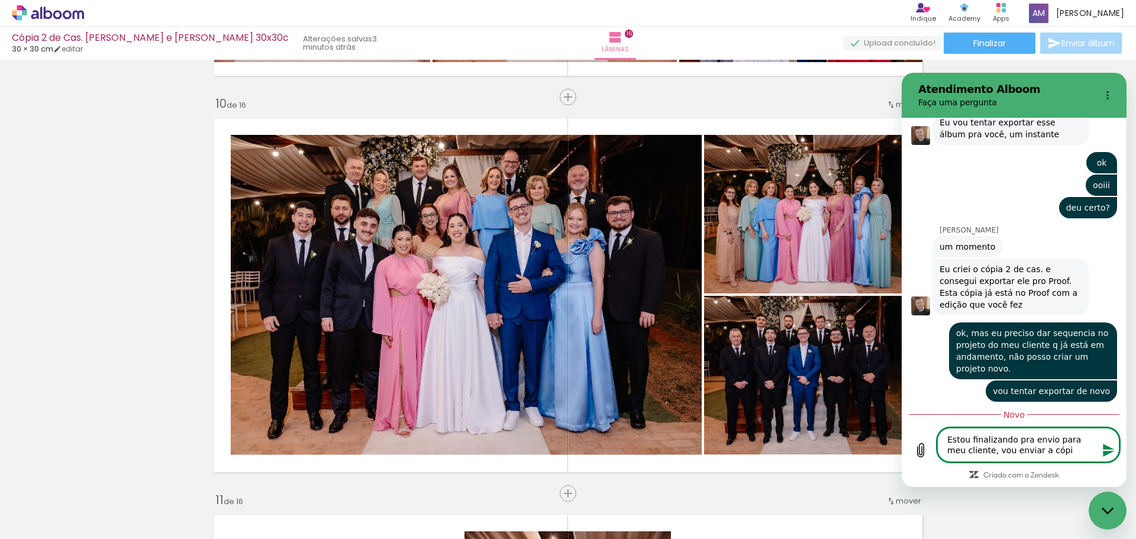
type textarea "Estou finalizando pra envio para meu cliente, vou enviar a cópir"
type textarea "x"
type textarea "Estou finalizando pra envio para meu cliente, vou enviar a cópi"
type textarea "x"
type textarea "Estou finalizando pra envio para meu cliente, vou enviar a cópia"
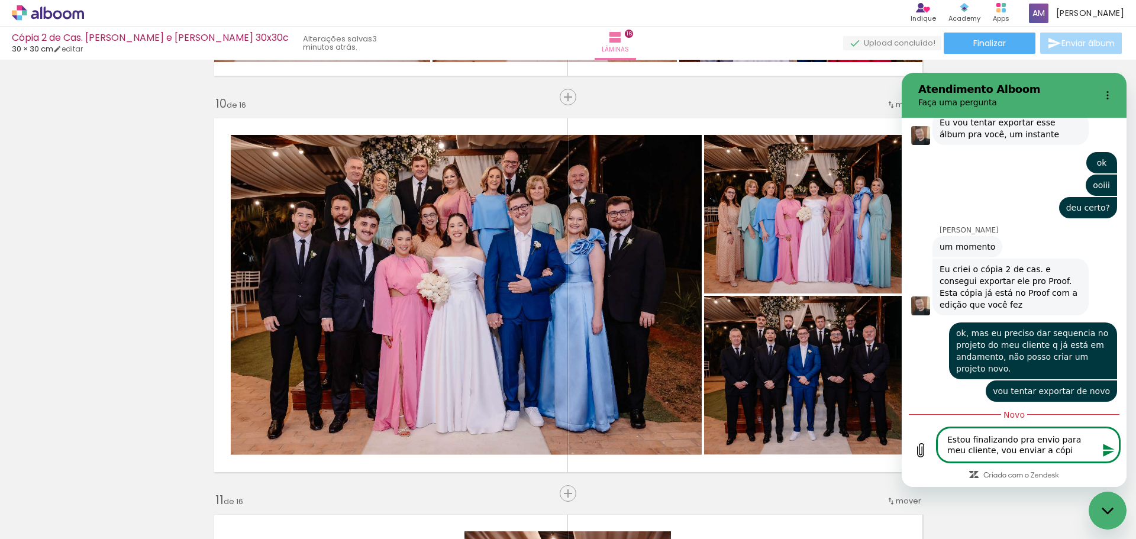
type textarea "x"
type textarea "Estou finalizando pra envio para meu cliente, vou enviar a cópia"
type textarea "x"
type textarea "Estou finalizando pra envio para meu cliente, vou enviar a cópia d"
type textarea "x"
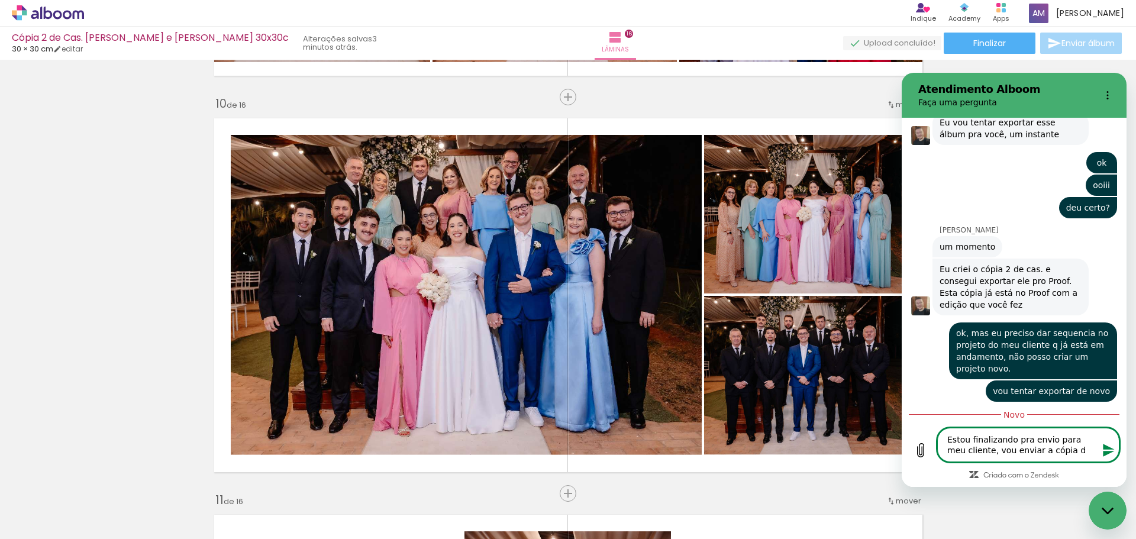
type textarea "Estou finalizando pra envio para meu cliente, vou enviar a cópia de"
type textarea "x"
type textarea "Estou finalizando pra envio para meu cliente, vou enviar a cópia de"
type textarea "x"
type textarea "Estou finalizando pra envio para meu cliente, vou enviar a cópia de v"
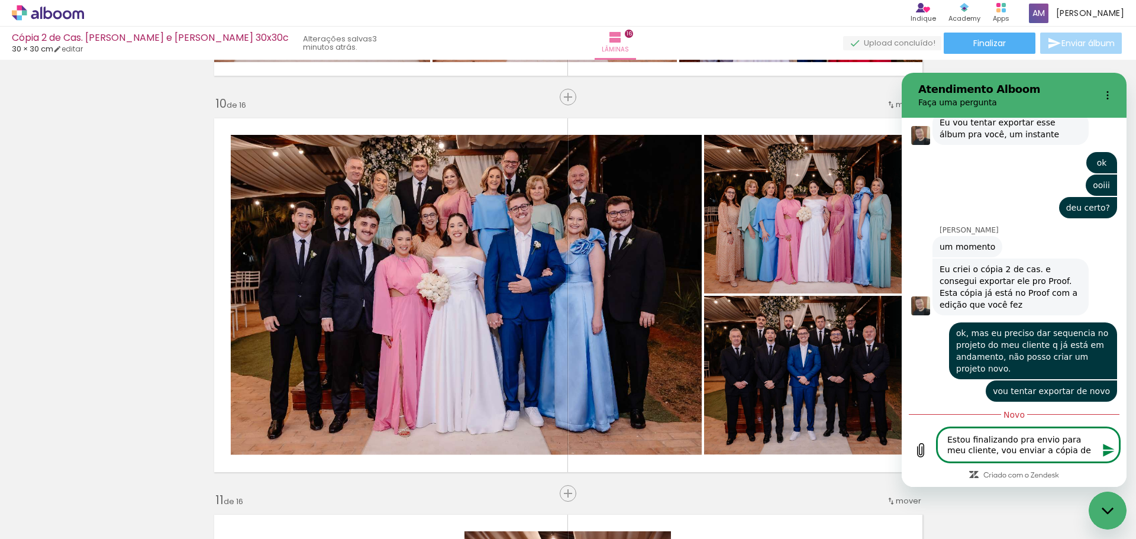
type textarea "x"
type textarea "Estou finalizando pra envio para meu cliente, vou enviar a cópia de vc"
type textarea "x"
type textarea "Estou finalizando pra envio para meu cliente, vou enviar a cópia de vc"
type textarea "x"
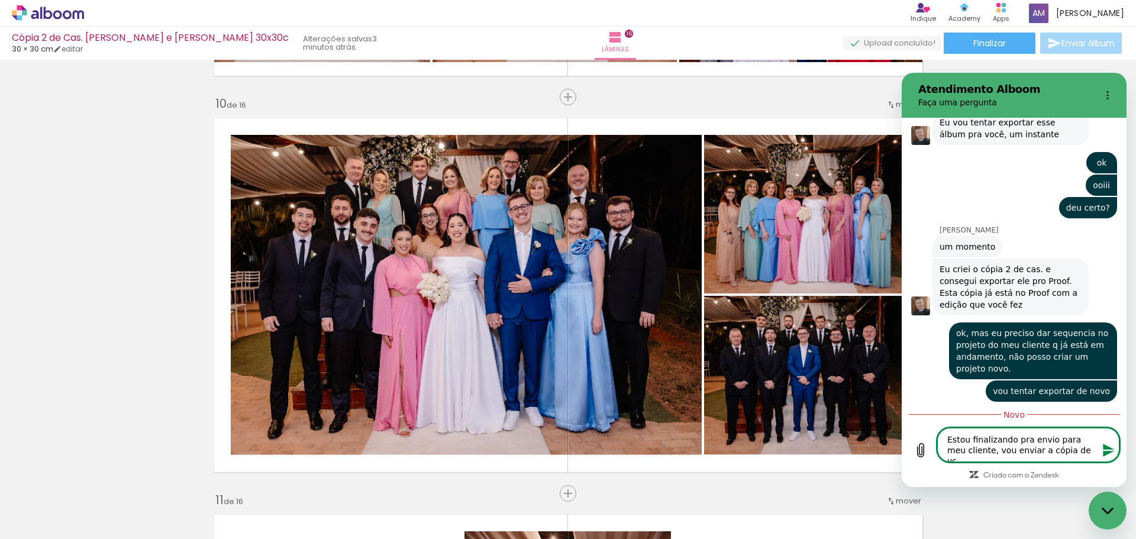
type textarea "Estou finalizando pra envio para meu cliente, vou enviar a cópia de vc f"
type textarea "x"
type textarea "Estou finalizando pra envio para meu cliente, vou enviar a cópia de vc fe"
type textarea "x"
type textarea "Estou finalizando pra envio para meu cliente, vou enviar a cópia de vc fez"
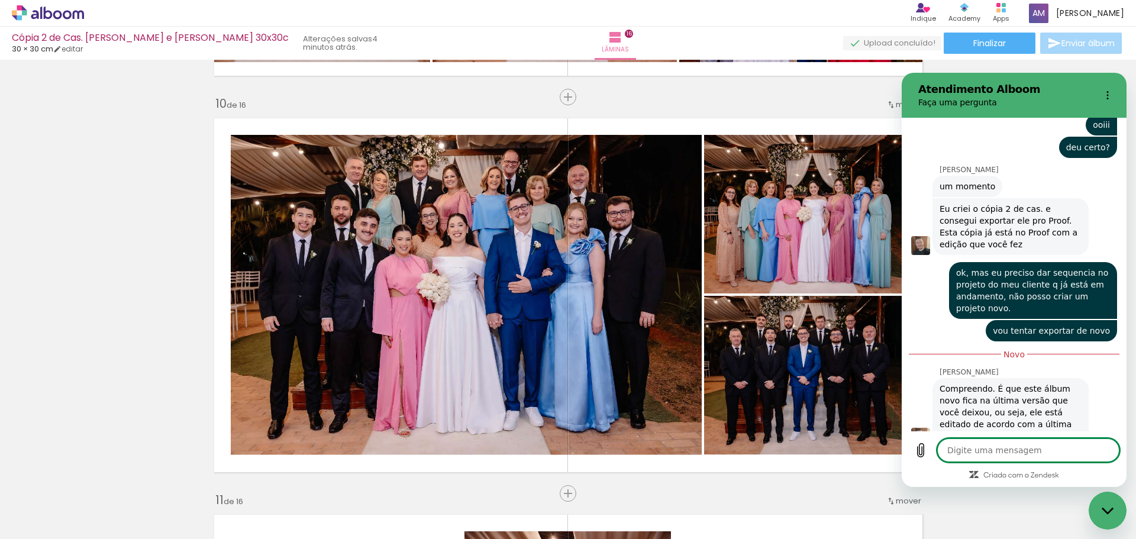
scroll to position [4493, 0]
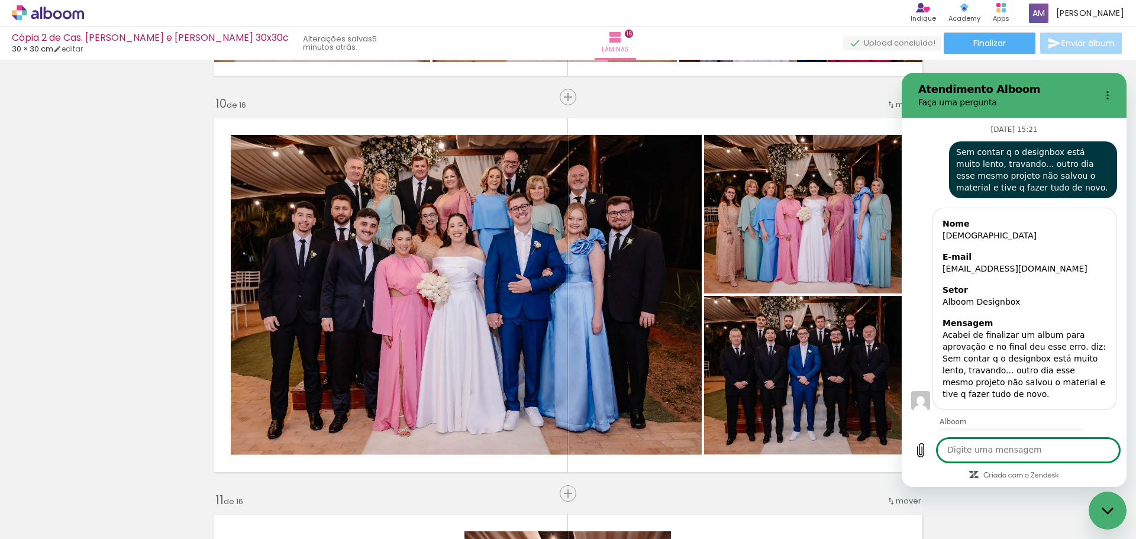
scroll to position [4493, 0]
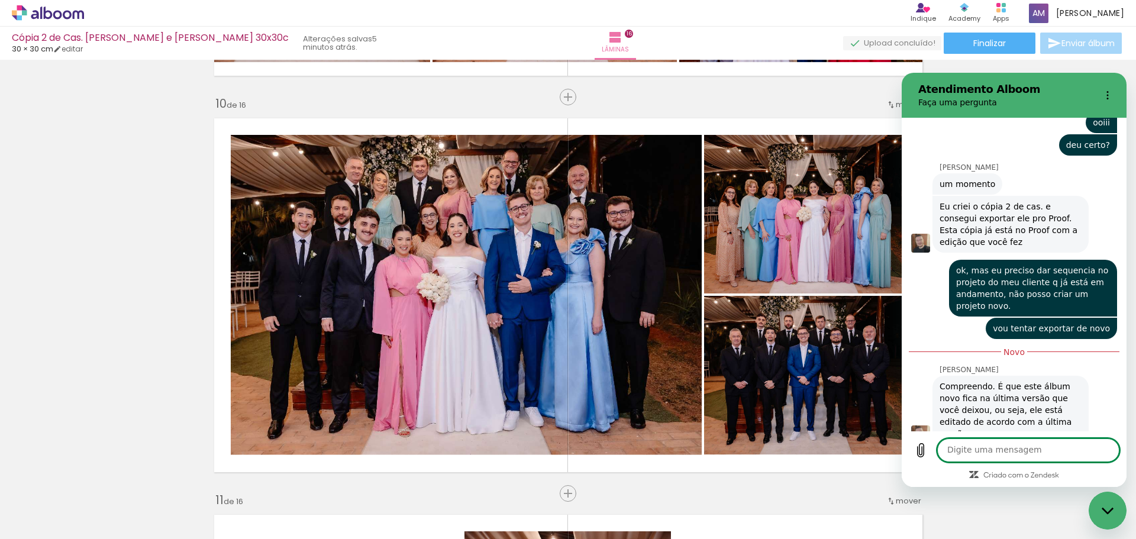
click at [948, 450] on textarea at bounding box center [1028, 450] width 182 height 24
type textarea "C"
type textarea "Acabei de enviar"
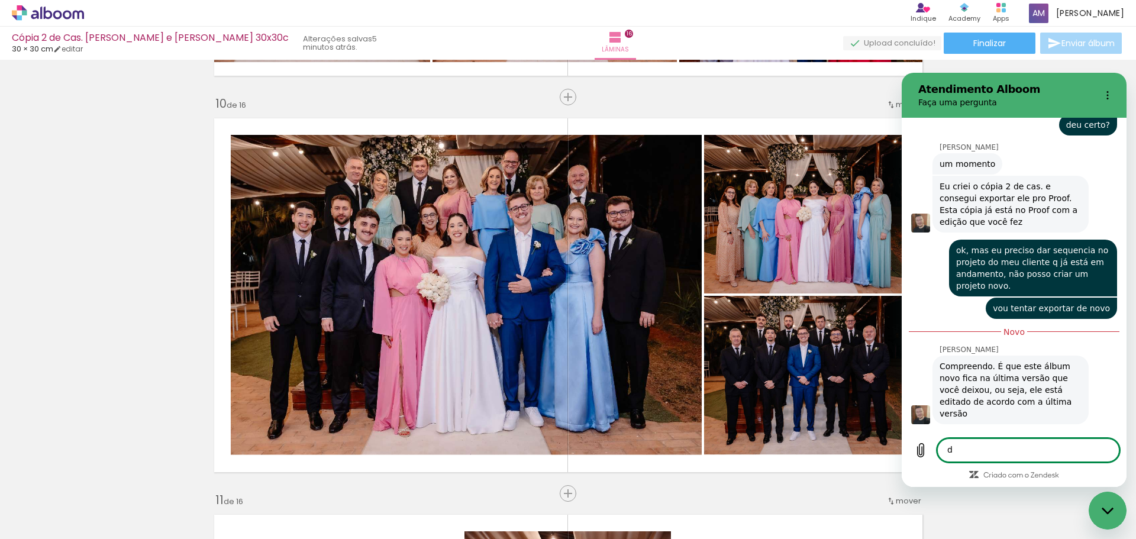
scroll to position [4516, 0]
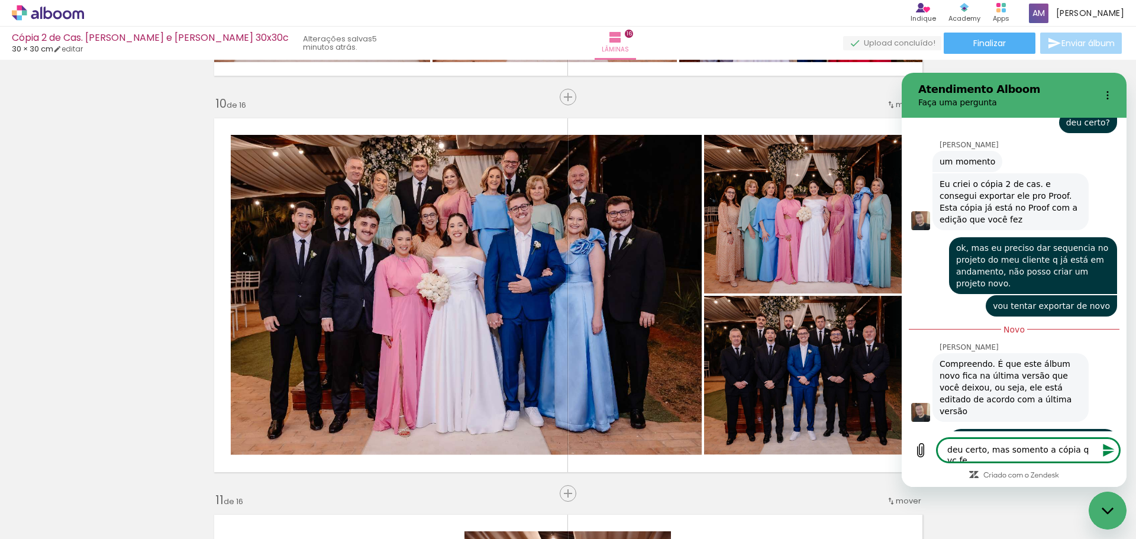
type textarea "deu certo, mas somento a cópia q vc fez"
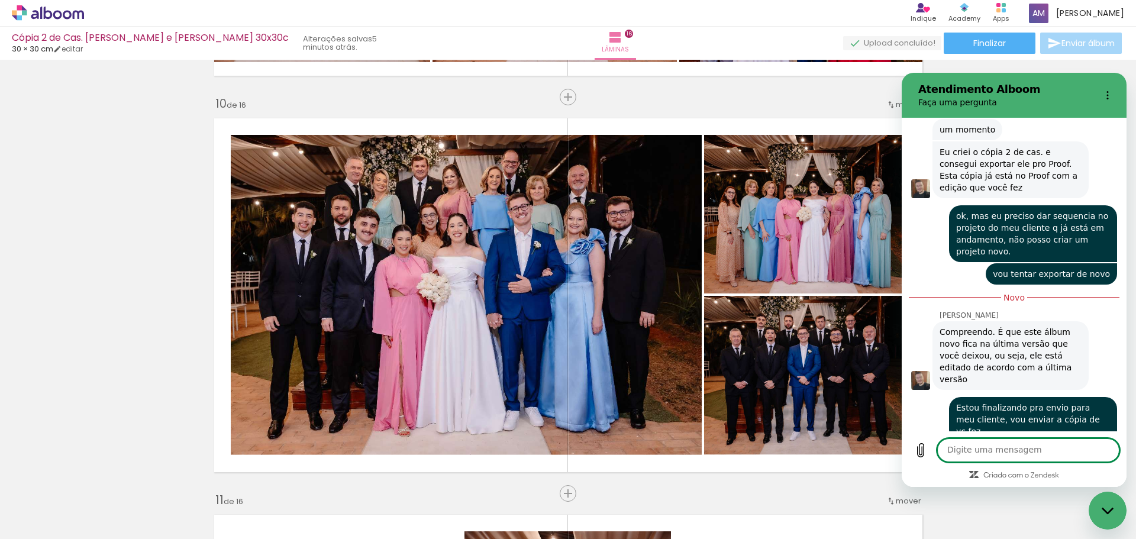
scroll to position [4550, 0]
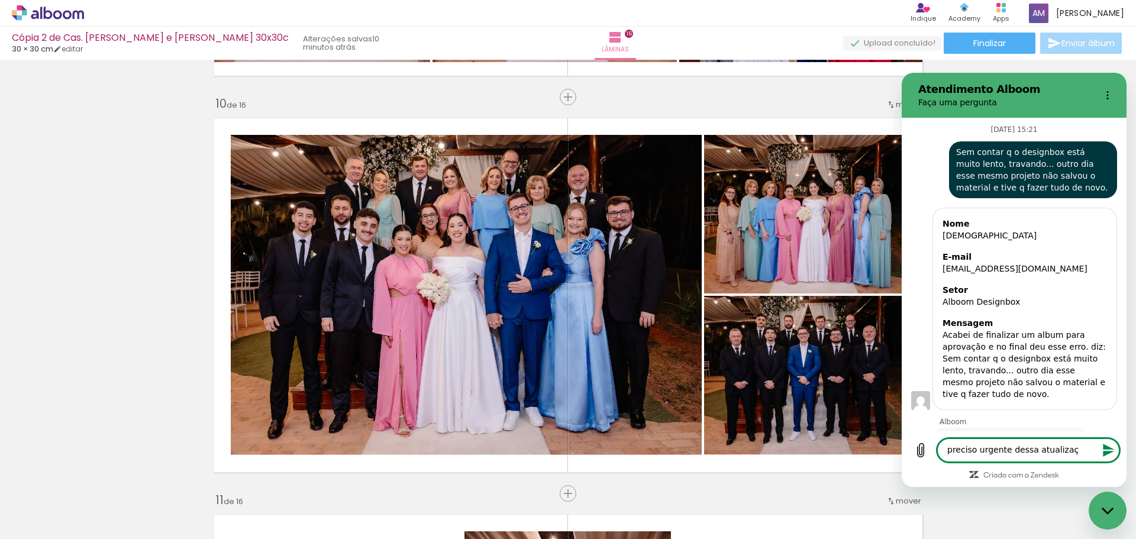
scroll to position [4787, 0]
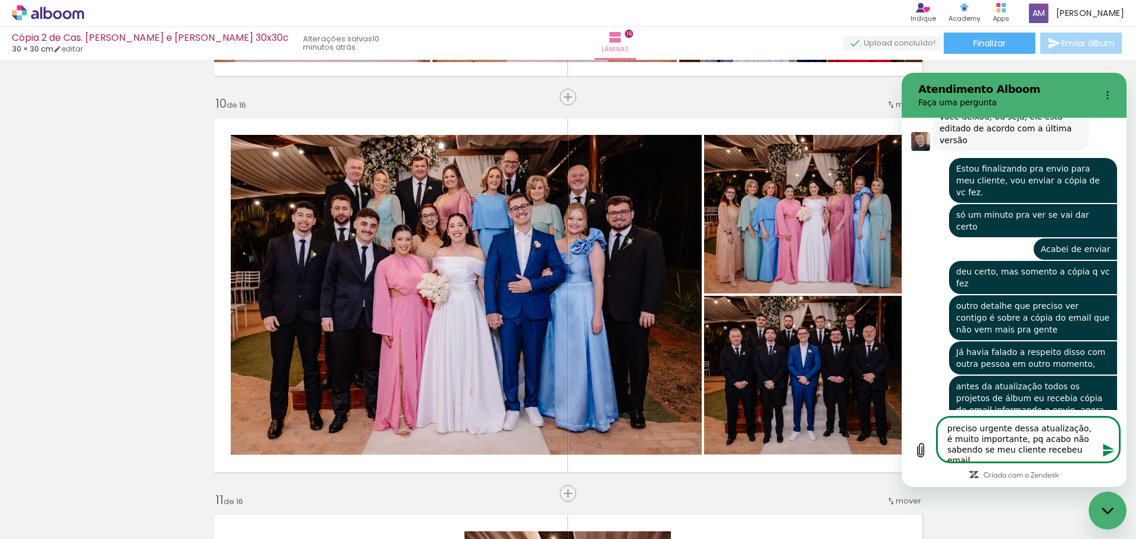
type textarea "preciso urgente dessa atualização, é muito importante, pq acabo não sabendo se …"
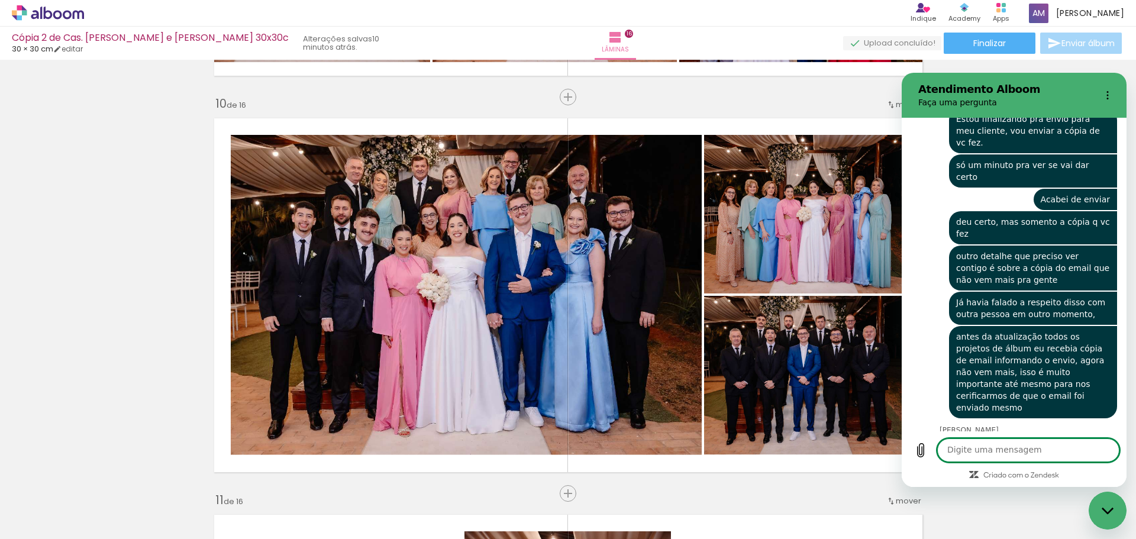
scroll to position [4839, 0]
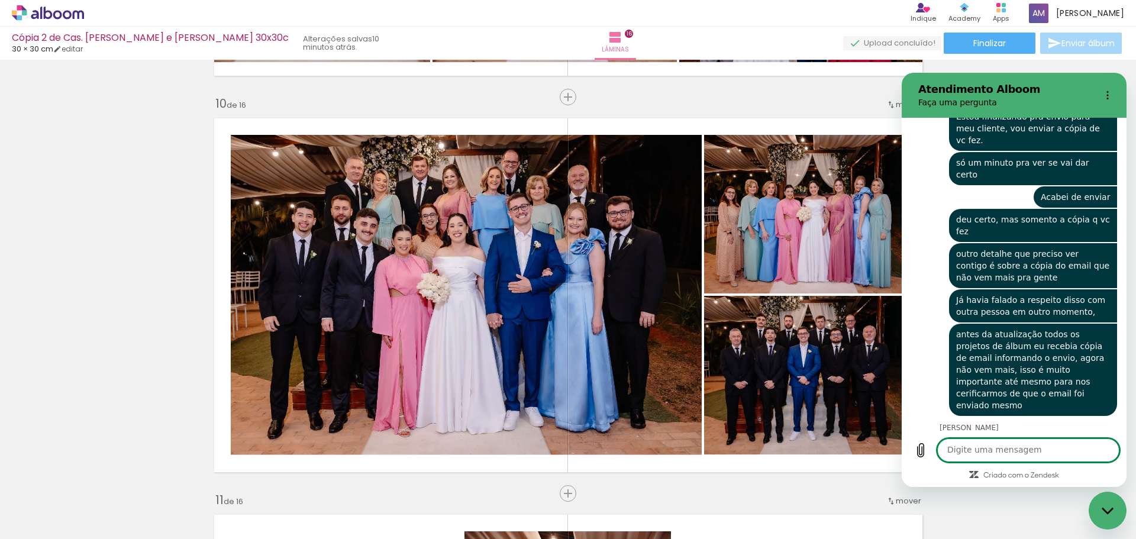
click at [1103, 516] on div "Fechar janela de mensagens" at bounding box center [1107, 510] width 35 height 35
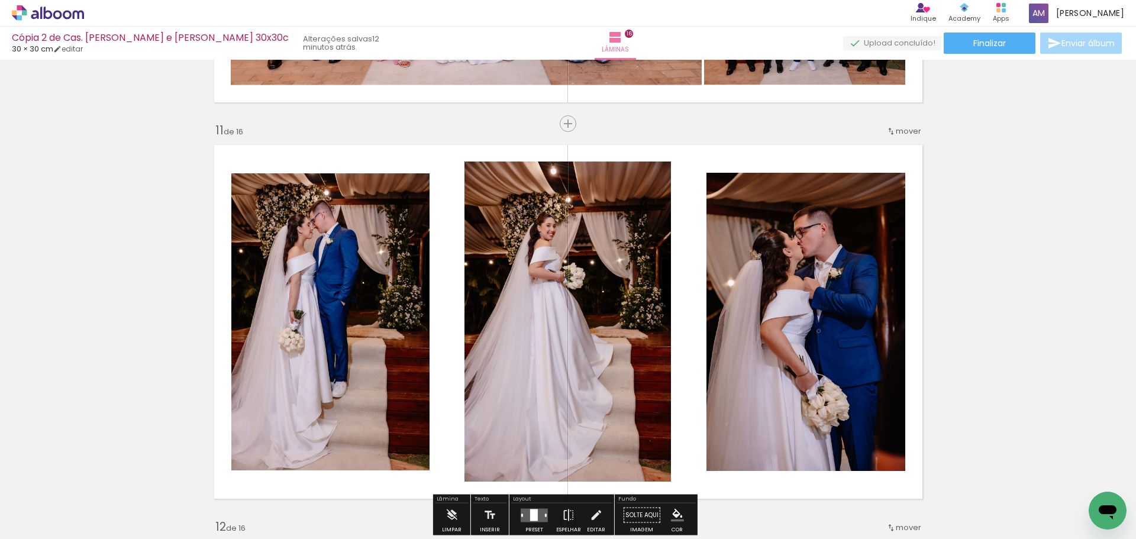
scroll to position [3668, 0]
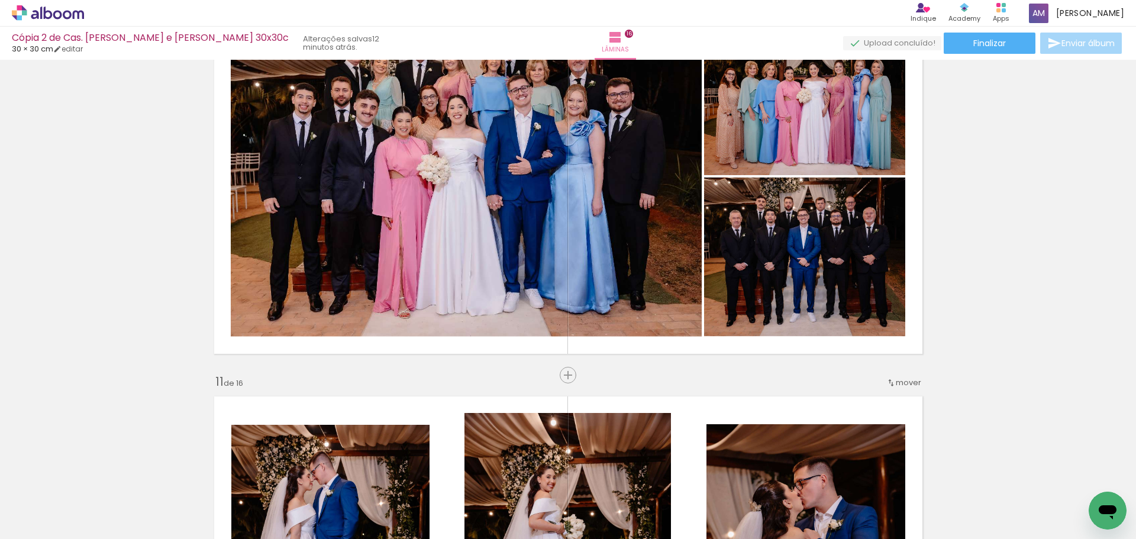
click at [1106, 511] on icon "Abrir janela de mensagens" at bounding box center [1108, 512] width 18 height 14
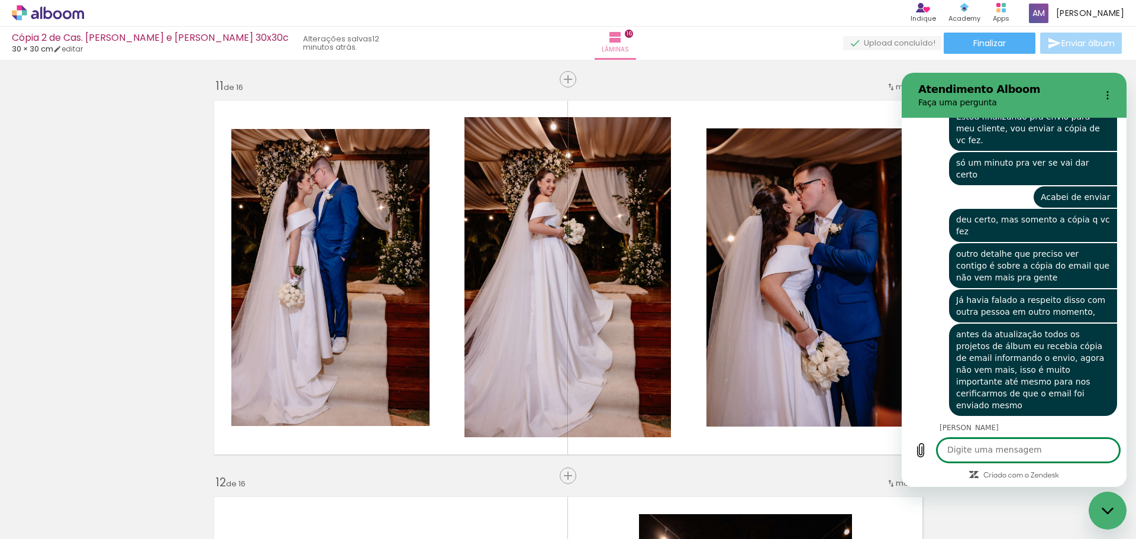
scroll to position [4820, 0]
